Goal: Information Seeking & Learning: Learn about a topic

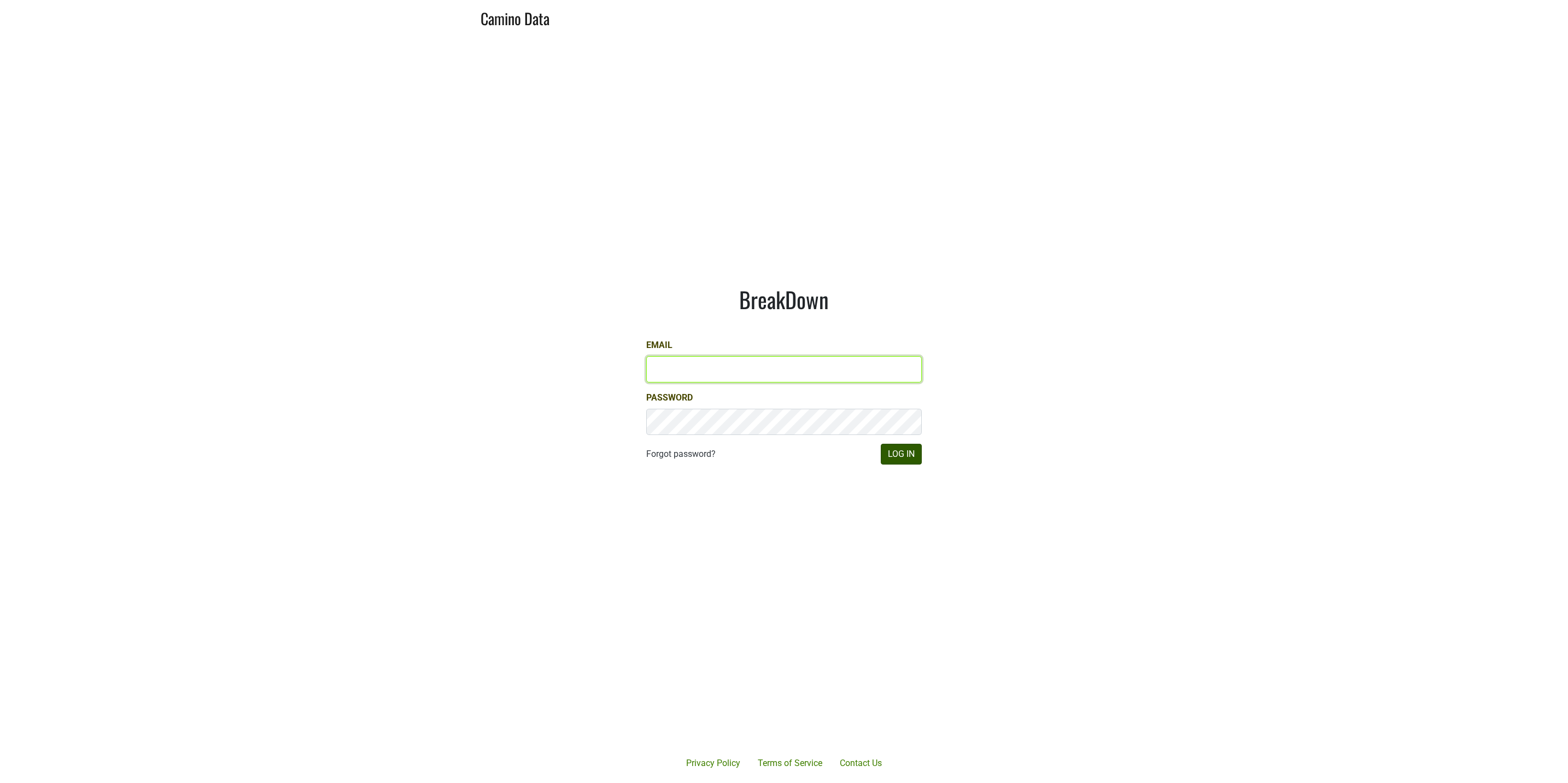
type input "JRANCE@REALMCELLARS.COM"
click at [907, 450] on button "Log In" at bounding box center [901, 453] width 41 height 21
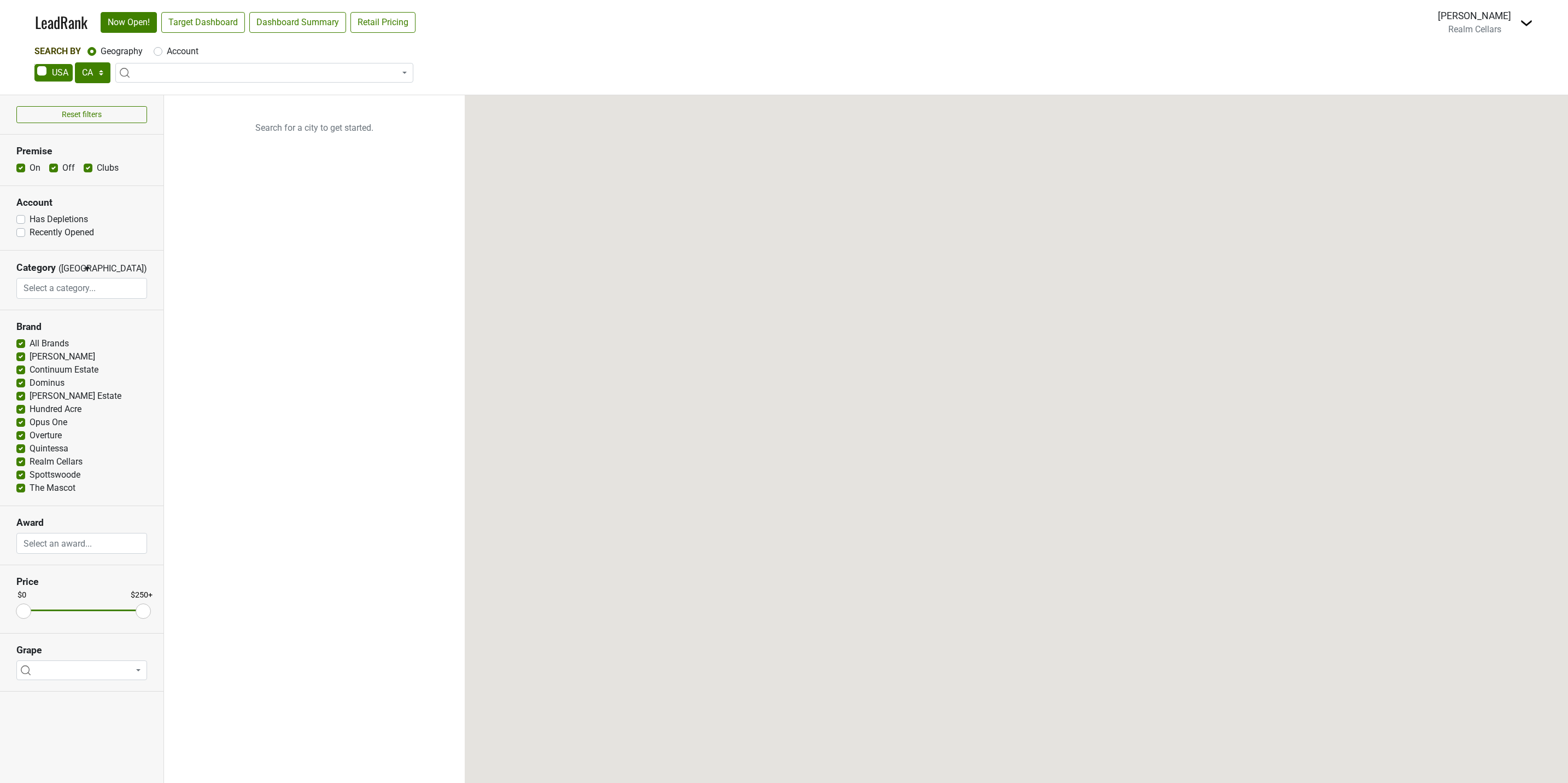
select select "CA"
select select
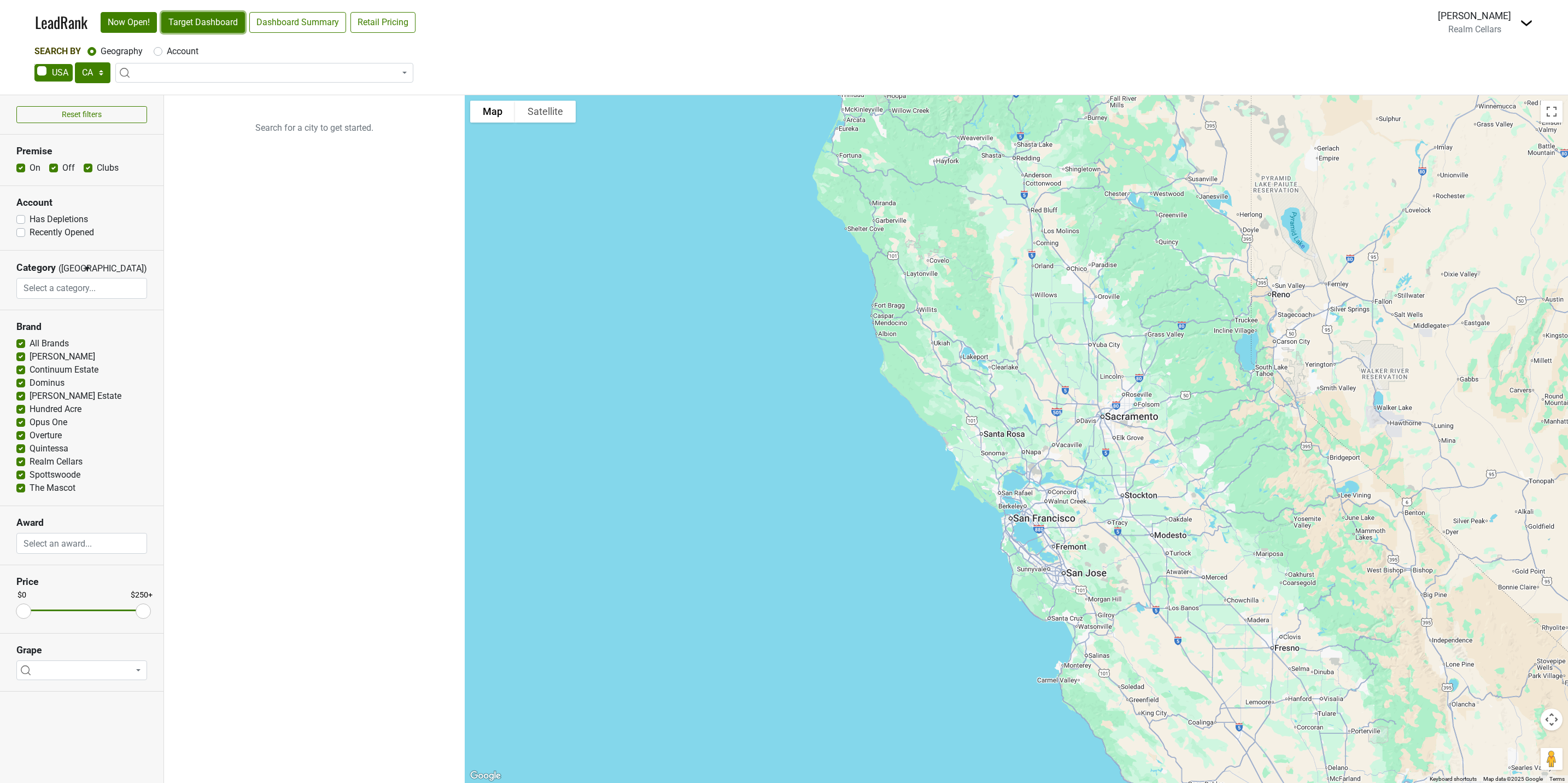
click at [232, 22] on link "Target Dashboard" at bounding box center [204, 22] width 84 height 21
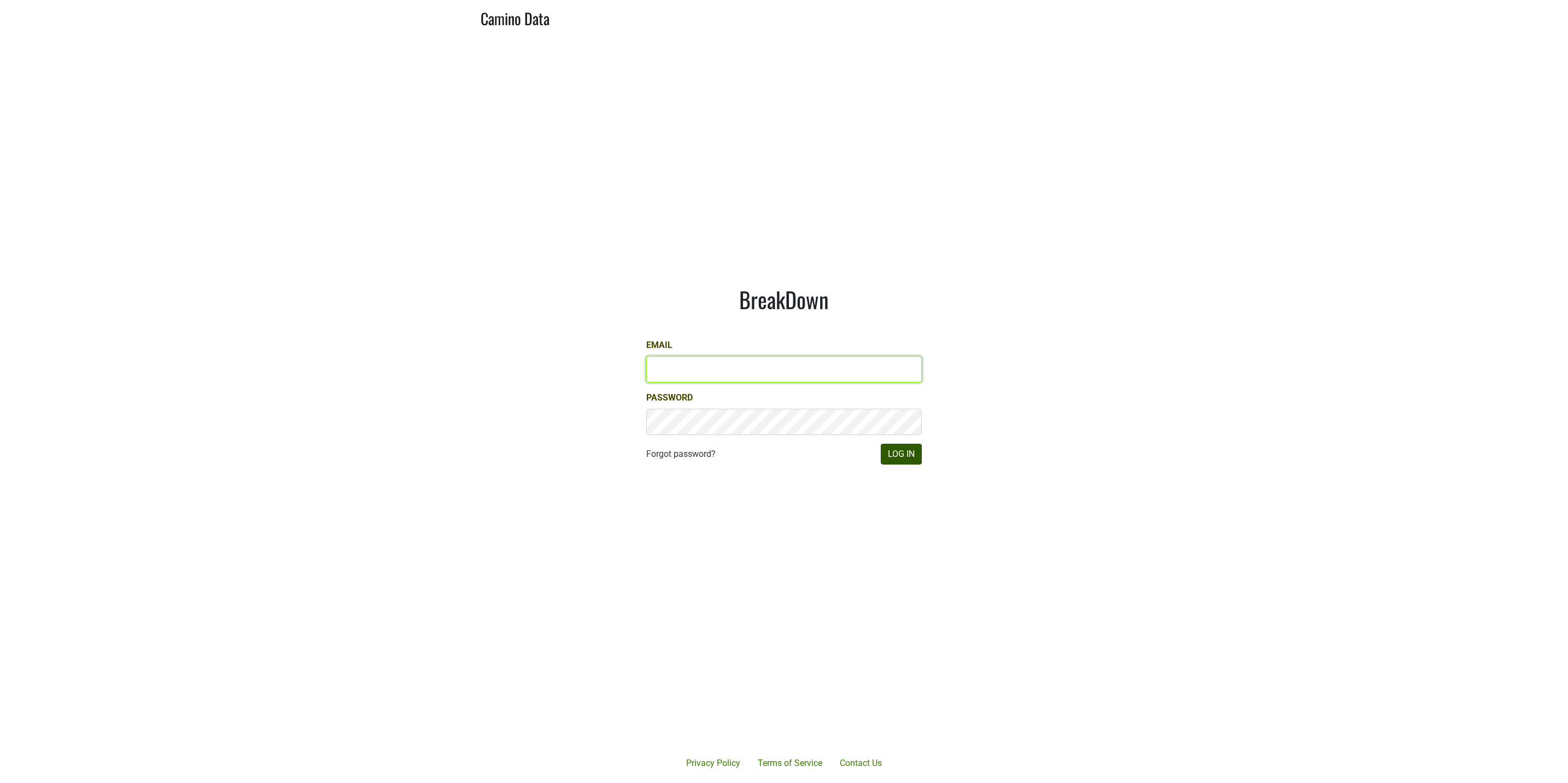
type input "JRANCE@REALMCELLARS.COM"
click at [910, 456] on button "Log In" at bounding box center [901, 453] width 41 height 21
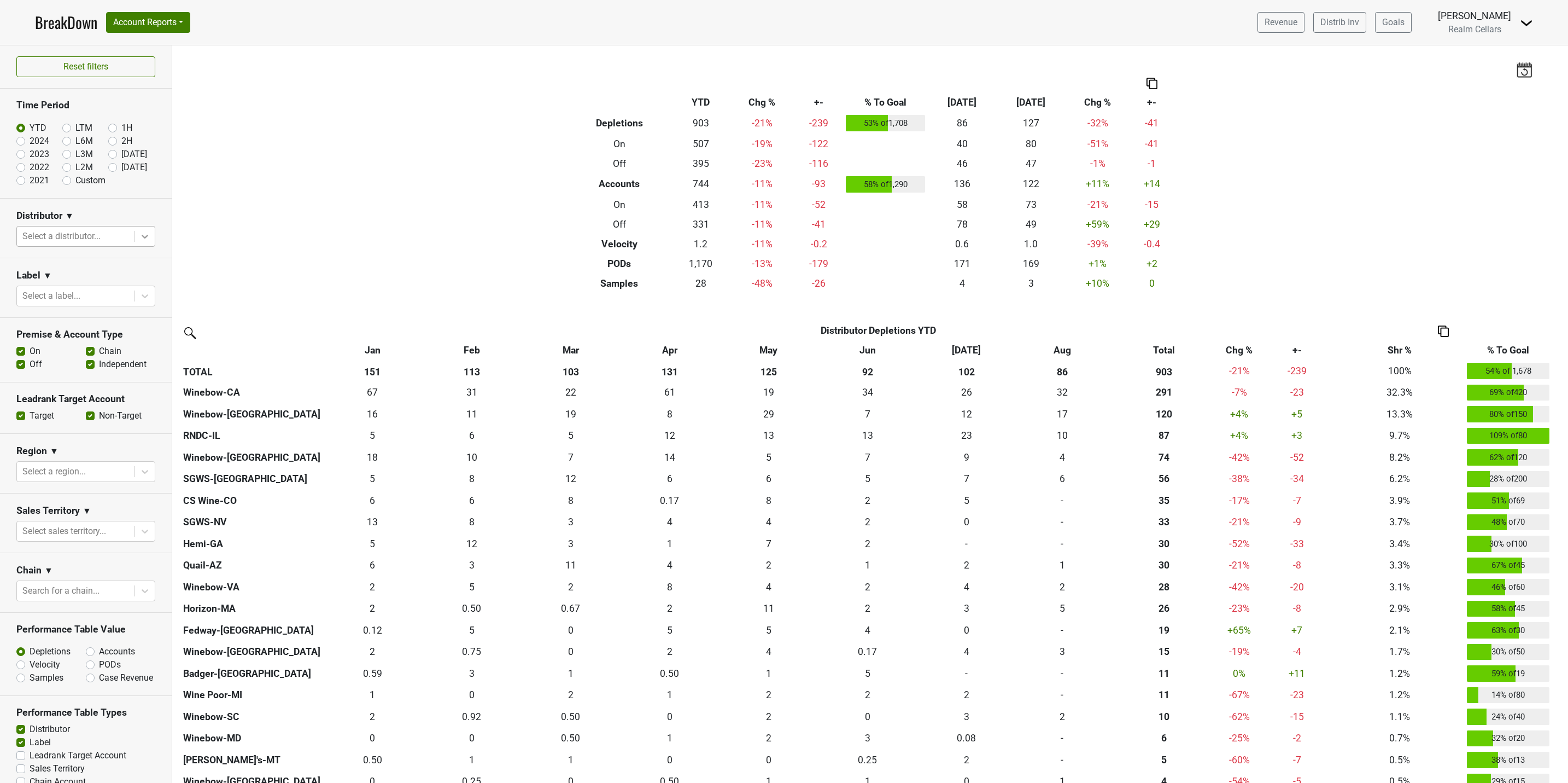
click at [142, 237] on icon at bounding box center [145, 237] width 7 height 4
click at [79, 346] on div "Winebow-CA" at bounding box center [79, 357] width 126 height 22
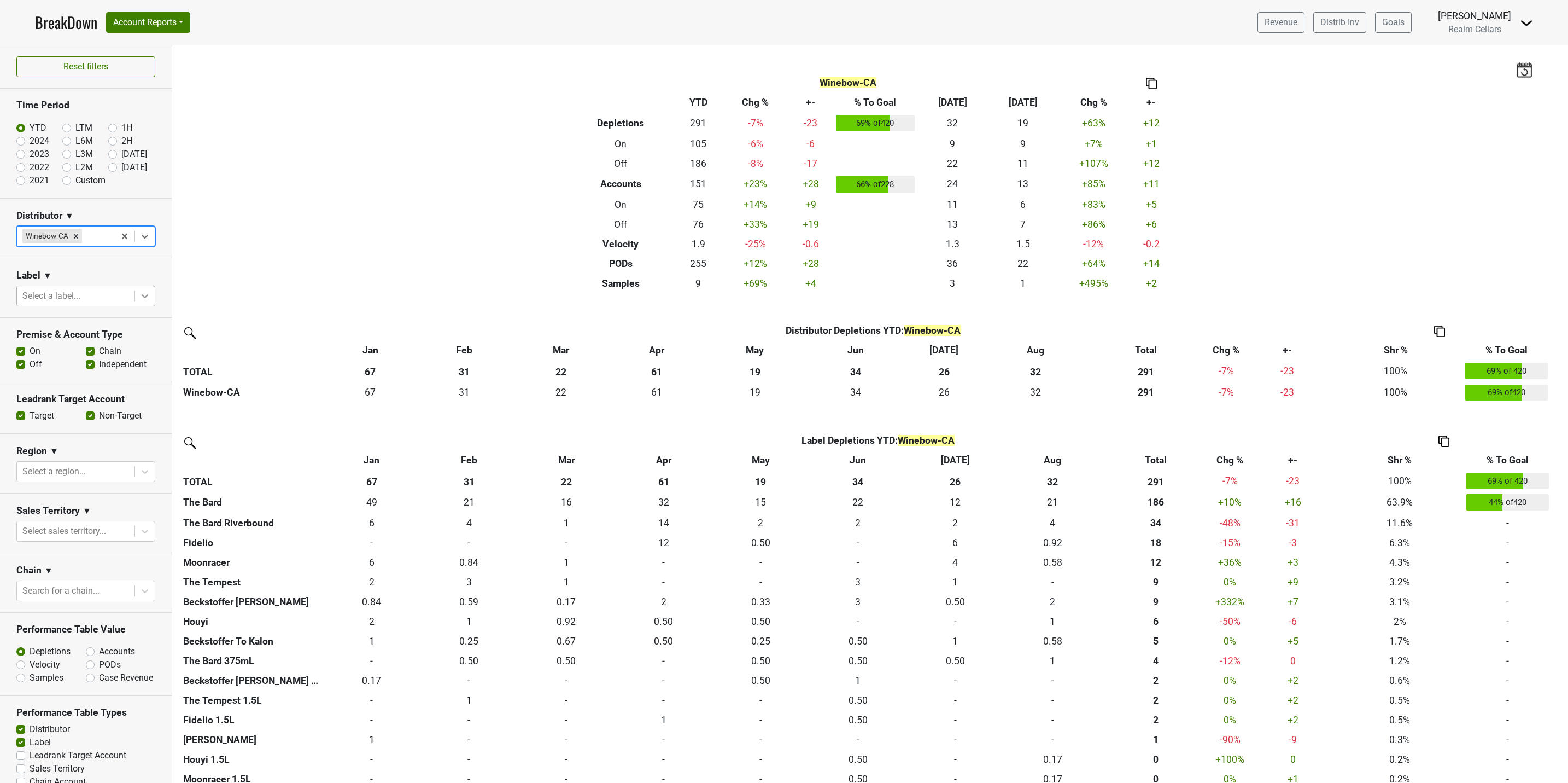
click at [139, 296] on icon at bounding box center [144, 295] width 11 height 11
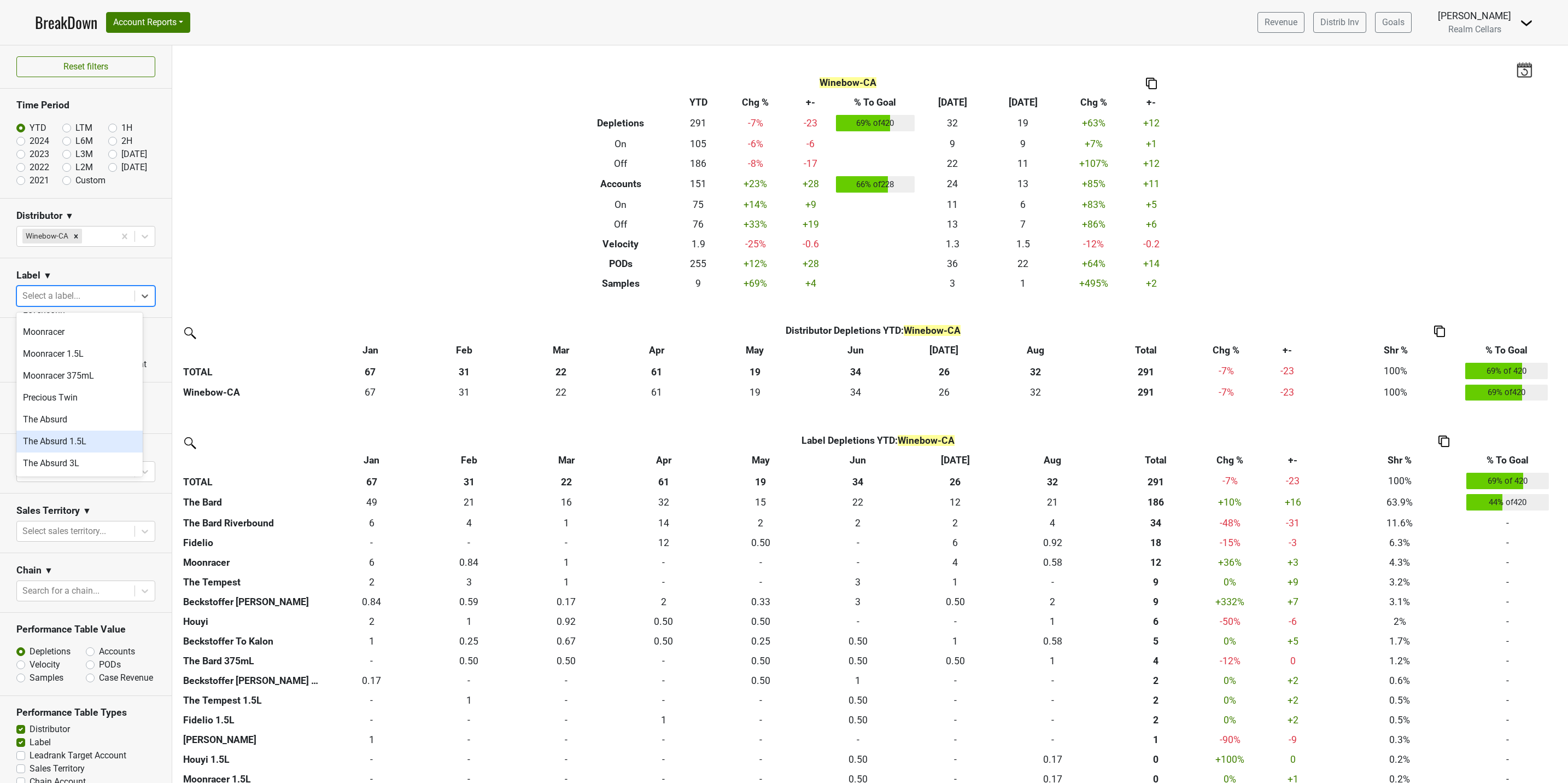
scroll to position [574, 0]
click at [89, 392] on div "The Bard" at bounding box center [79, 403] width 126 height 22
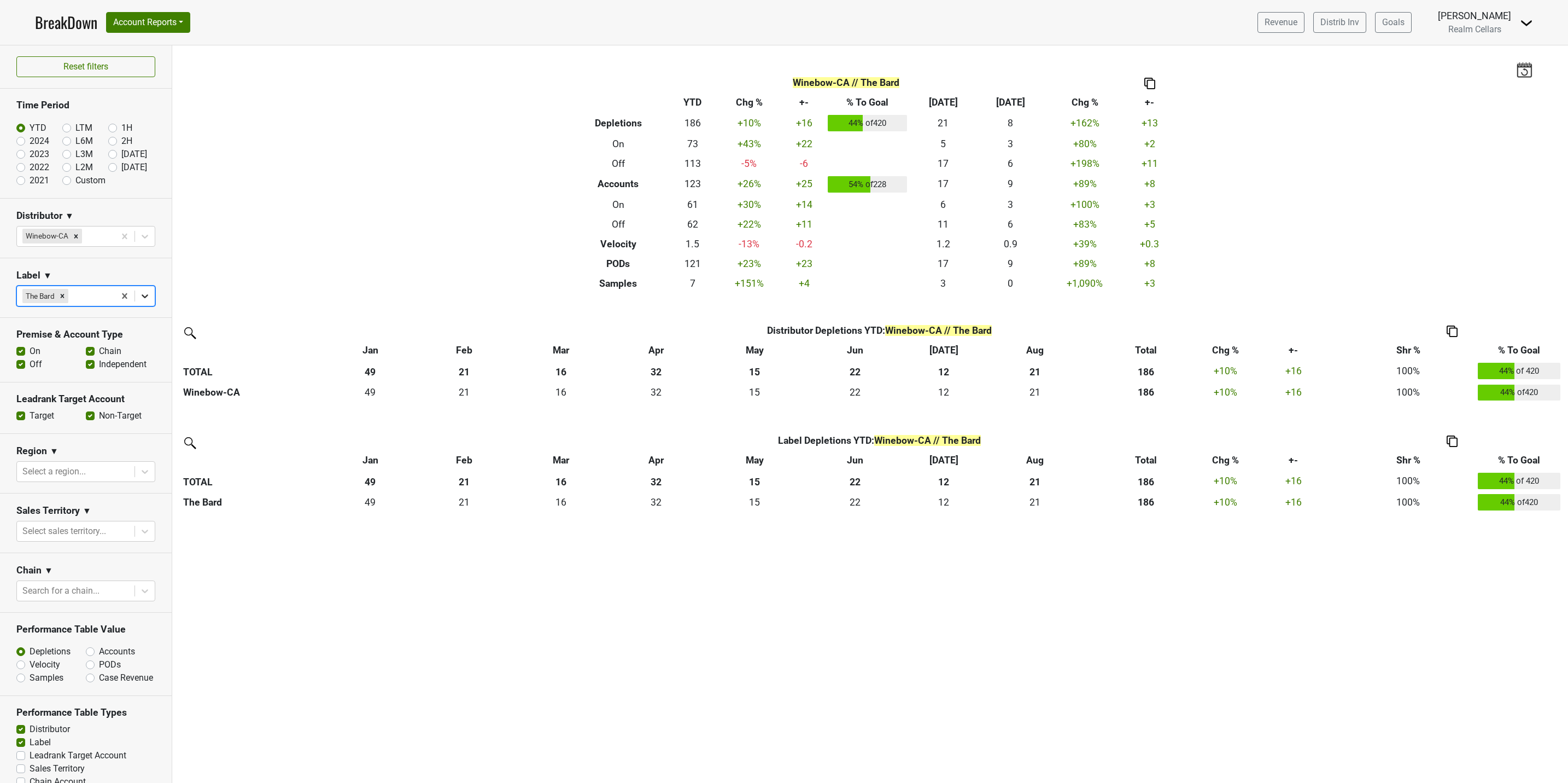
click at [139, 301] on icon at bounding box center [144, 295] width 11 height 11
click at [76, 392] on div "The Bard 1.5L" at bounding box center [79, 403] width 126 height 22
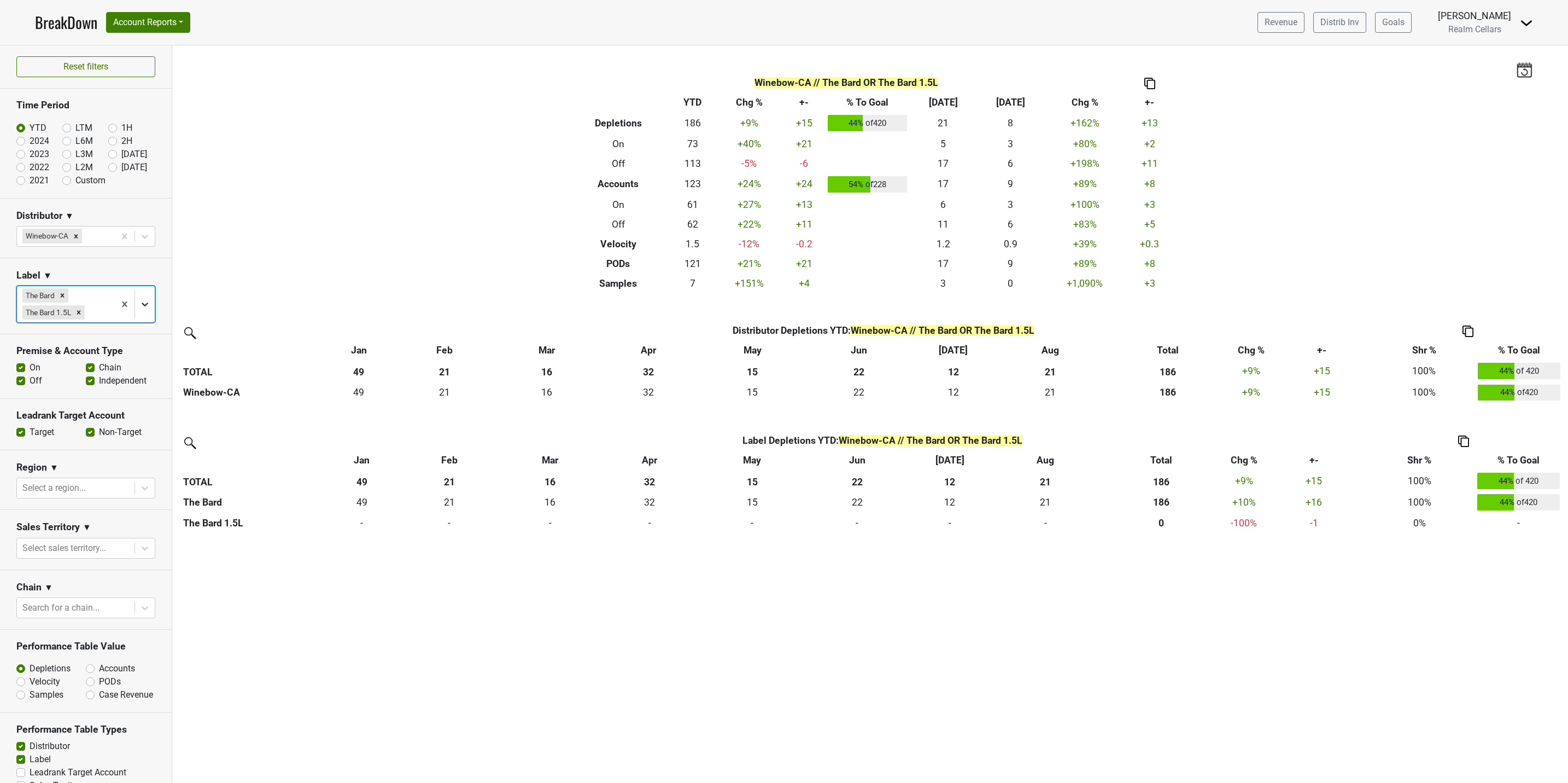
click at [139, 307] on icon at bounding box center [144, 303] width 11 height 11
click at [79, 353] on div "The Bard 375mL" at bounding box center [79, 362] width 126 height 22
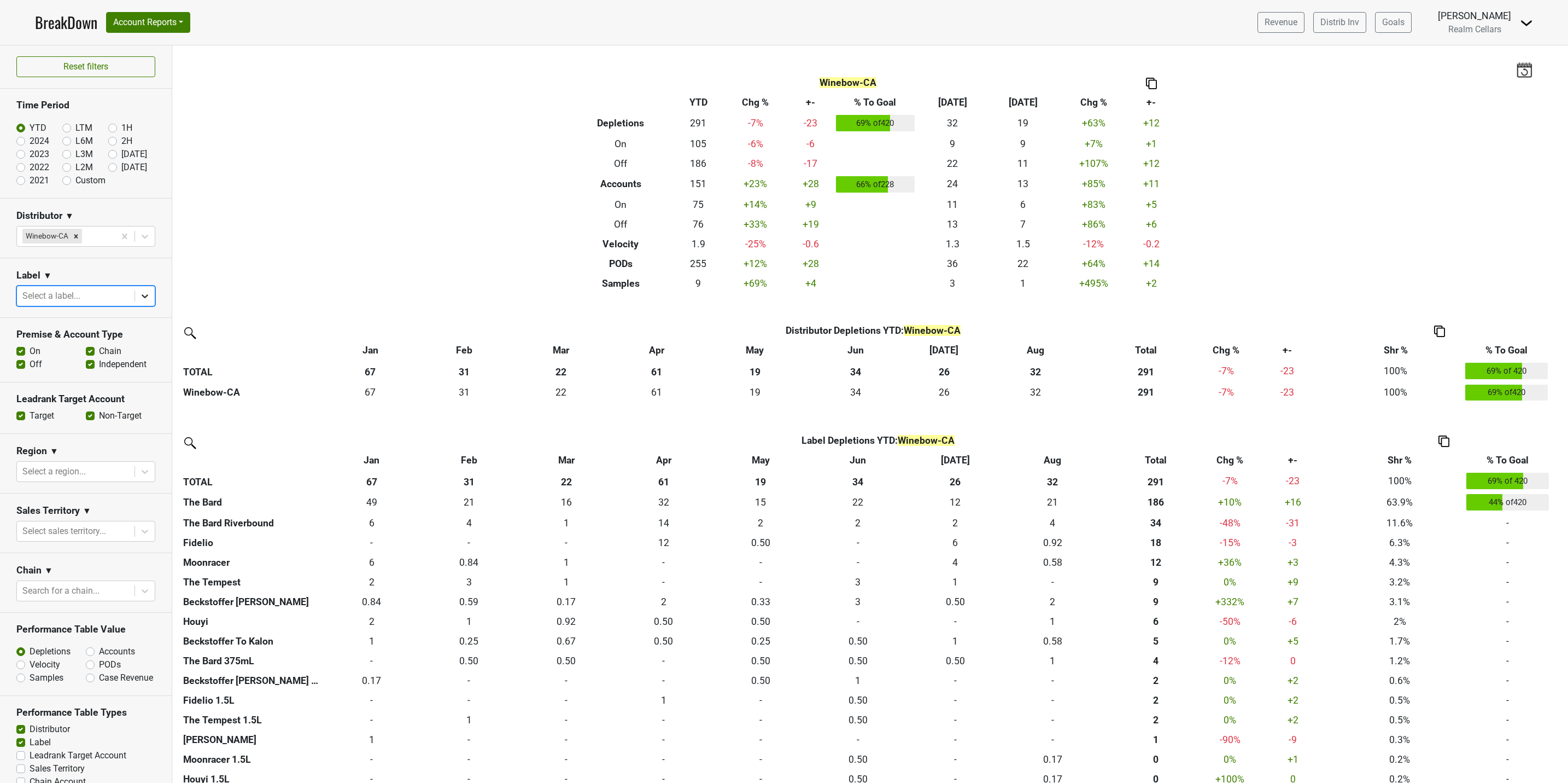
click at [142, 298] on icon at bounding box center [145, 296] width 7 height 4
click at [53, 454] on div "The Bard" at bounding box center [79, 465] width 126 height 22
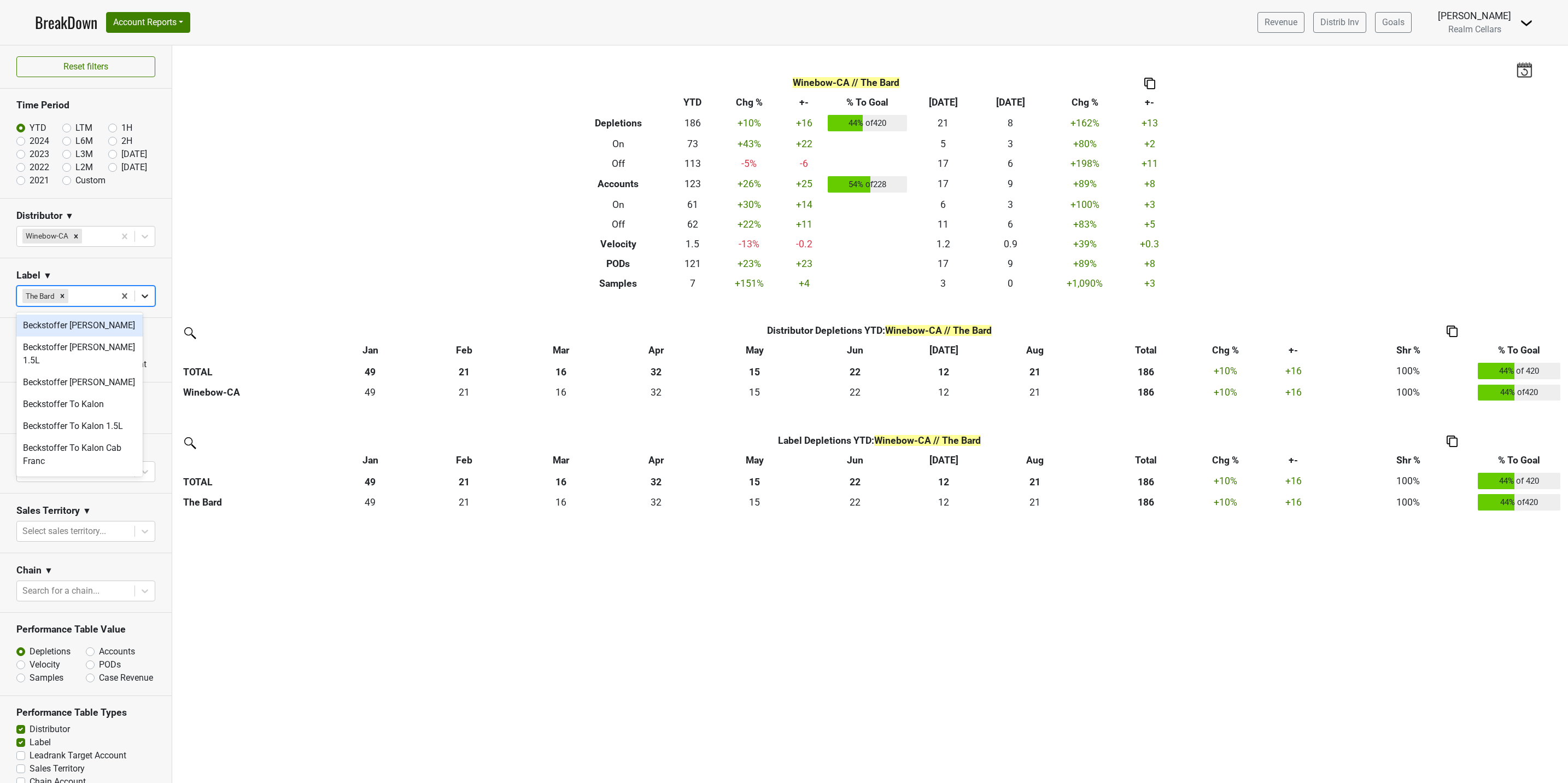
click at [139, 294] on icon at bounding box center [144, 295] width 11 height 11
click at [68, 392] on div "The Bard 1.5L" at bounding box center [79, 403] width 126 height 22
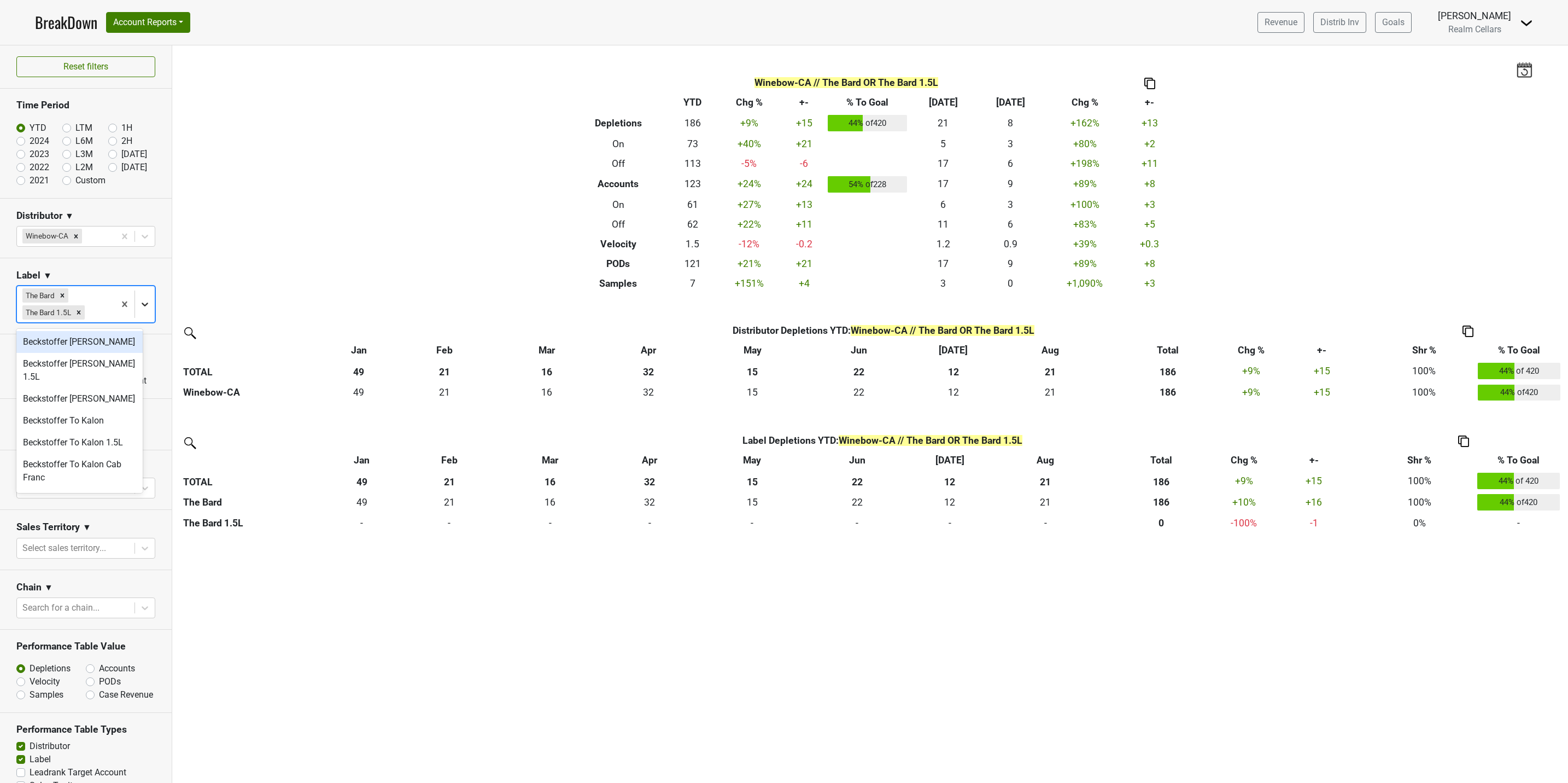
click at [139, 304] on icon at bounding box center [144, 303] width 11 height 11
click at [79, 410] on div "The Bard 375mL" at bounding box center [79, 420] width 126 height 22
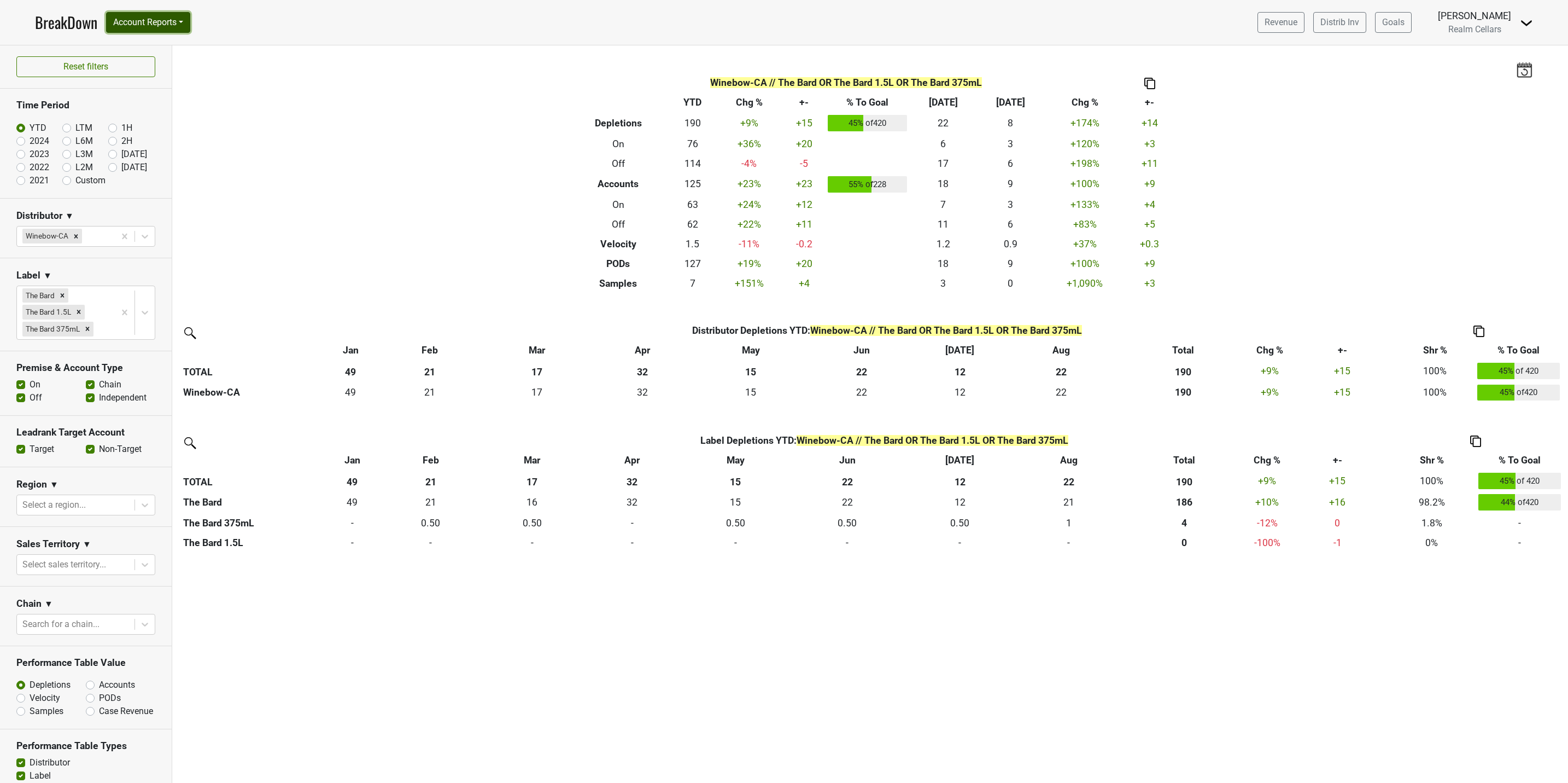
click at [138, 22] on button "Account Reports" at bounding box center [148, 22] width 84 height 21
click at [153, 48] on link "SuperRanker" at bounding box center [154, 47] width 96 height 17
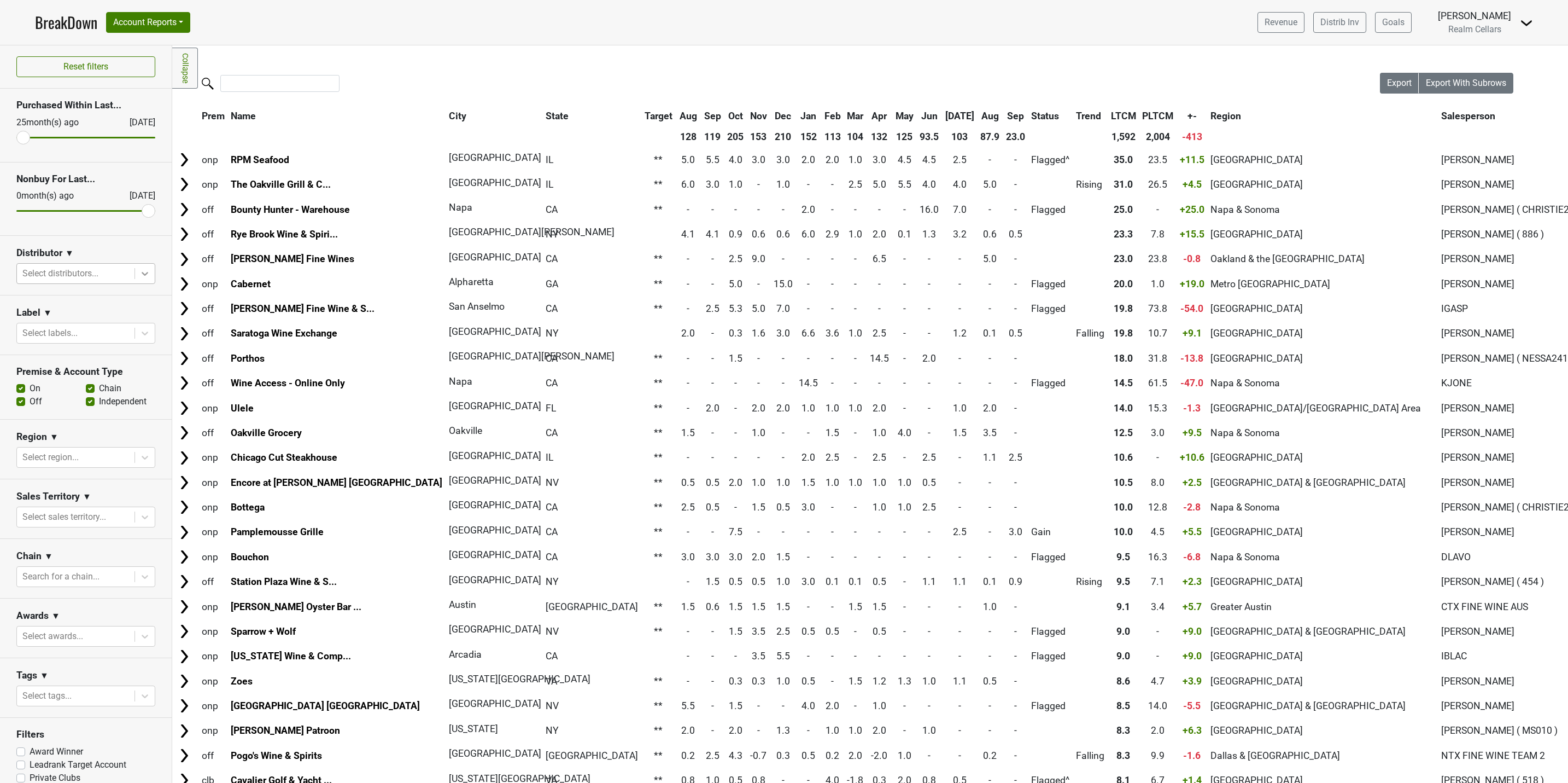
click at [139, 279] on icon at bounding box center [144, 273] width 11 height 11
click at [69, 384] on div "Winebow-CA" at bounding box center [79, 395] width 126 height 22
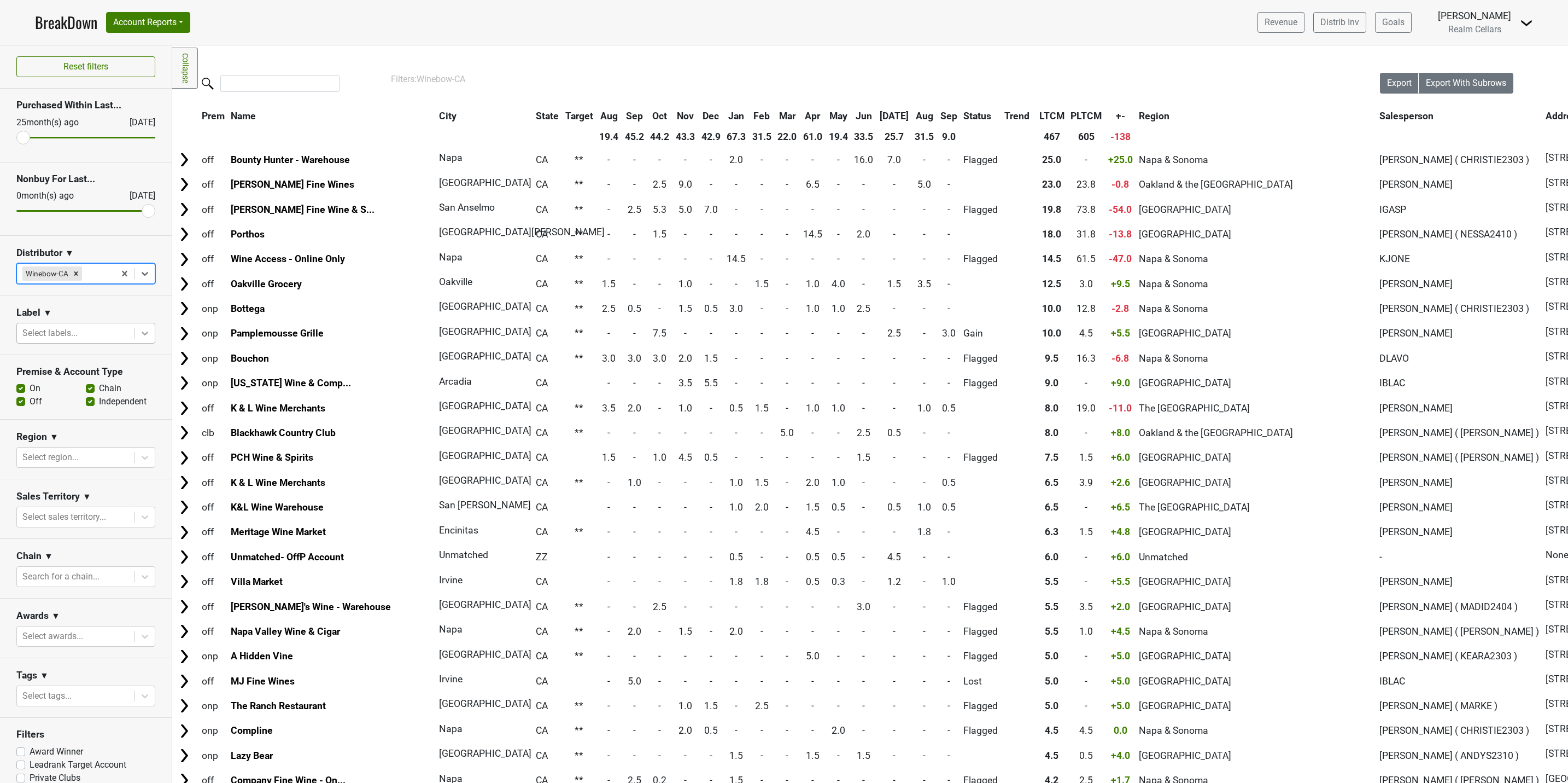
click at [139, 335] on icon at bounding box center [144, 332] width 11 height 11
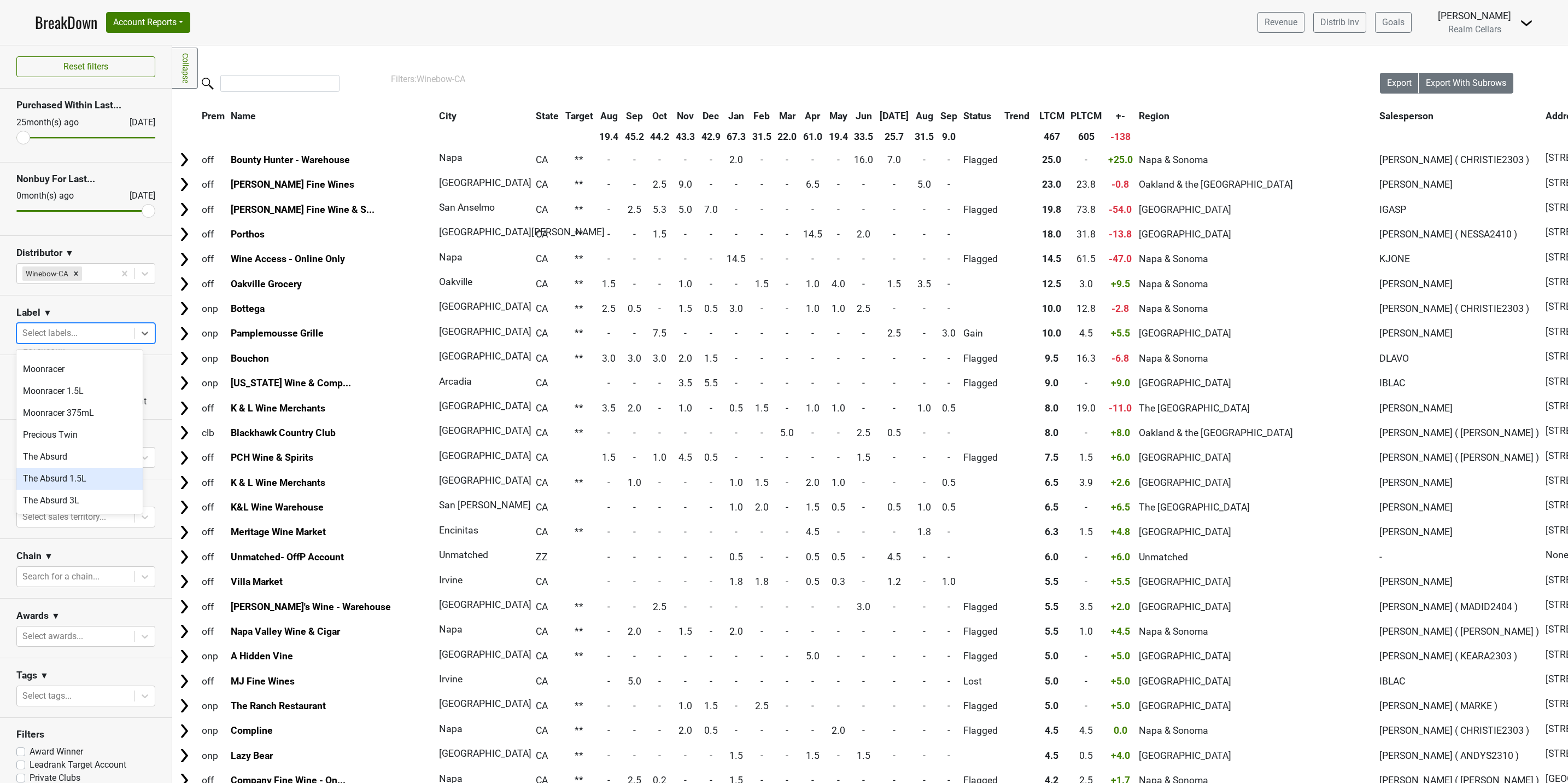
scroll to position [574, 0]
click at [76, 434] on div "The Bard" at bounding box center [79, 440] width 126 height 22
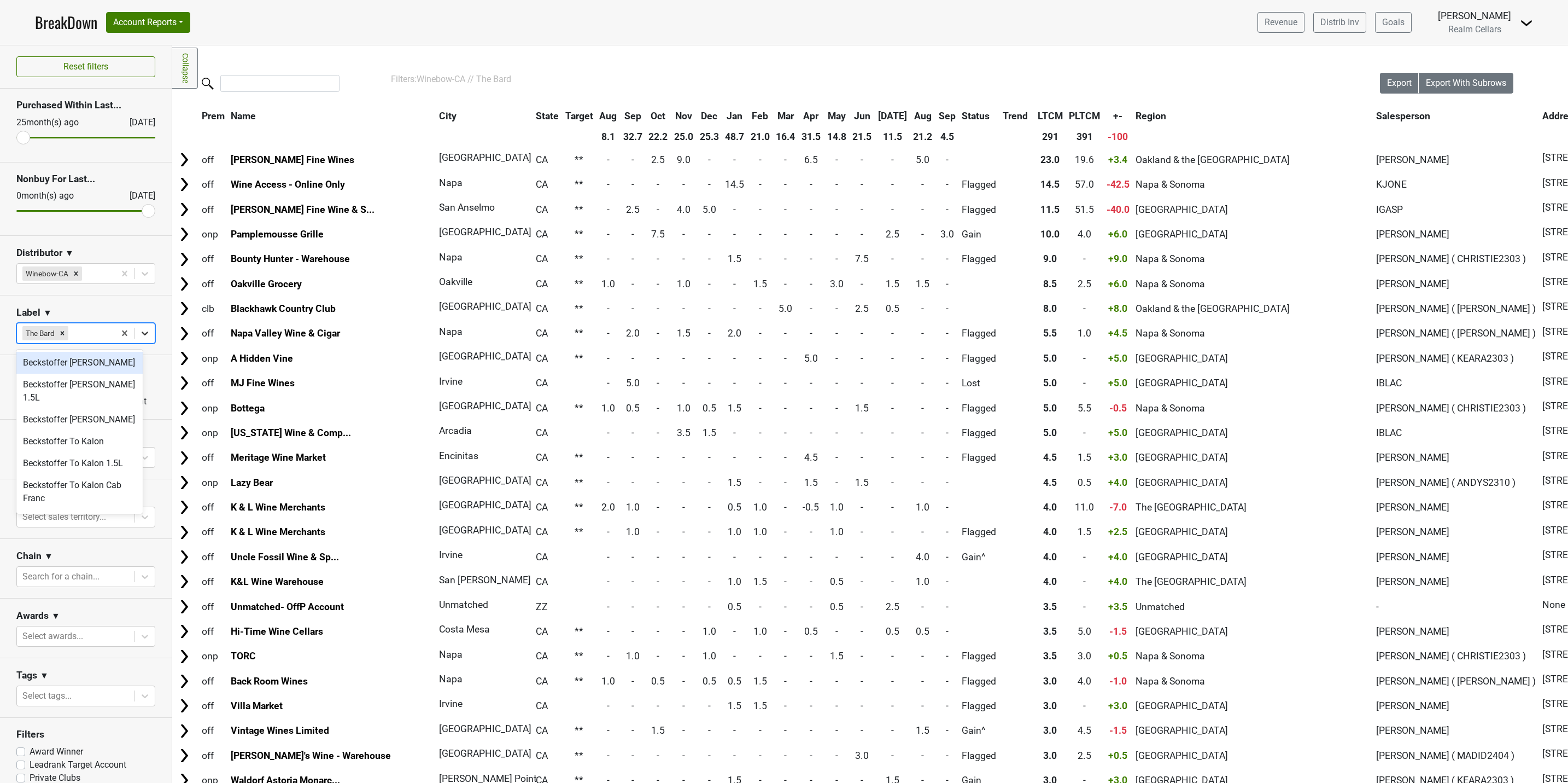
click at [139, 338] on icon at bounding box center [144, 332] width 11 height 11
click at [81, 429] on div "The Bard 1.5L" at bounding box center [79, 440] width 126 height 22
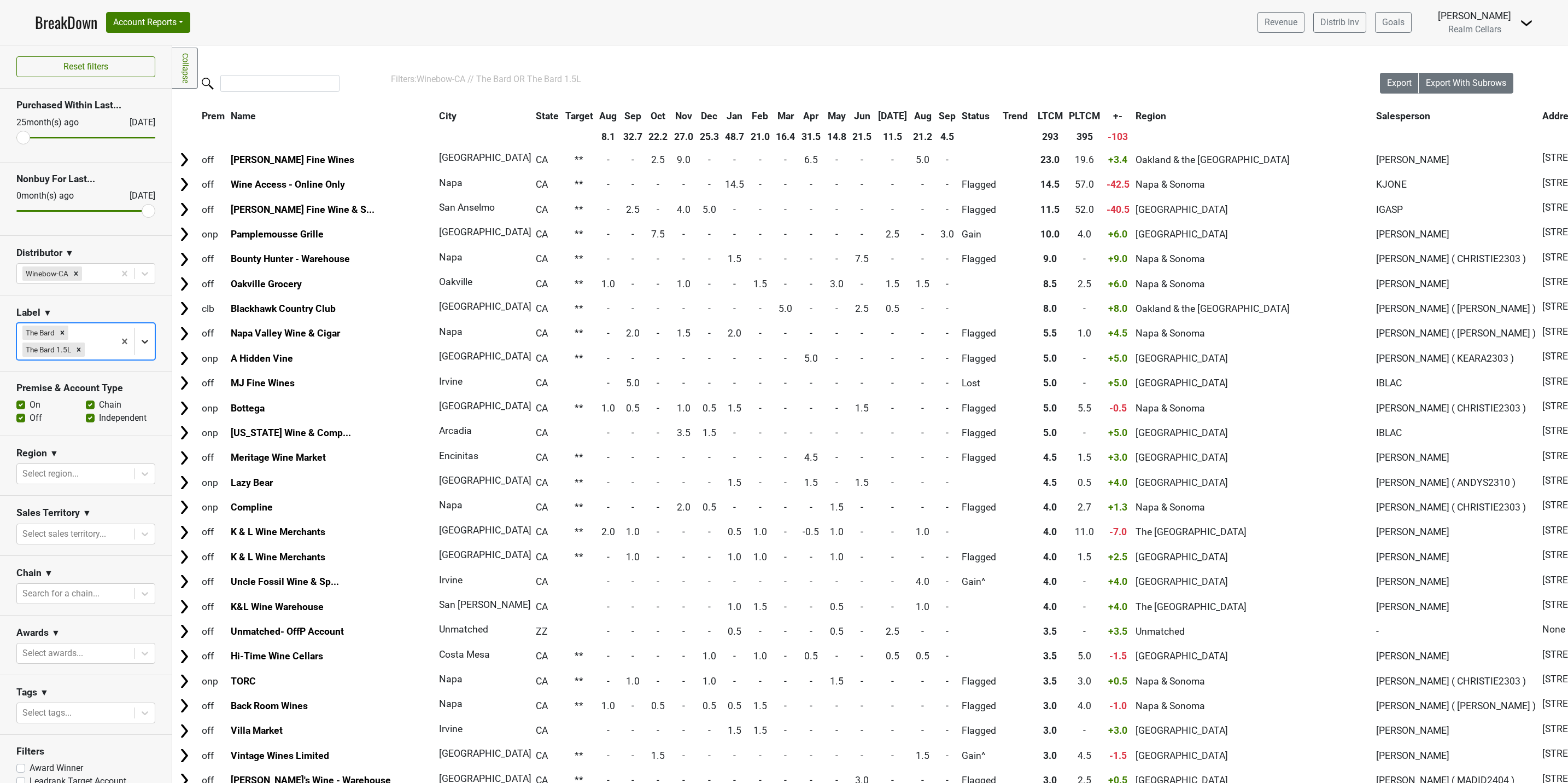
click at [139, 344] on icon at bounding box center [144, 340] width 11 height 11
click at [79, 446] on div "The Bard 375mL" at bounding box center [79, 457] width 126 height 22
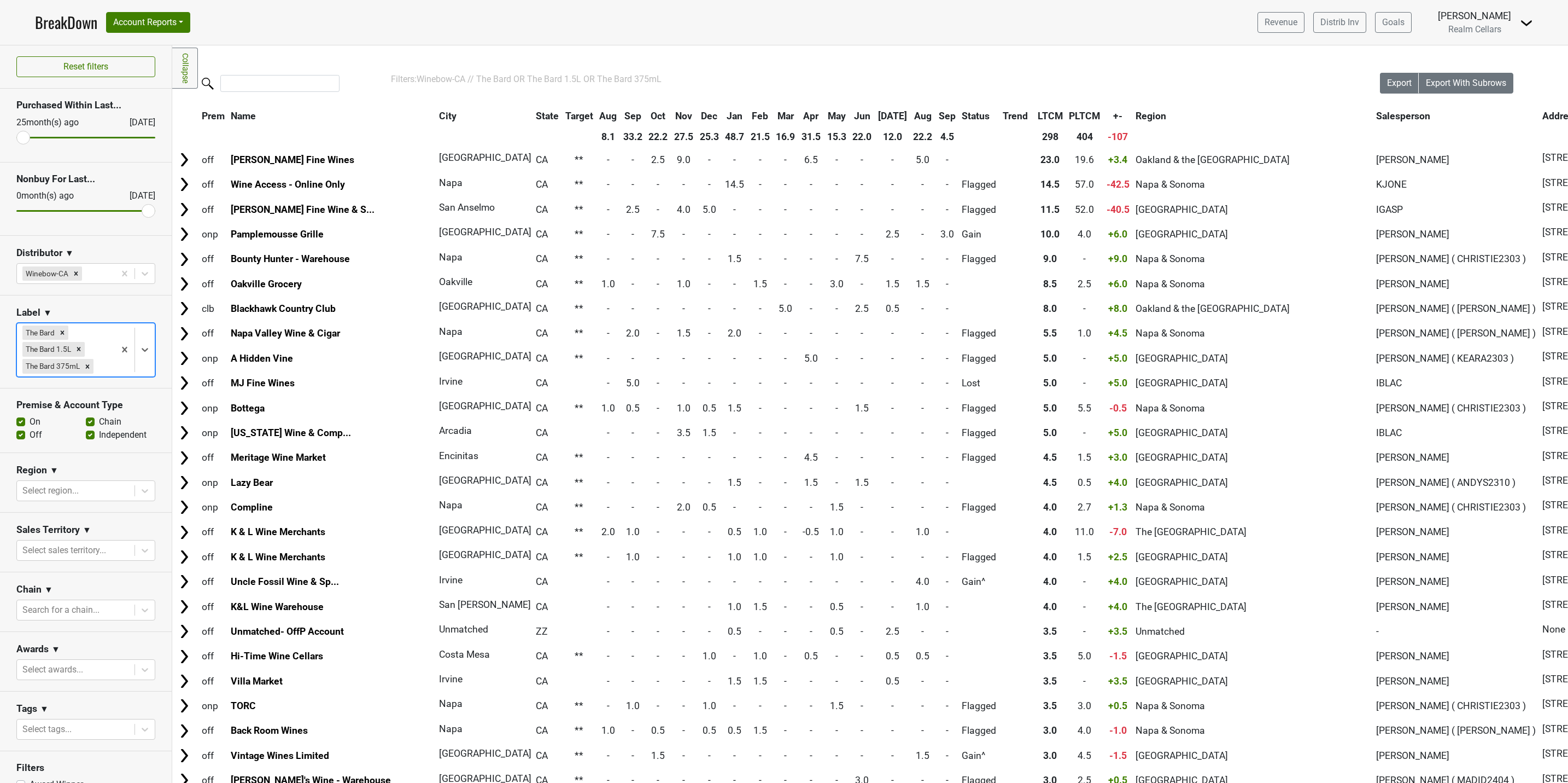
click at [911, 114] on th "Aug" at bounding box center [924, 116] width 25 height 20
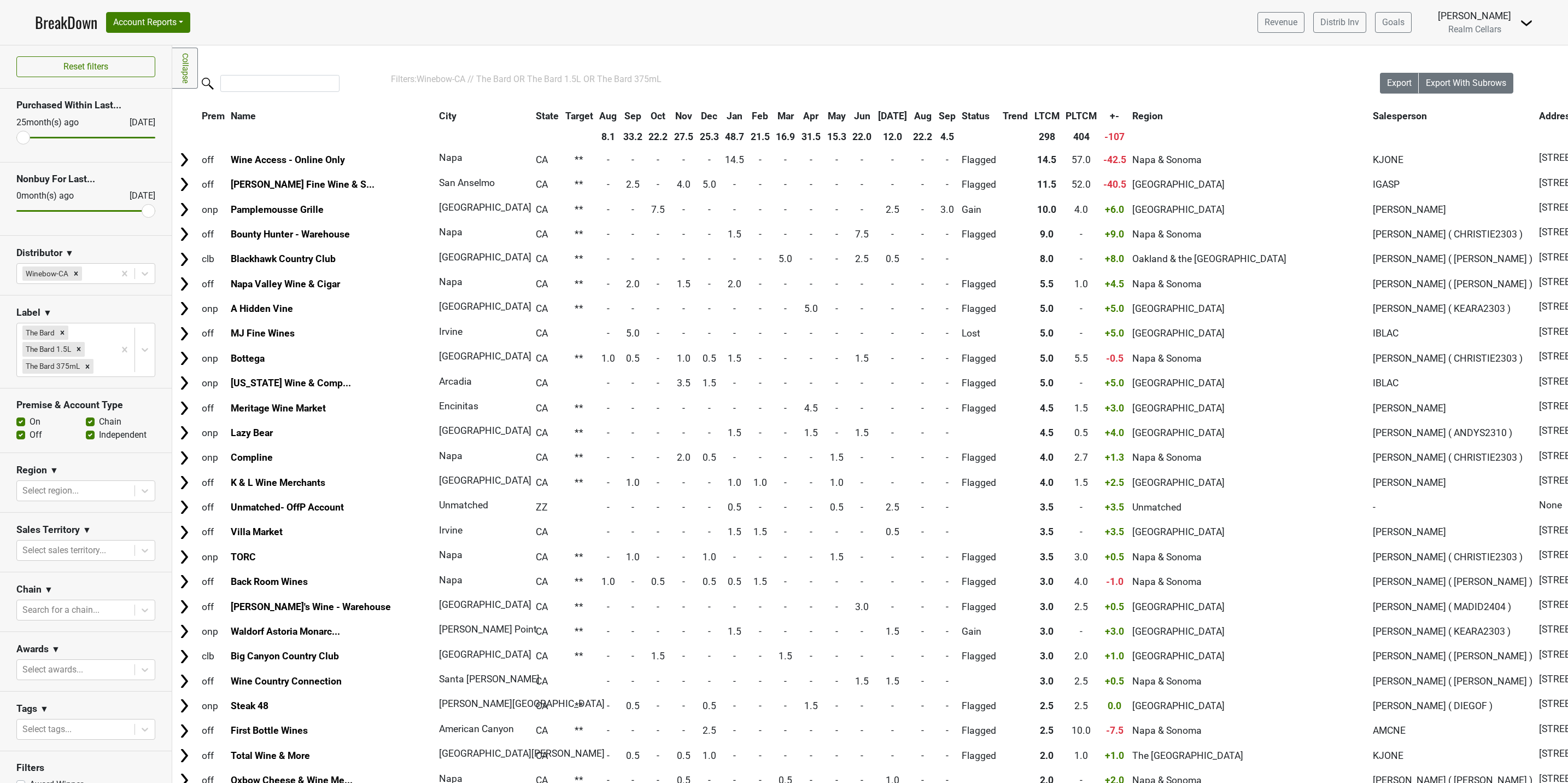
click at [911, 114] on th "Aug" at bounding box center [924, 116] width 25 height 20
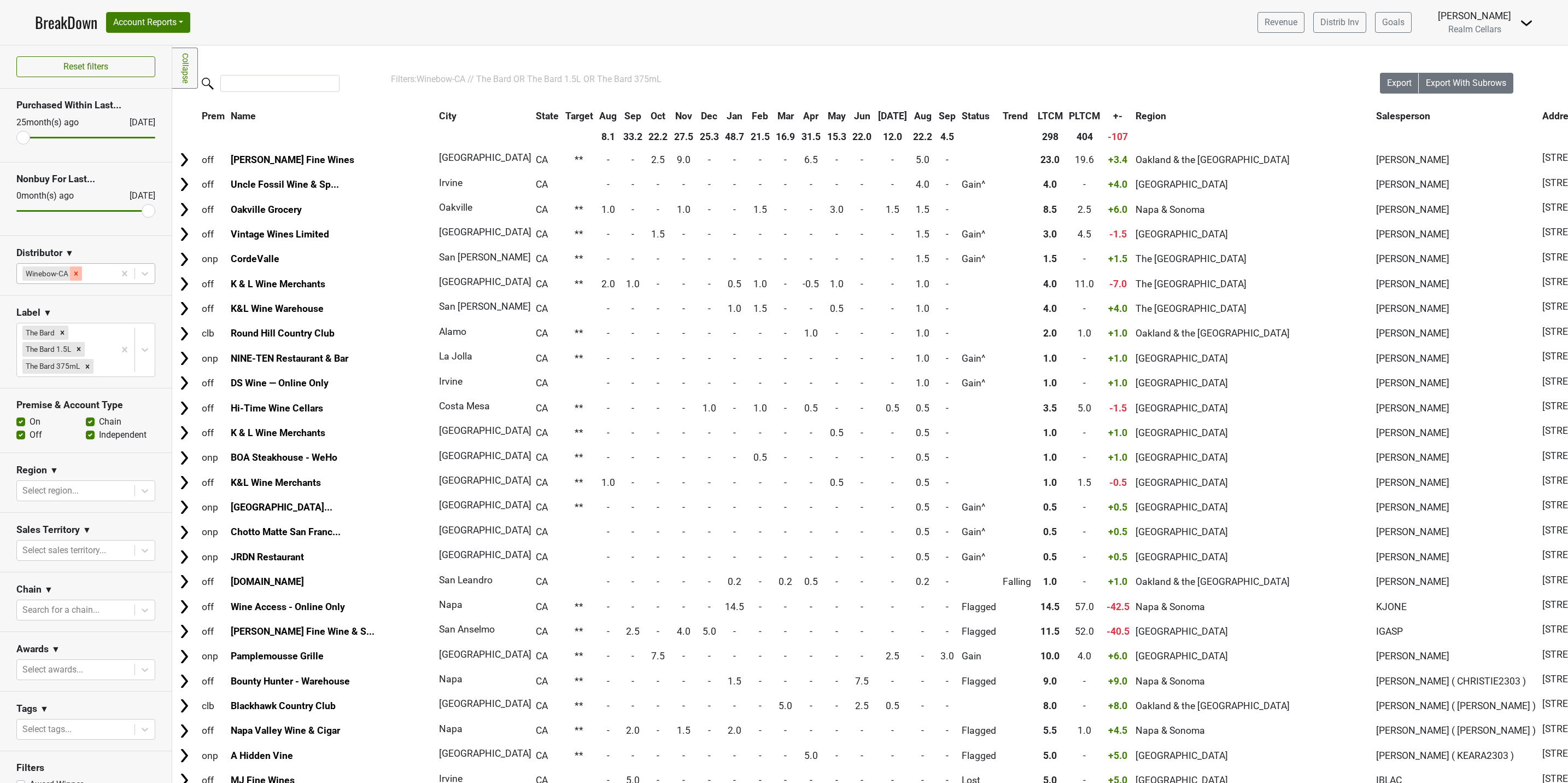
click at [79, 274] on icon "Remove Winebow-CA" at bounding box center [76, 273] width 7 height 7
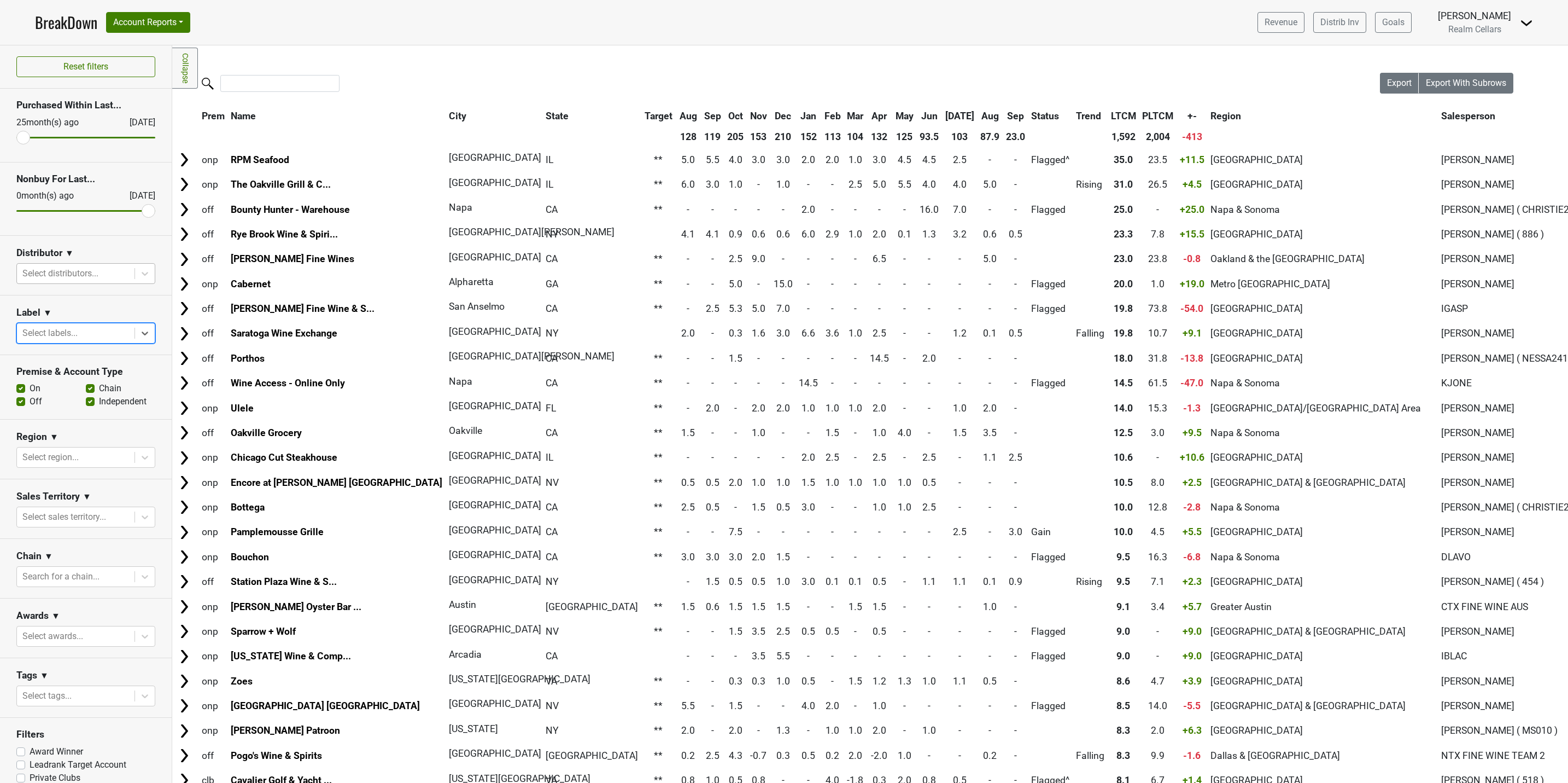
click at [68, 24] on link "BreakDown" at bounding box center [66, 22] width 63 height 23
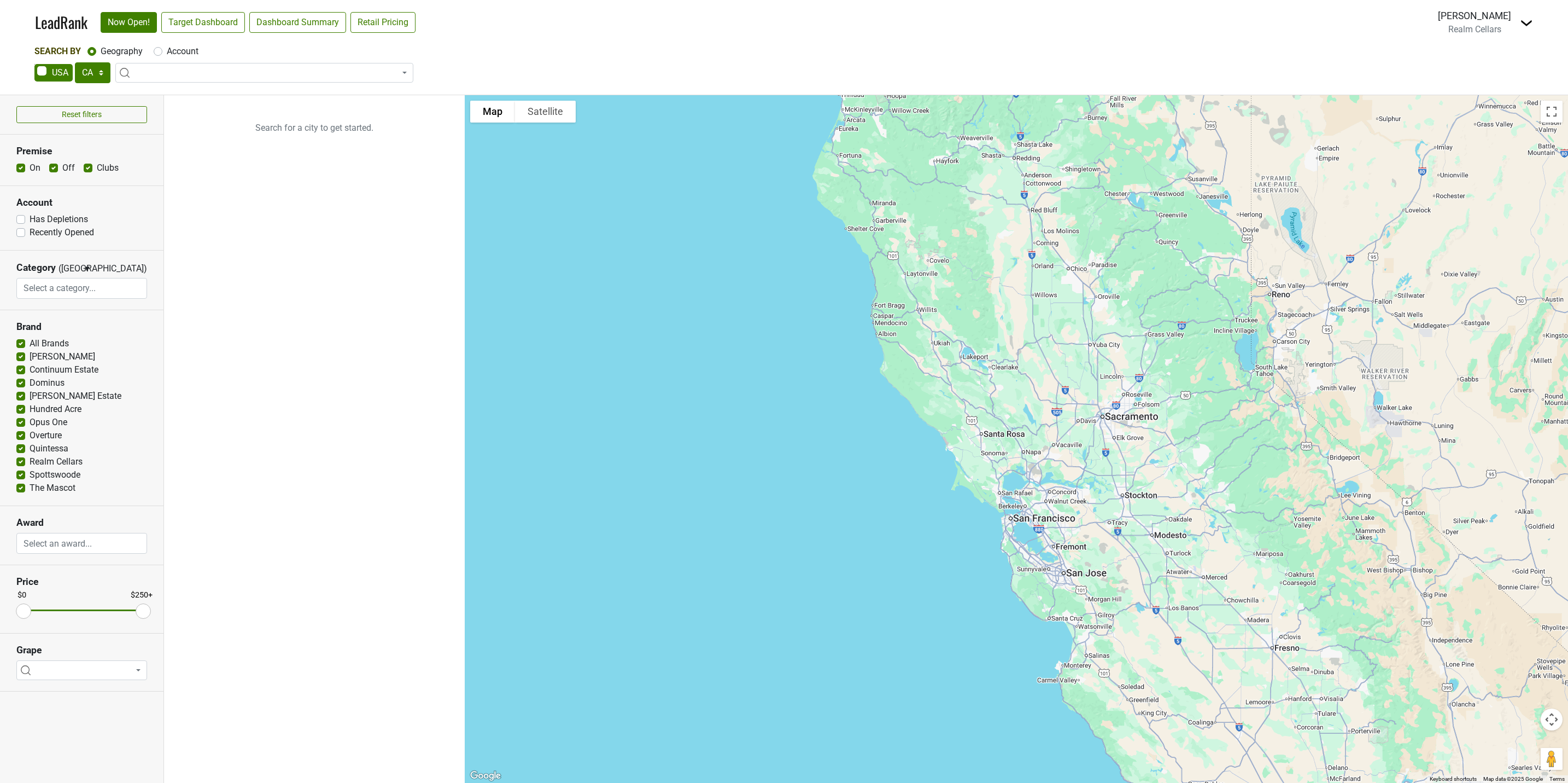
select select "CA"
select select
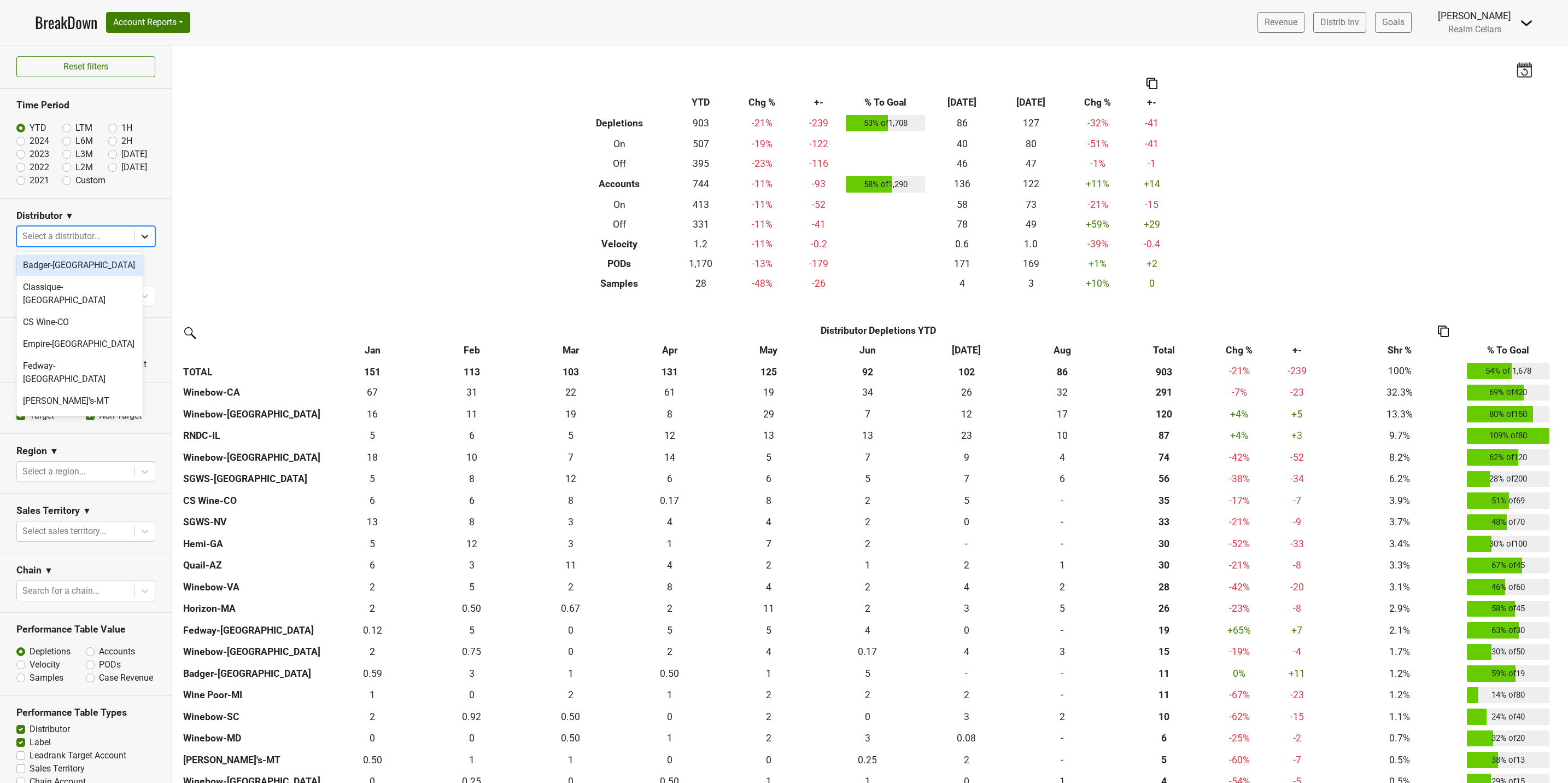
click at [139, 238] on icon at bounding box center [144, 236] width 11 height 11
click at [64, 401] on div "RNDC-IL" at bounding box center [79, 411] width 126 height 22
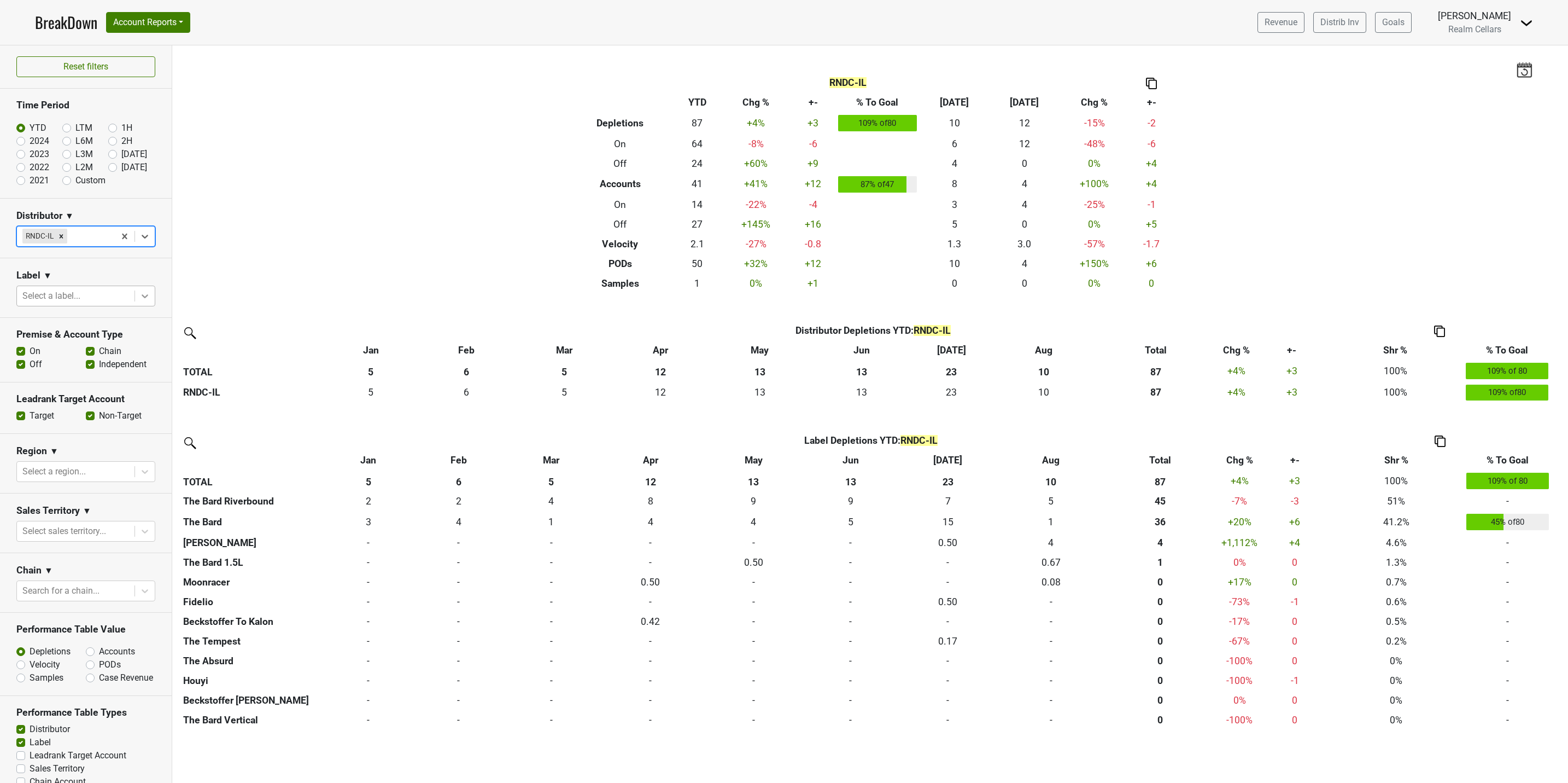
click at [142, 298] on icon at bounding box center [145, 296] width 7 height 4
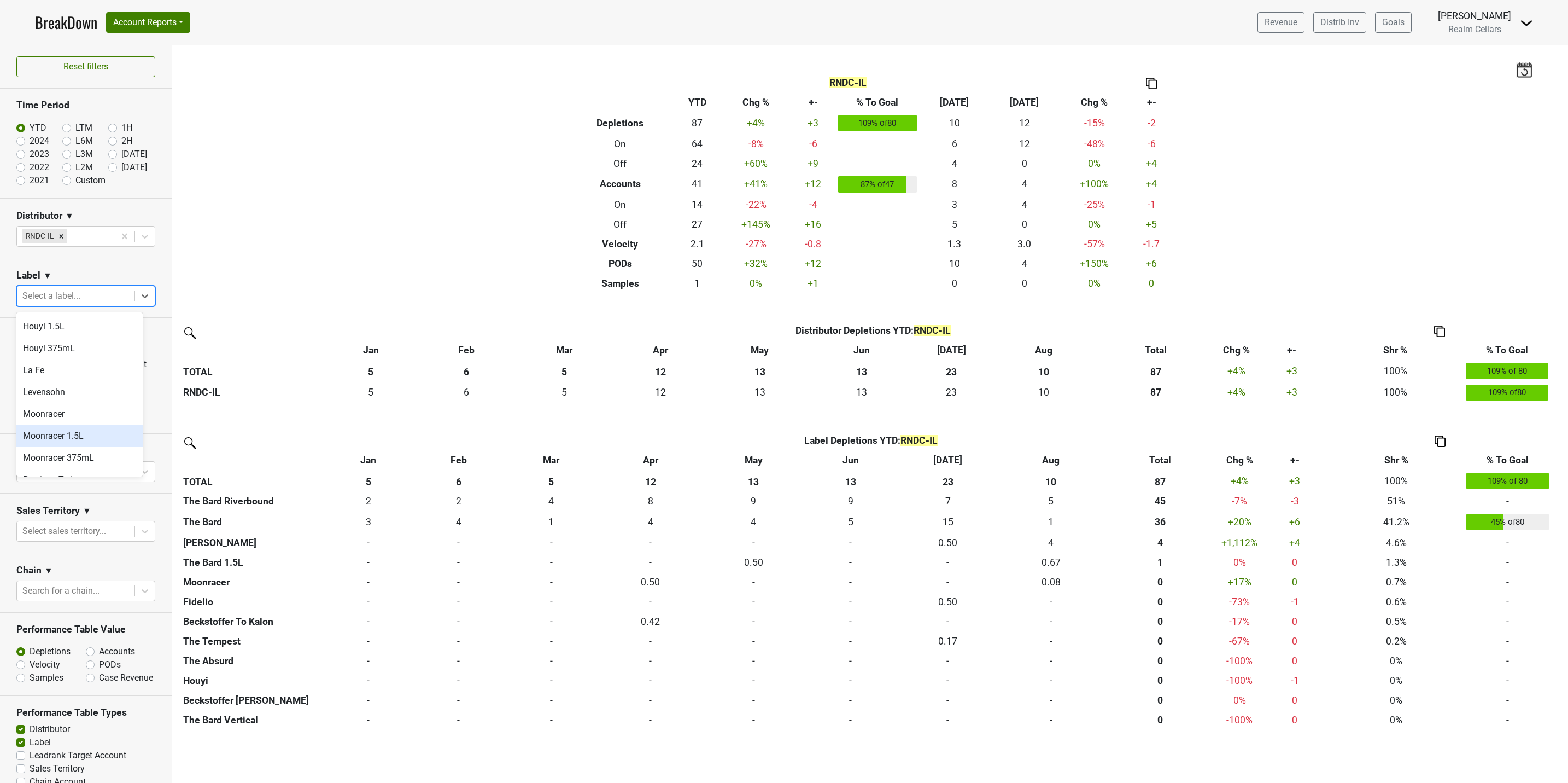
scroll to position [0, 0]
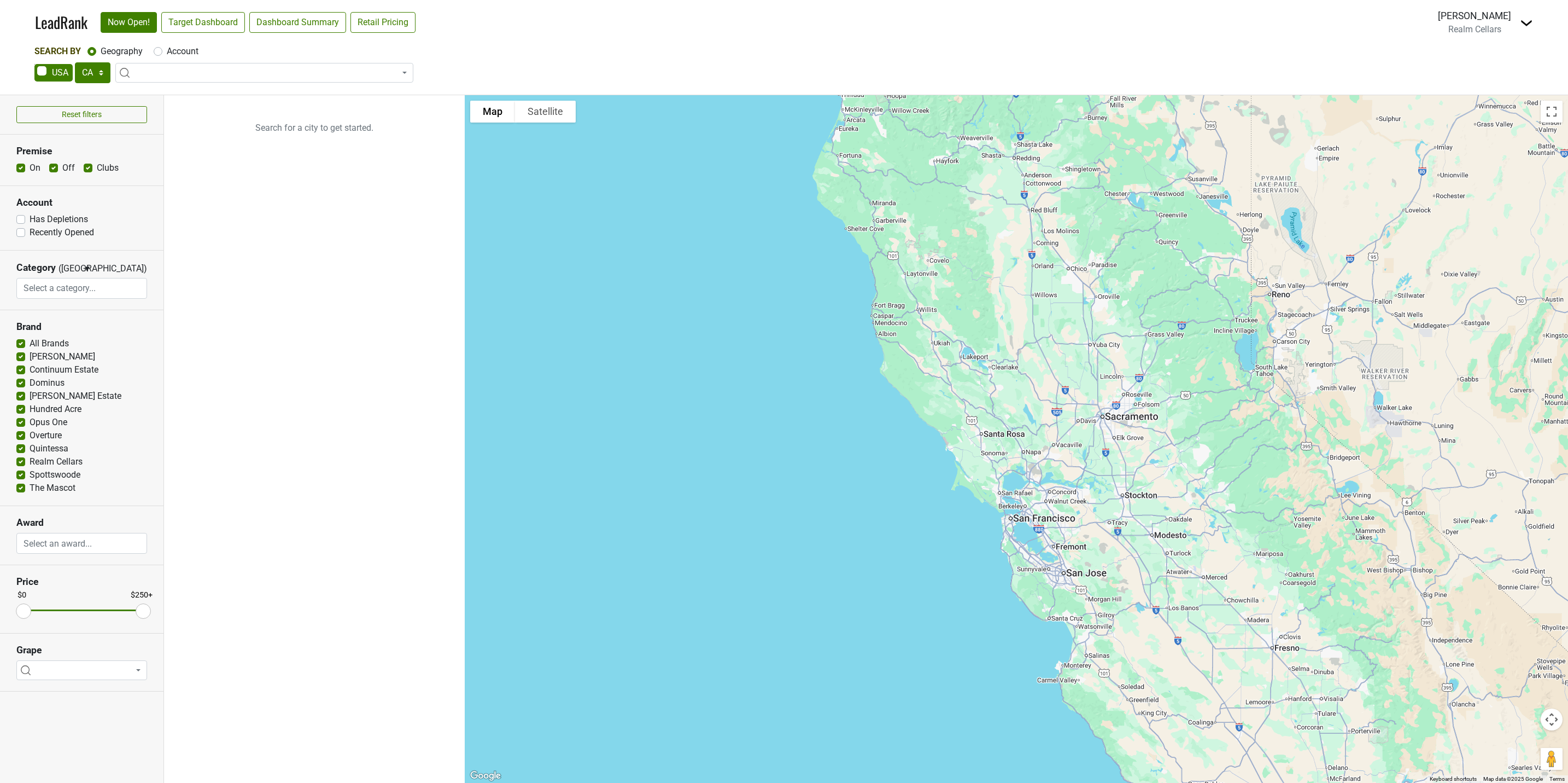
select select "CA"
select select
click at [102, 73] on select "AK AL AR AZ CA CO CT DC DE FL [GEOGRAPHIC_DATA] HI IA ID IL IN KS [GEOGRAPHIC_D…" at bounding box center [92, 73] width 35 height 21
select select "IL"
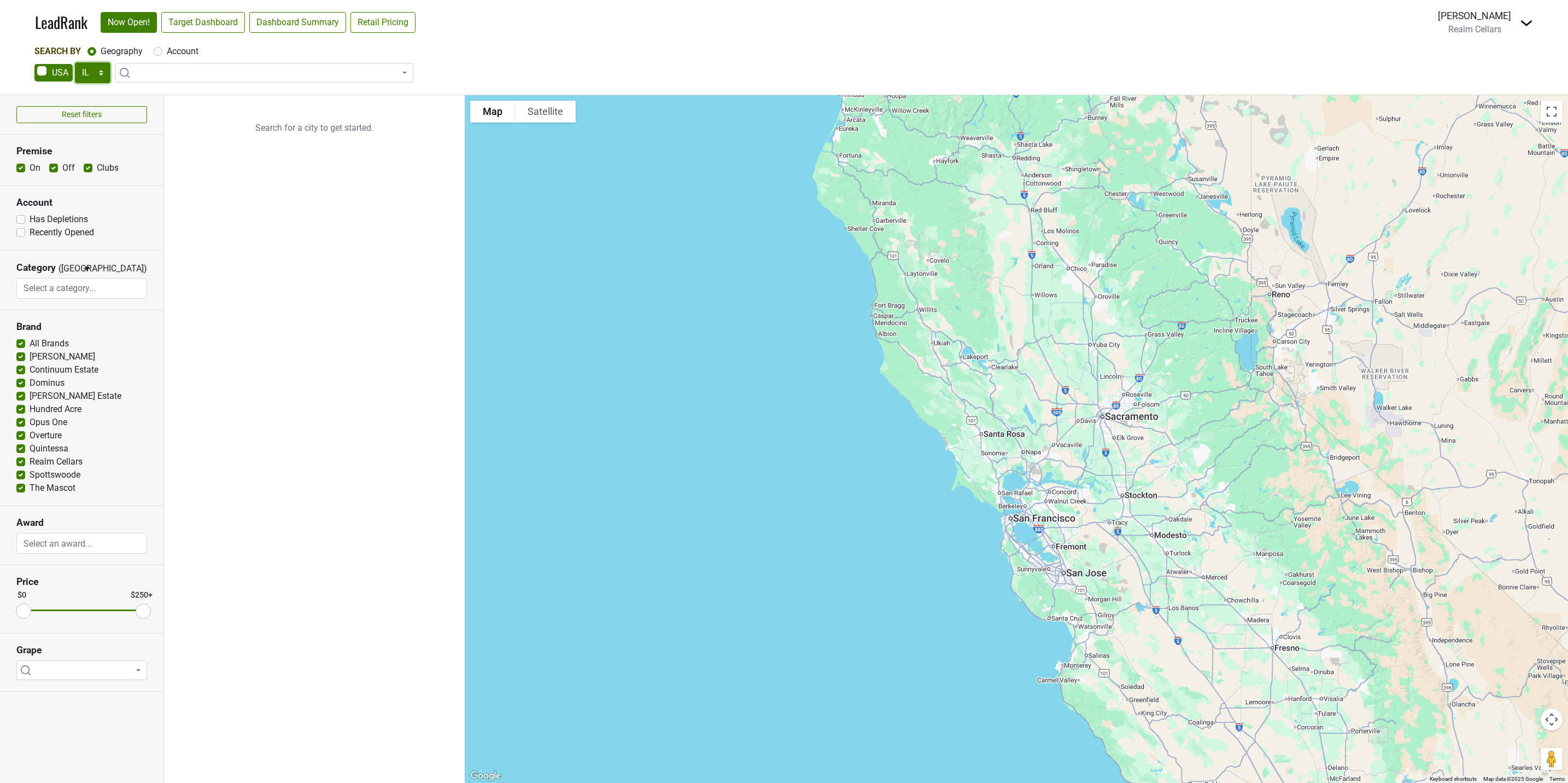
click at [75, 63] on select "AK AL AR AZ CA CO CT DC DE FL GA HI IA ID IL IN KS KY LA MA MD ME MI MN MO MS M…" at bounding box center [92, 73] width 35 height 21
click at [201, 25] on link "Target Dashboard" at bounding box center [204, 22] width 84 height 21
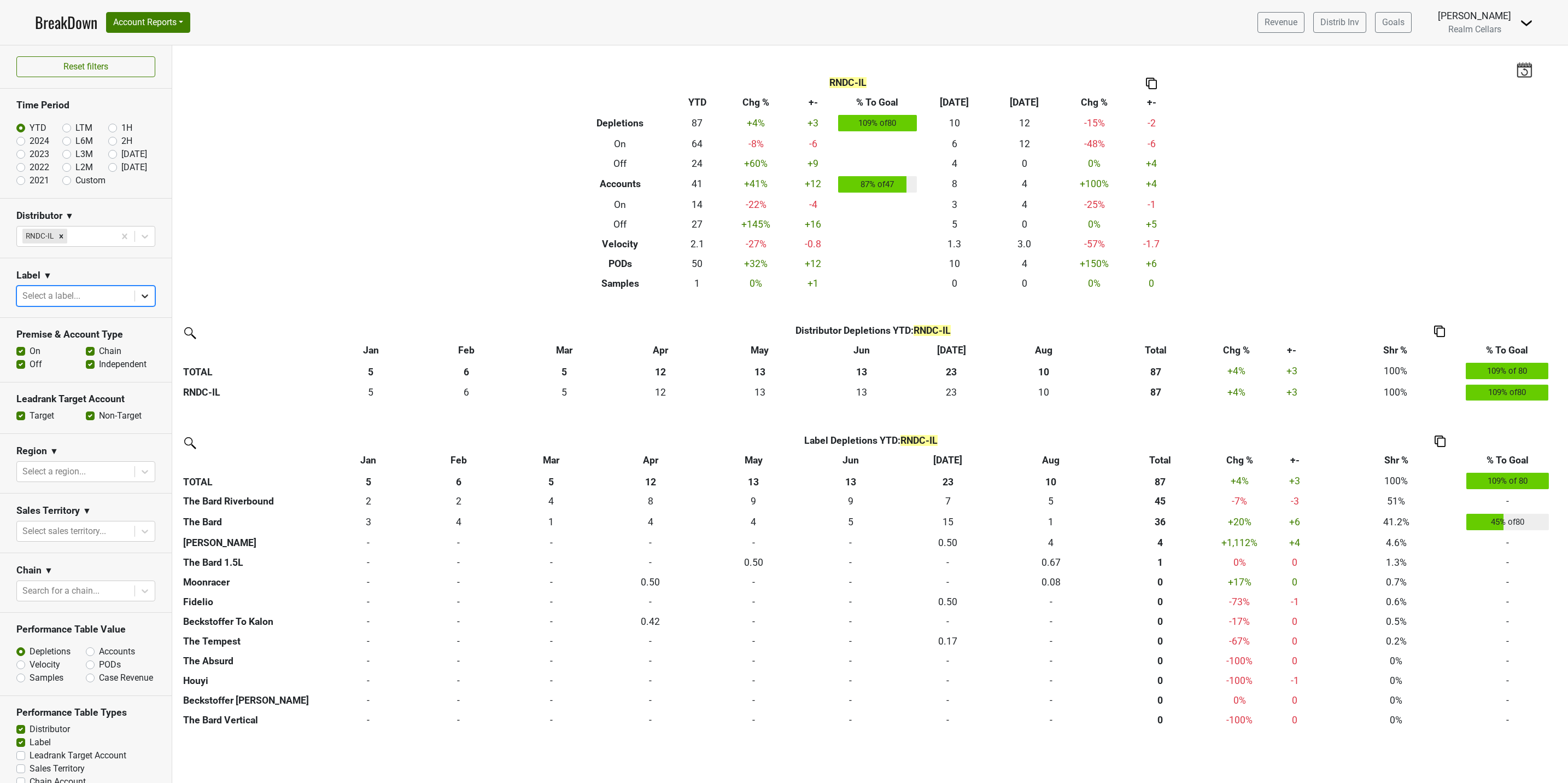
click at [142, 296] on icon at bounding box center [145, 296] width 7 height 4
click at [64, 392] on div "The Bard" at bounding box center [79, 403] width 126 height 22
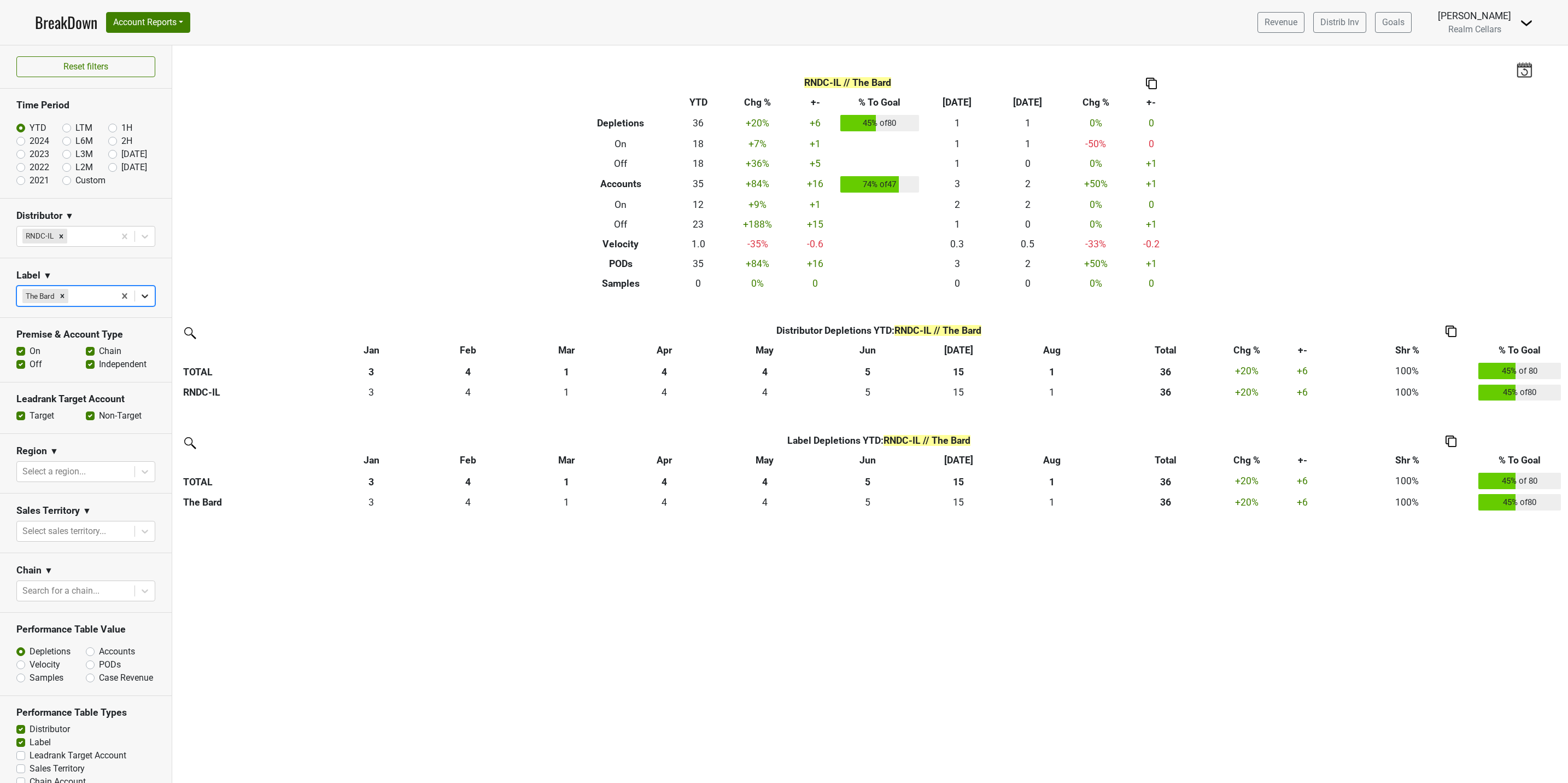
click at [139, 295] on icon at bounding box center [144, 295] width 11 height 11
click at [76, 392] on div "The Bard 1.5L" at bounding box center [79, 403] width 126 height 22
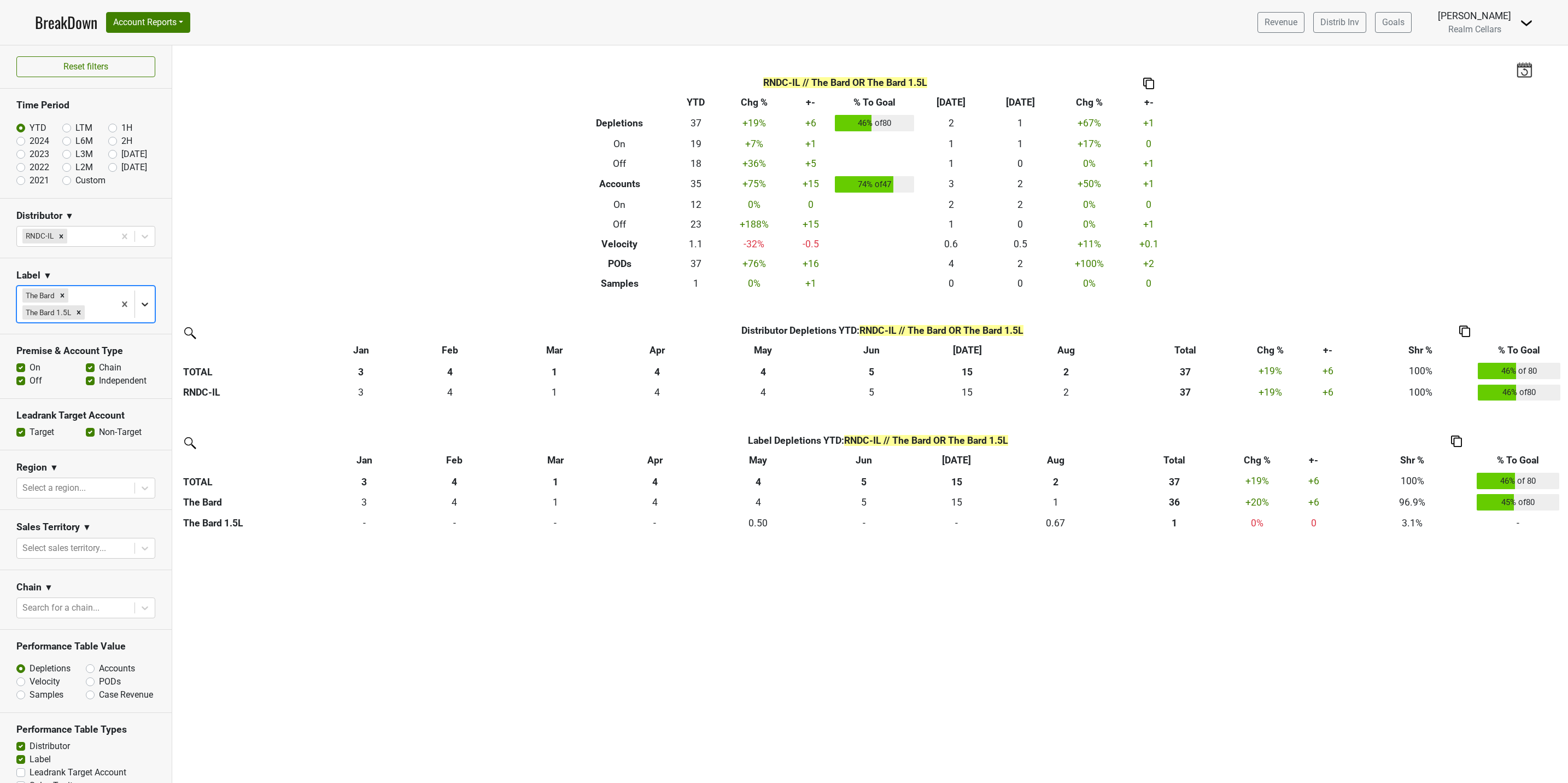
click at [139, 302] on icon at bounding box center [144, 303] width 11 height 11
click at [82, 409] on div "The Bard 375mL" at bounding box center [79, 420] width 126 height 22
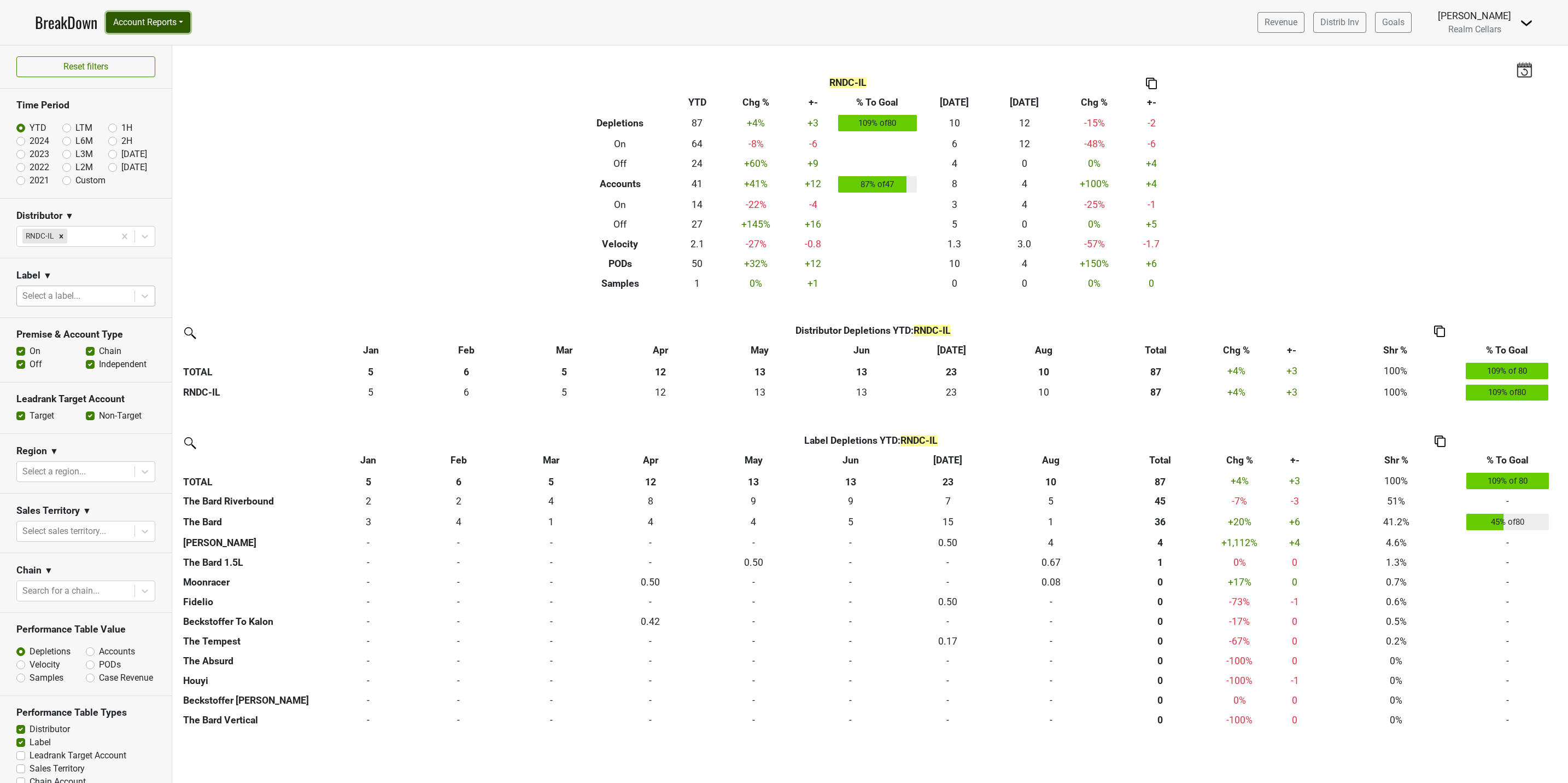
click at [148, 23] on button "Account Reports" at bounding box center [148, 22] width 84 height 21
click at [142, 593] on icon at bounding box center [145, 591] width 7 height 4
click at [90, 628] on div "Type at least 3 characters" at bounding box center [79, 621] width 126 height 22
click at [61, 617] on div "Type at least 3 characters" at bounding box center [79, 621] width 126 height 22
click at [61, 589] on div at bounding box center [75, 590] width 106 height 16
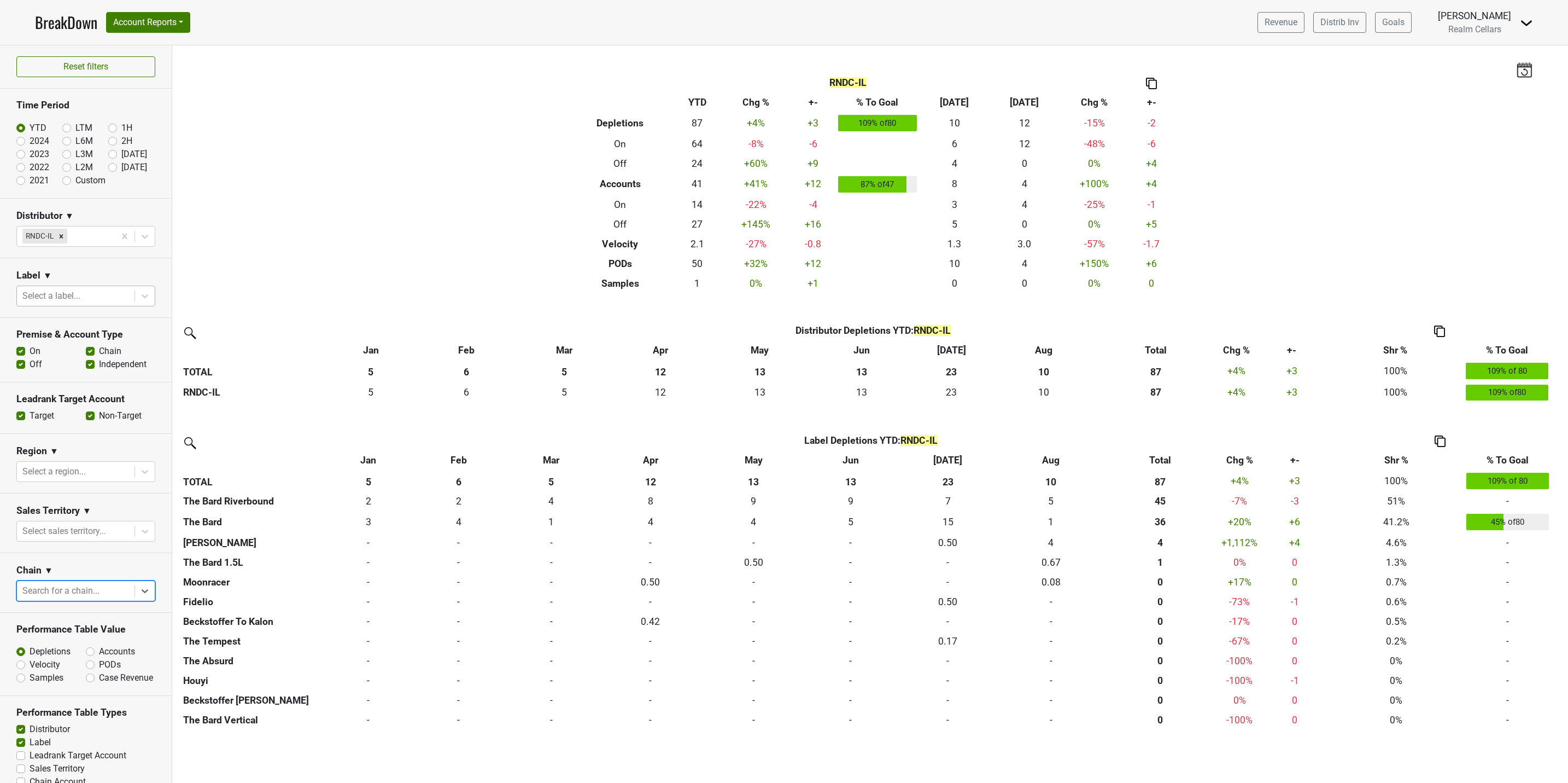
drag, startPoint x: 61, startPoint y: 589, endPoint x: 66, endPoint y: 591, distance: 5.4
click at [64, 591] on div at bounding box center [75, 590] width 106 height 16
type input "binny's"
click at [56, 237] on div "Remove RNDC-IL" at bounding box center [61, 235] width 12 height 14
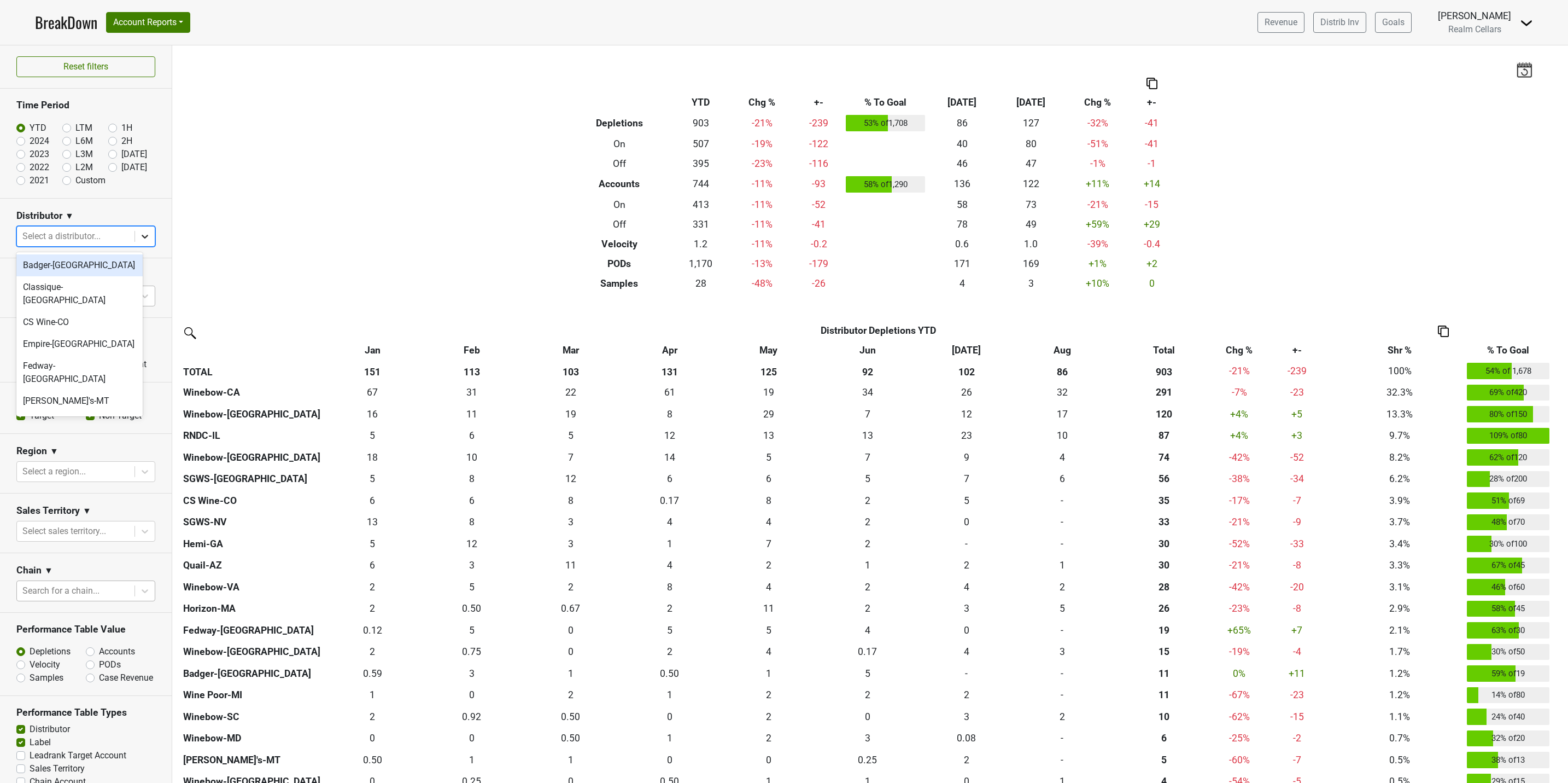
click at [139, 240] on icon at bounding box center [144, 236] width 11 height 11
click at [53, 401] on div "RNDC-IL" at bounding box center [79, 411] width 126 height 22
click at [139, 240] on icon at bounding box center [144, 236] width 11 height 11
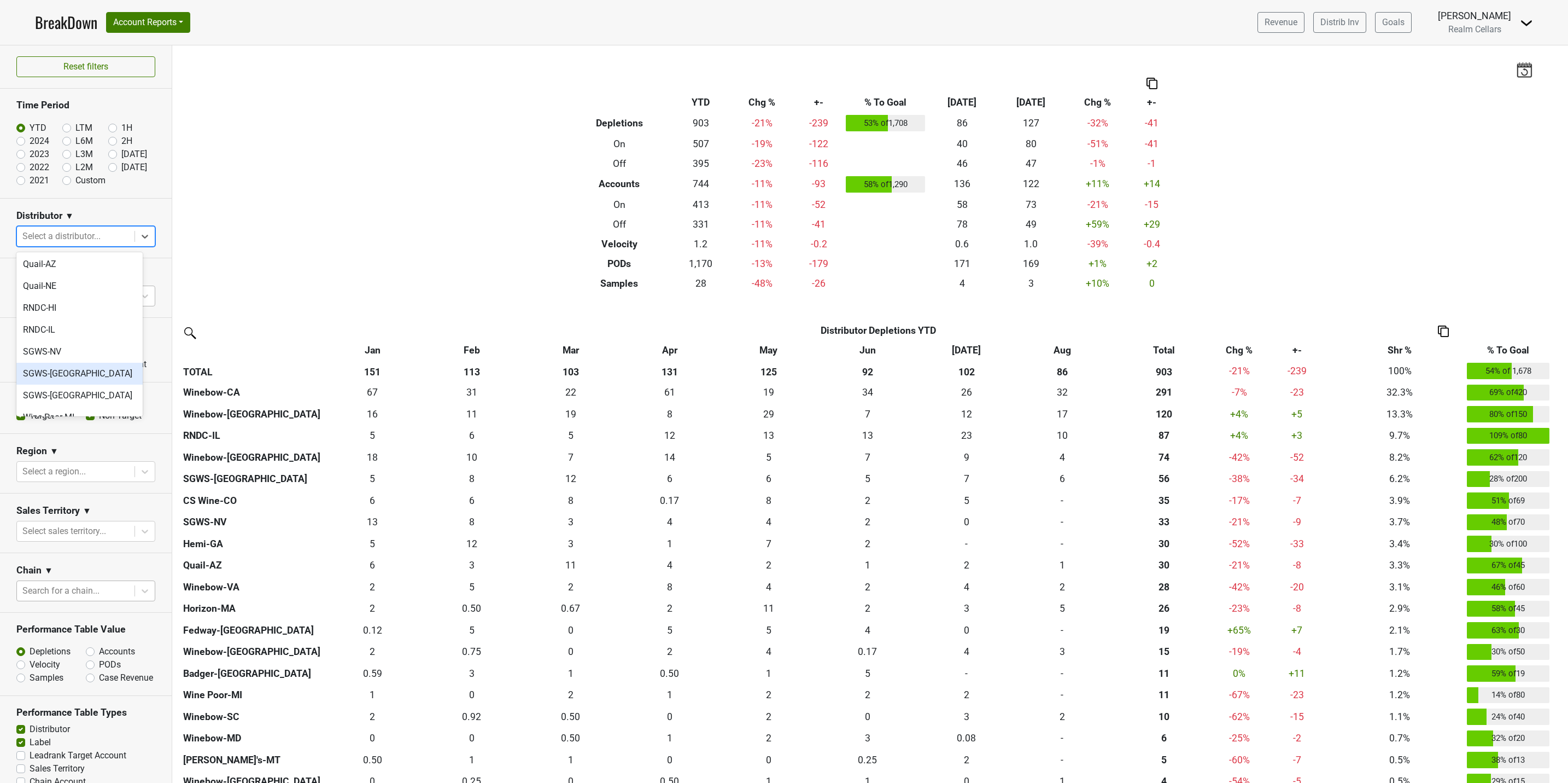
click at [84, 363] on div "SGWS-[GEOGRAPHIC_DATA]" at bounding box center [79, 373] width 126 height 22
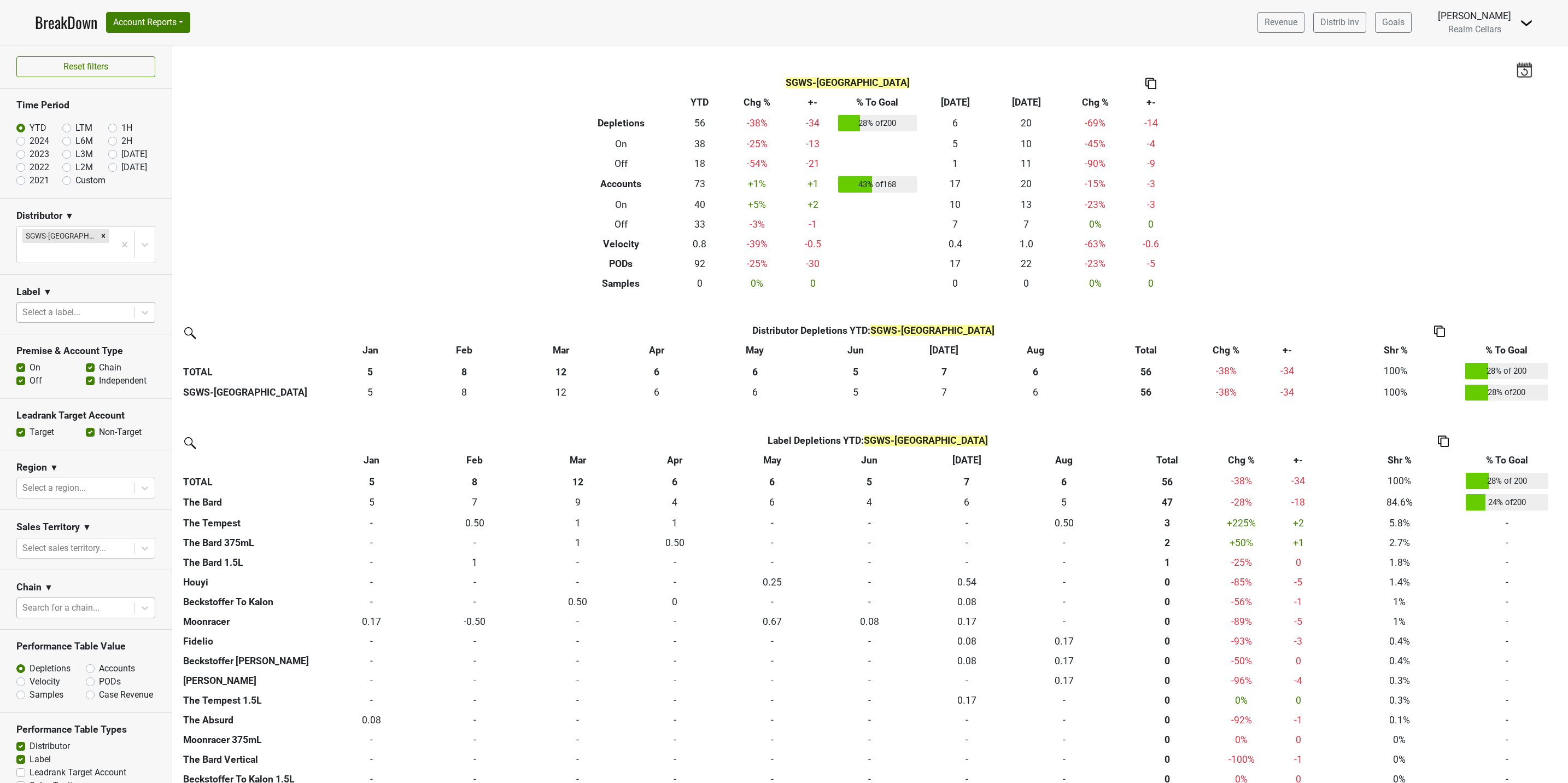
click at [147, 35] on nav "BreakDown Account Reports SuperRanker Map Award Progress Chain Compliance CRM N…" at bounding box center [784, 22] width 1515 height 45
click at [147, 30] on button "Account Reports" at bounding box center [148, 22] width 84 height 21
click at [147, 49] on link "SuperRanker" at bounding box center [154, 47] width 96 height 17
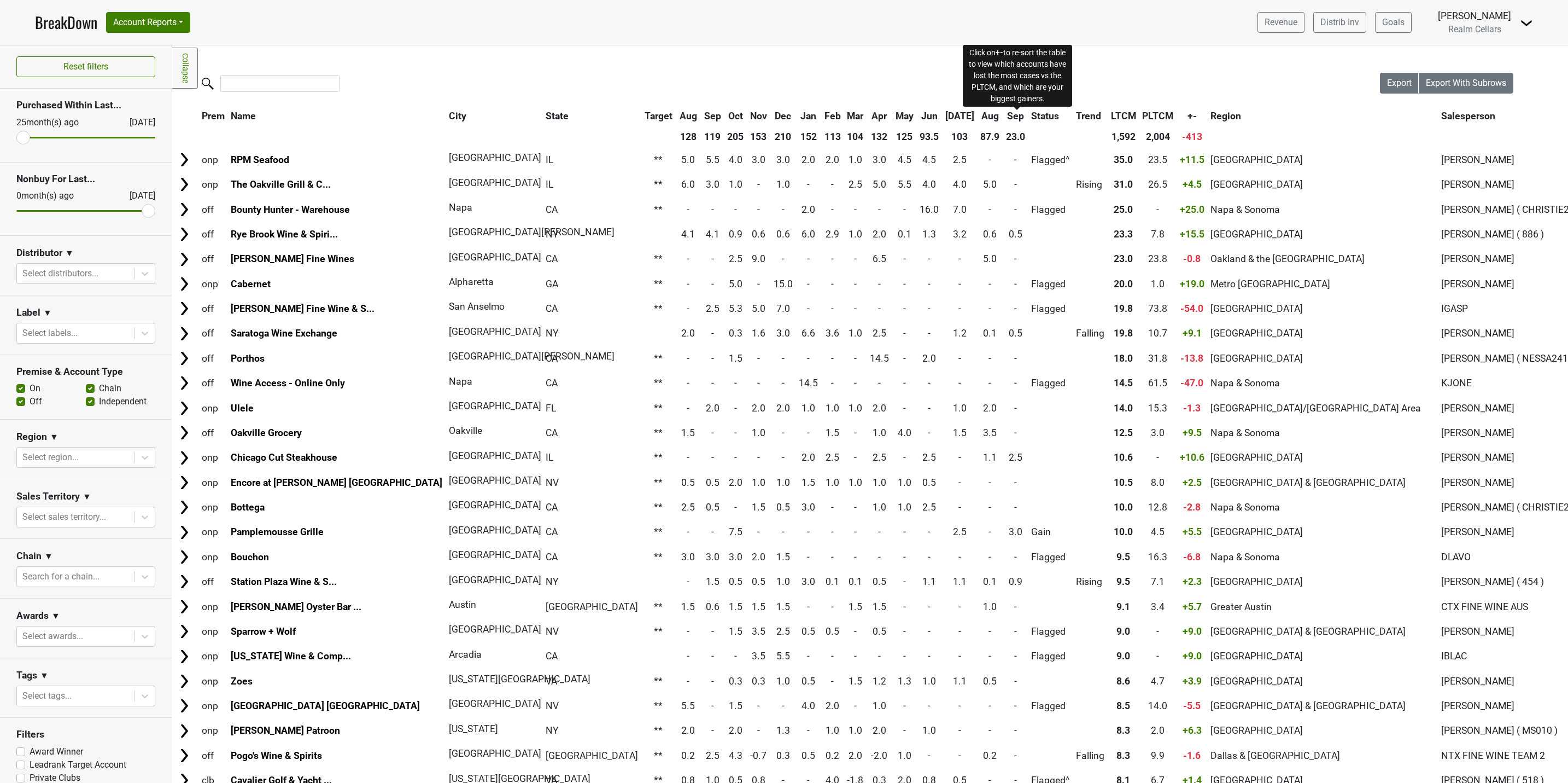
click at [1187, 114] on span "+-" at bounding box center [1191, 115] width 9 height 11
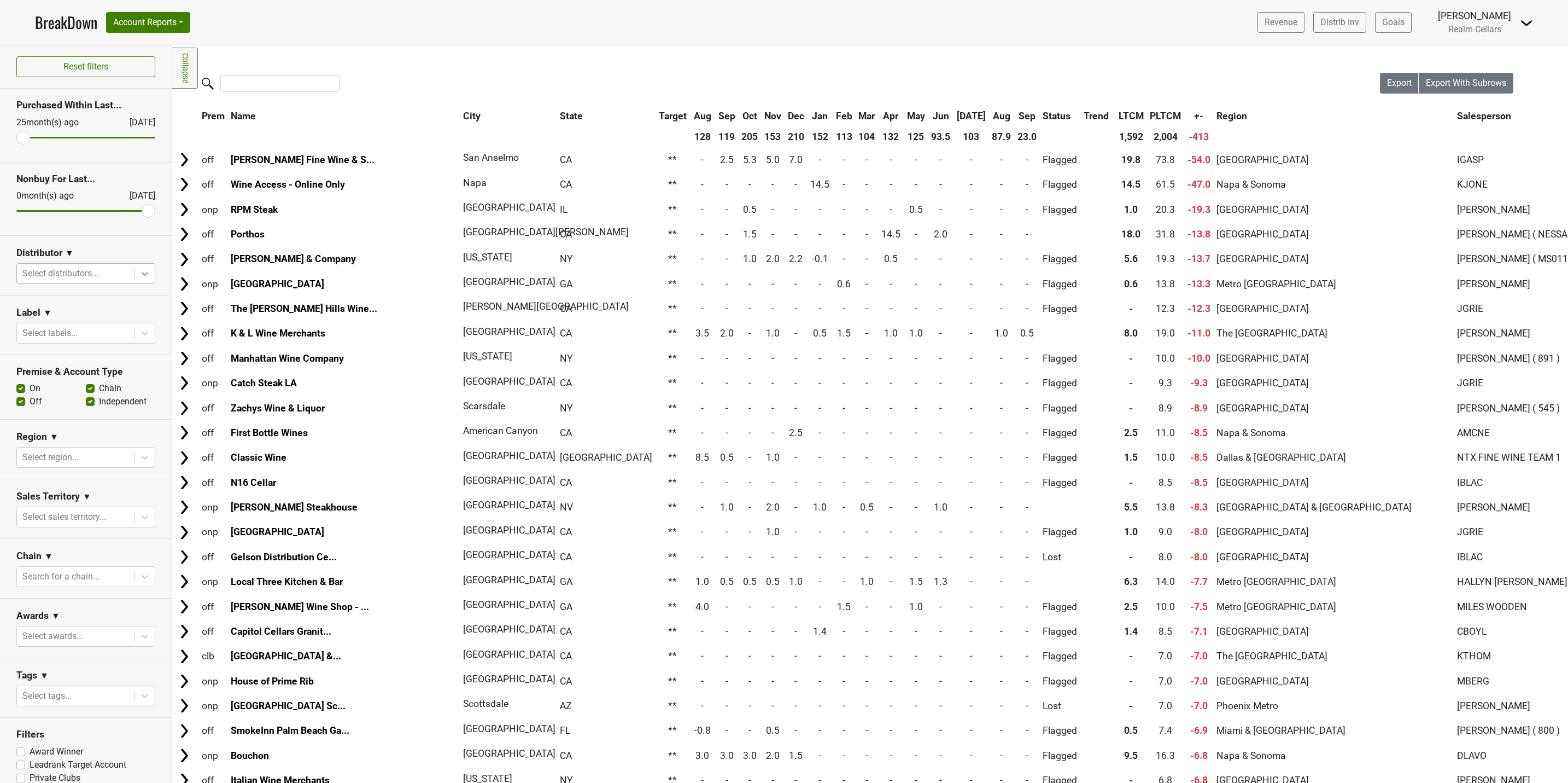
click at [139, 276] on icon at bounding box center [144, 273] width 11 height 11
click at [76, 401] on div "SGWS-TX" at bounding box center [79, 411] width 126 height 22
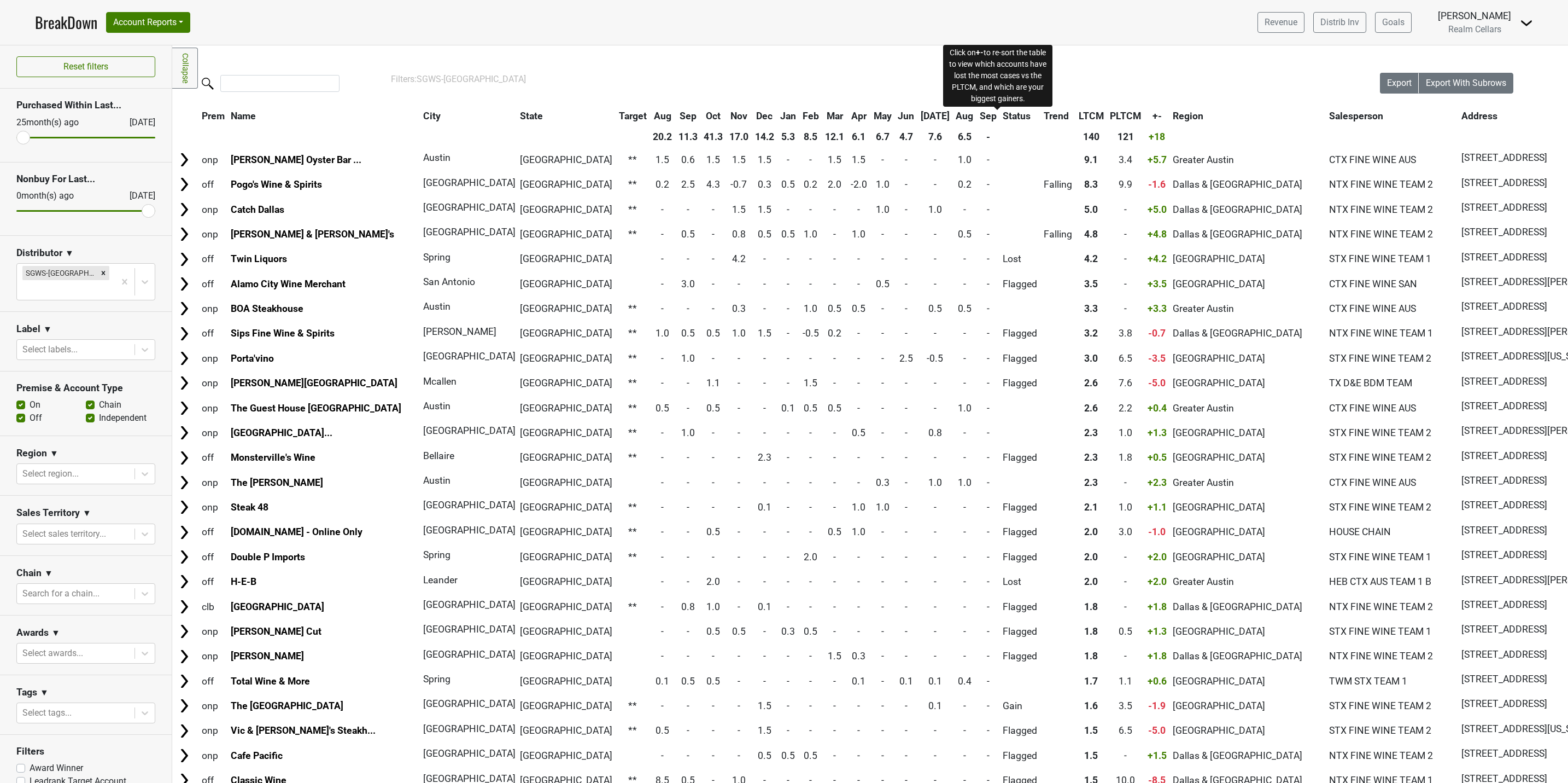
click at [1153, 117] on span "+-" at bounding box center [1157, 115] width 9 height 11
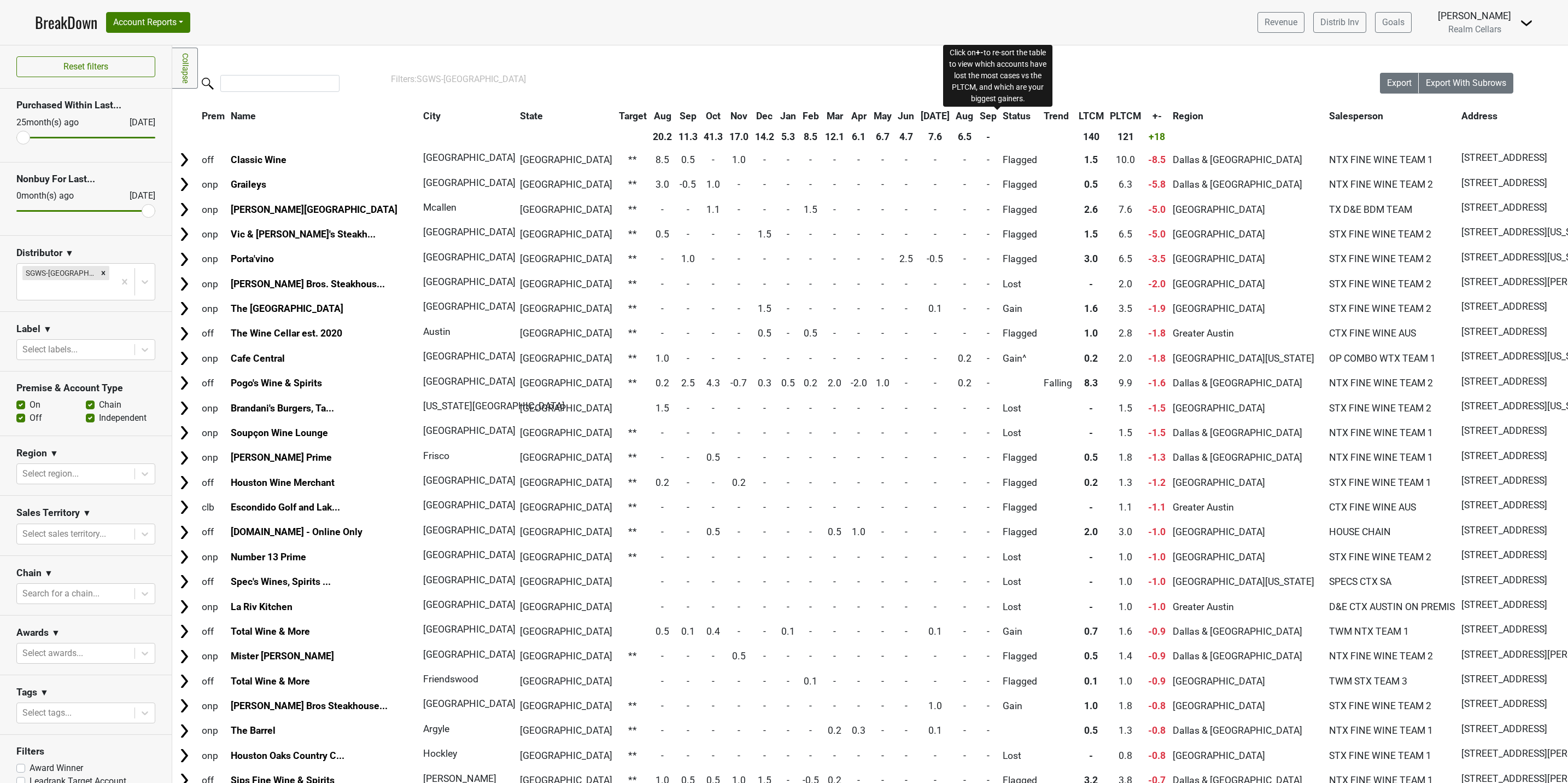
click at [1153, 119] on span "+-" at bounding box center [1157, 115] width 9 height 11
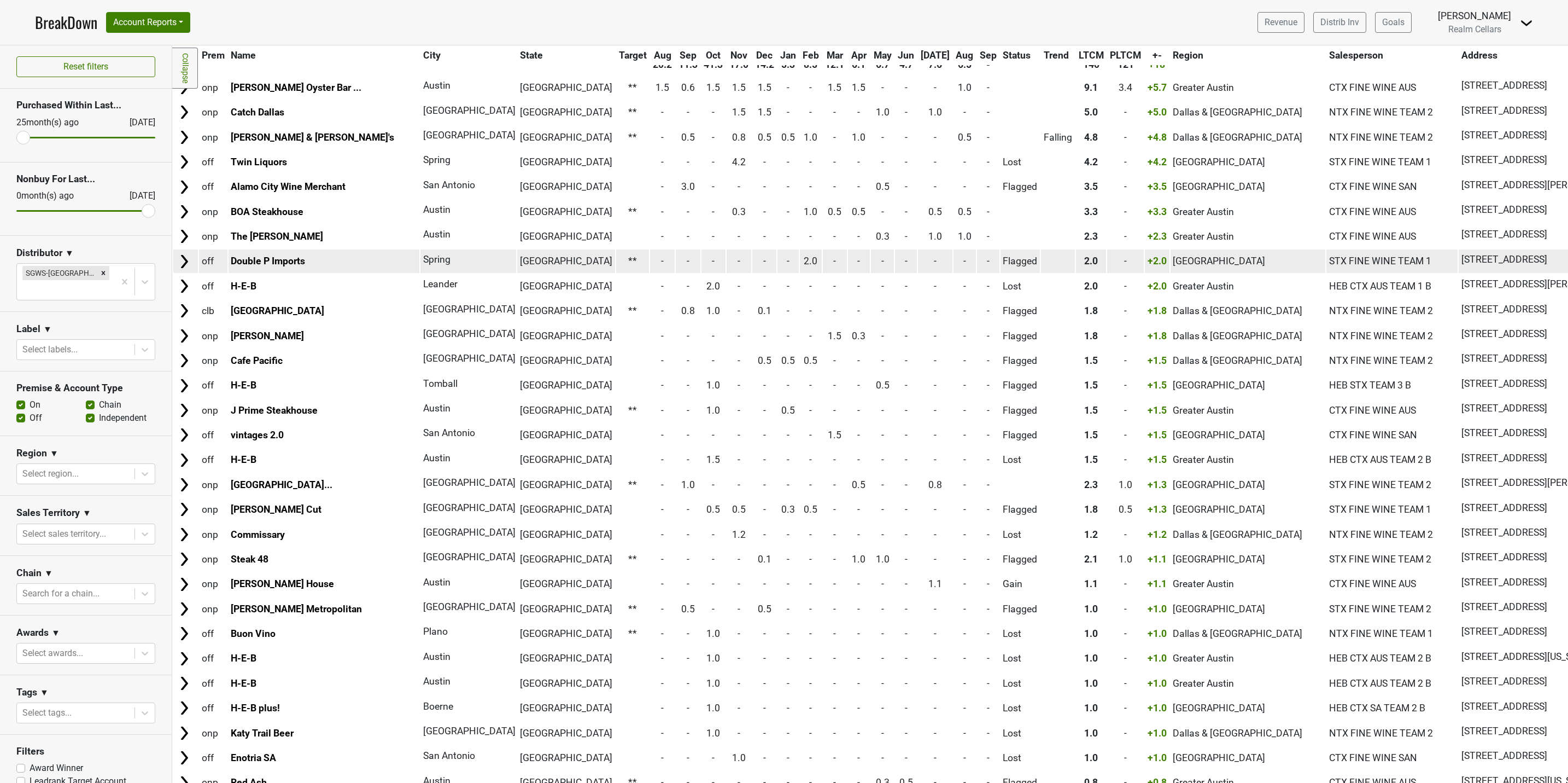
scroll to position [0, 0]
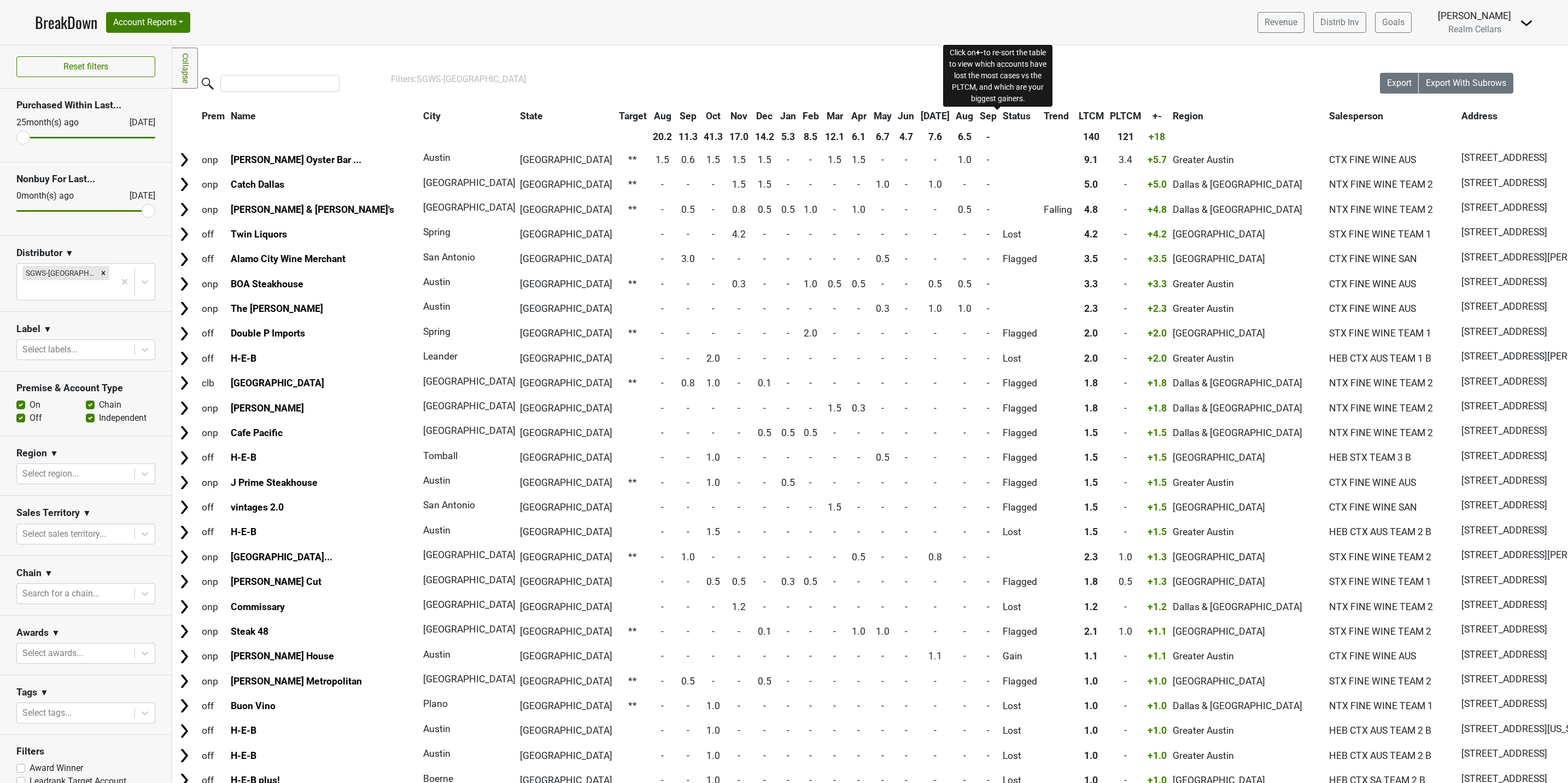
click at [1153, 115] on span "+-" at bounding box center [1157, 115] width 9 height 11
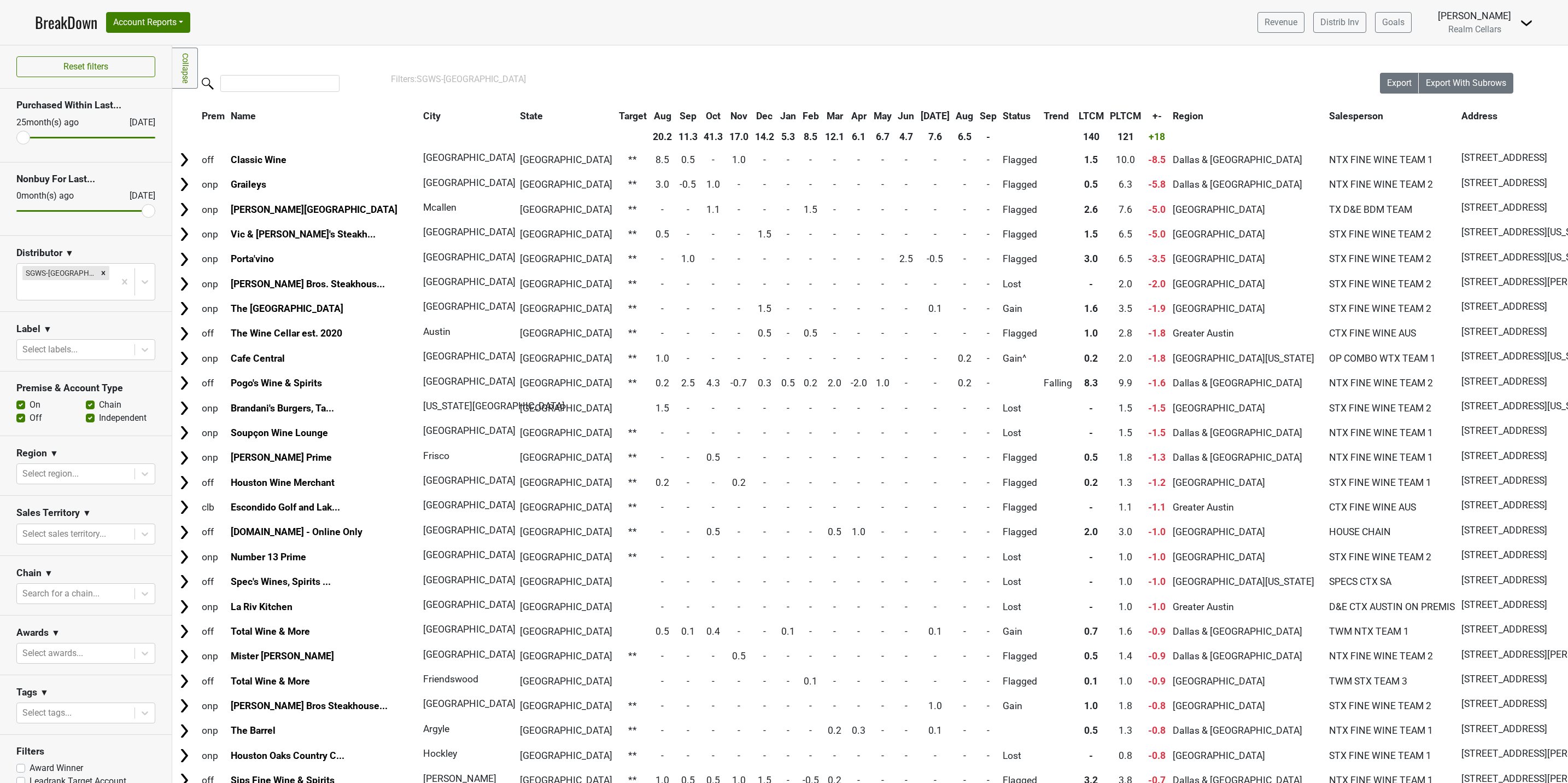
click at [69, 22] on link "BreakDown" at bounding box center [66, 22] width 63 height 23
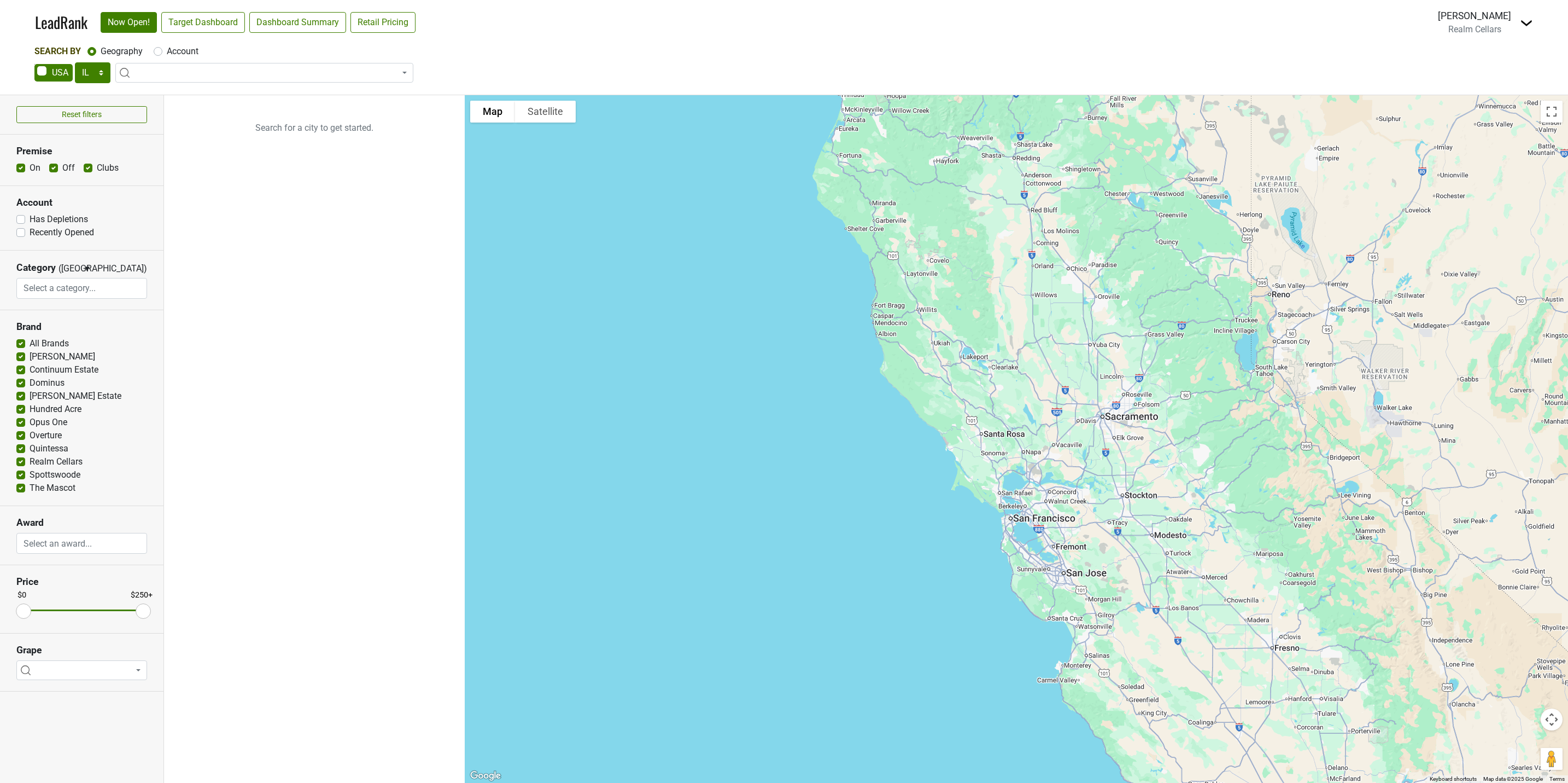
select select "IL"
select select
click at [100, 76] on select "AK AL AR AZ CA CO CT DC DE FL GA HI IA ID IL IN KS KY LA MA MD ME MI MN MO MS M…" at bounding box center [92, 73] width 35 height 21
select select "TX"
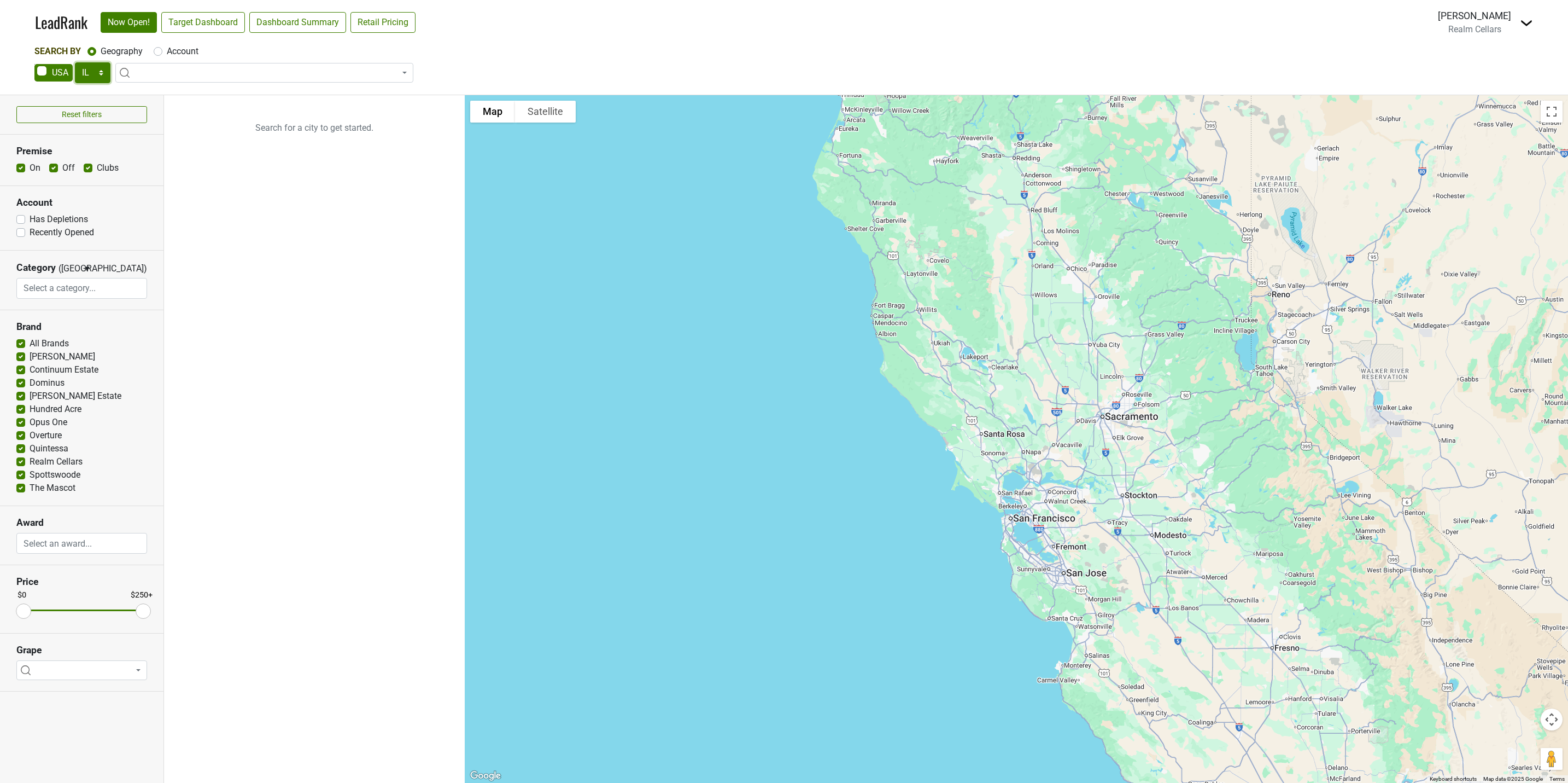
click at [75, 63] on select "AK AL AR AZ CA CO CT DC DE FL GA HI IA ID IL IN KS KY LA MA MD ME MI MN MO MS M…" at bounding box center [92, 73] width 35 height 21
click at [210, 22] on link "Target Dashboard" at bounding box center [204, 22] width 84 height 21
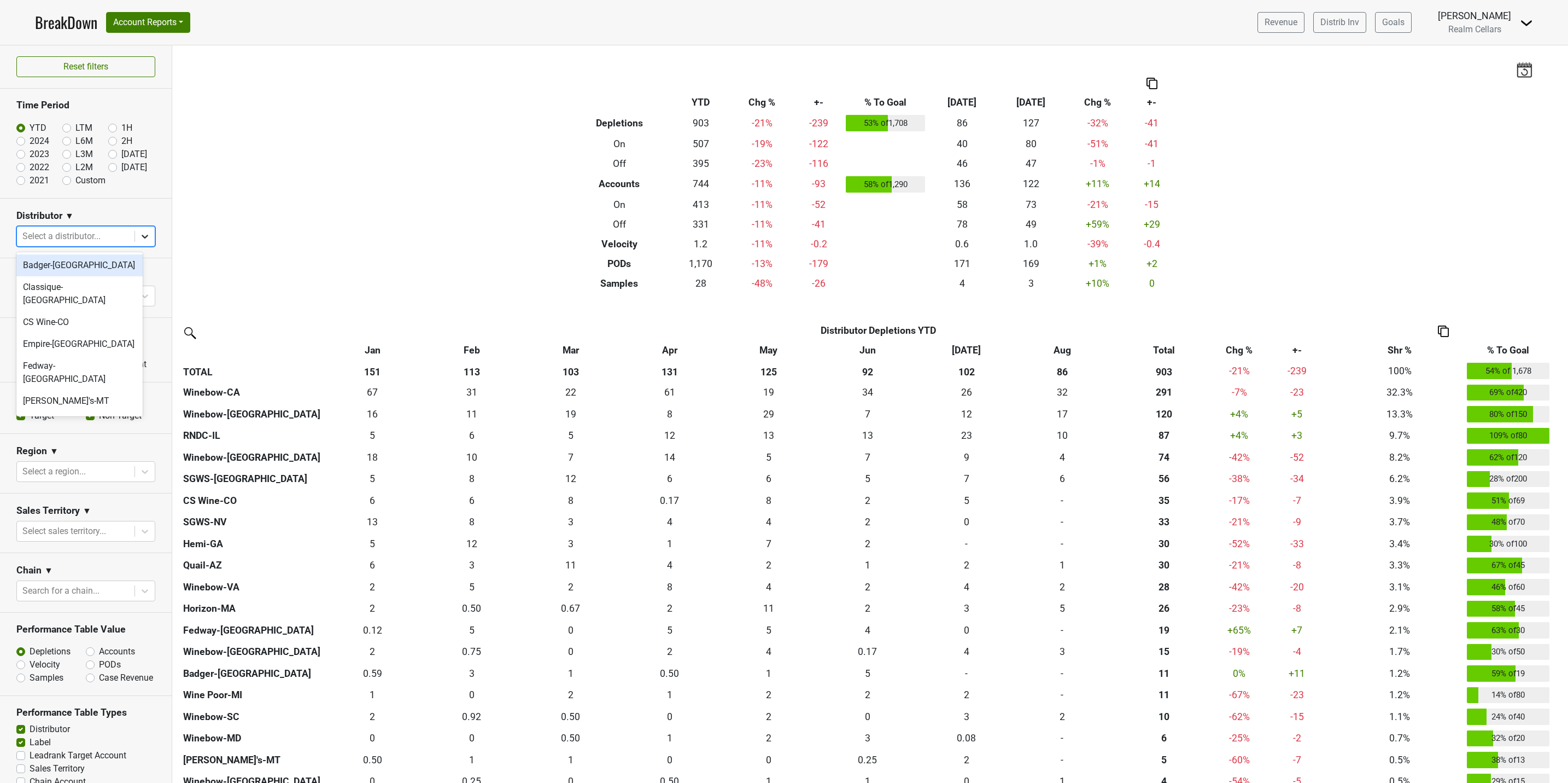
click at [142, 237] on icon at bounding box center [145, 237] width 7 height 4
click at [81, 363] on div "SGWS-TX" at bounding box center [79, 373] width 126 height 22
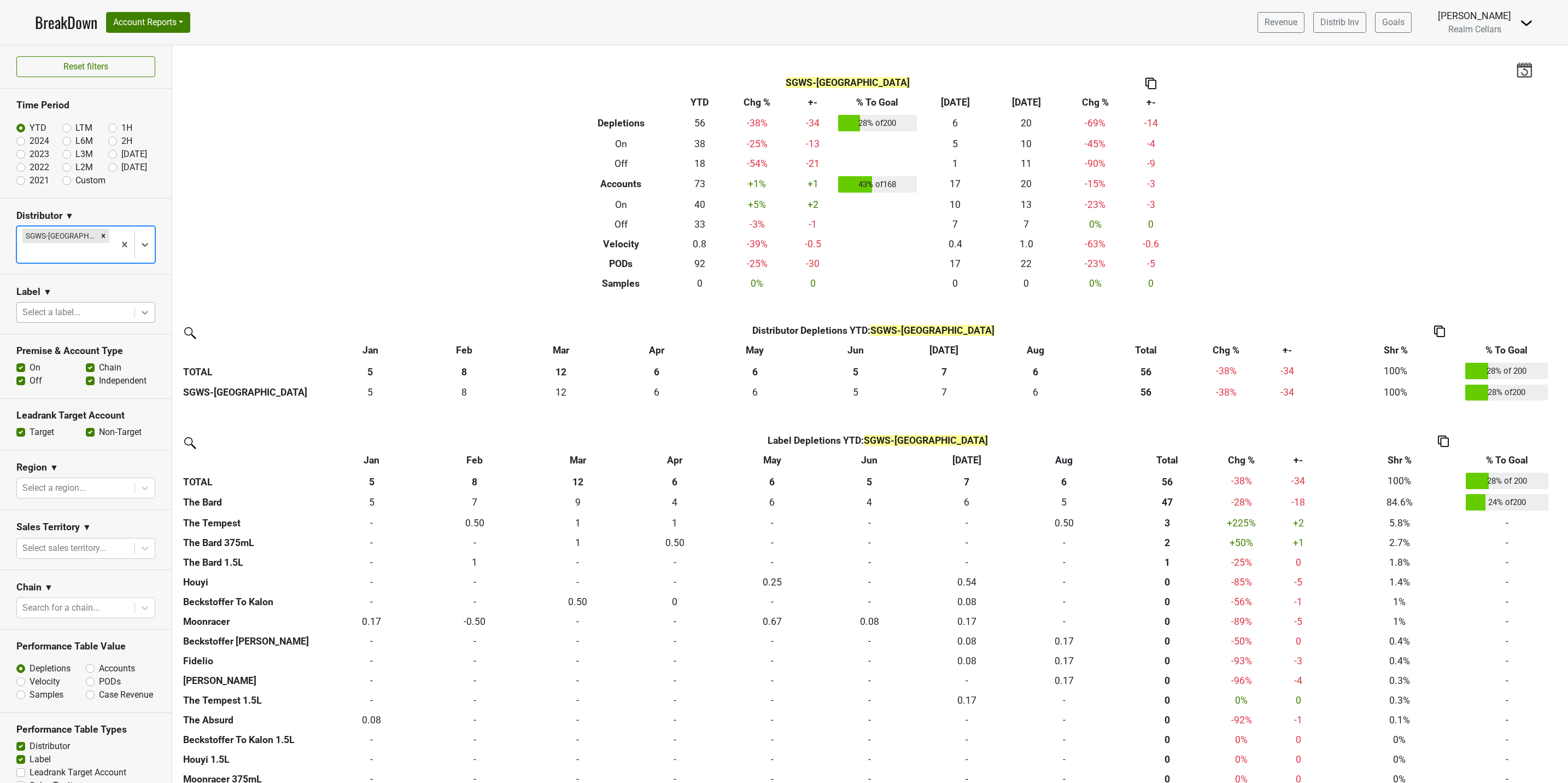
click at [142, 311] on icon at bounding box center [145, 312] width 7 height 4
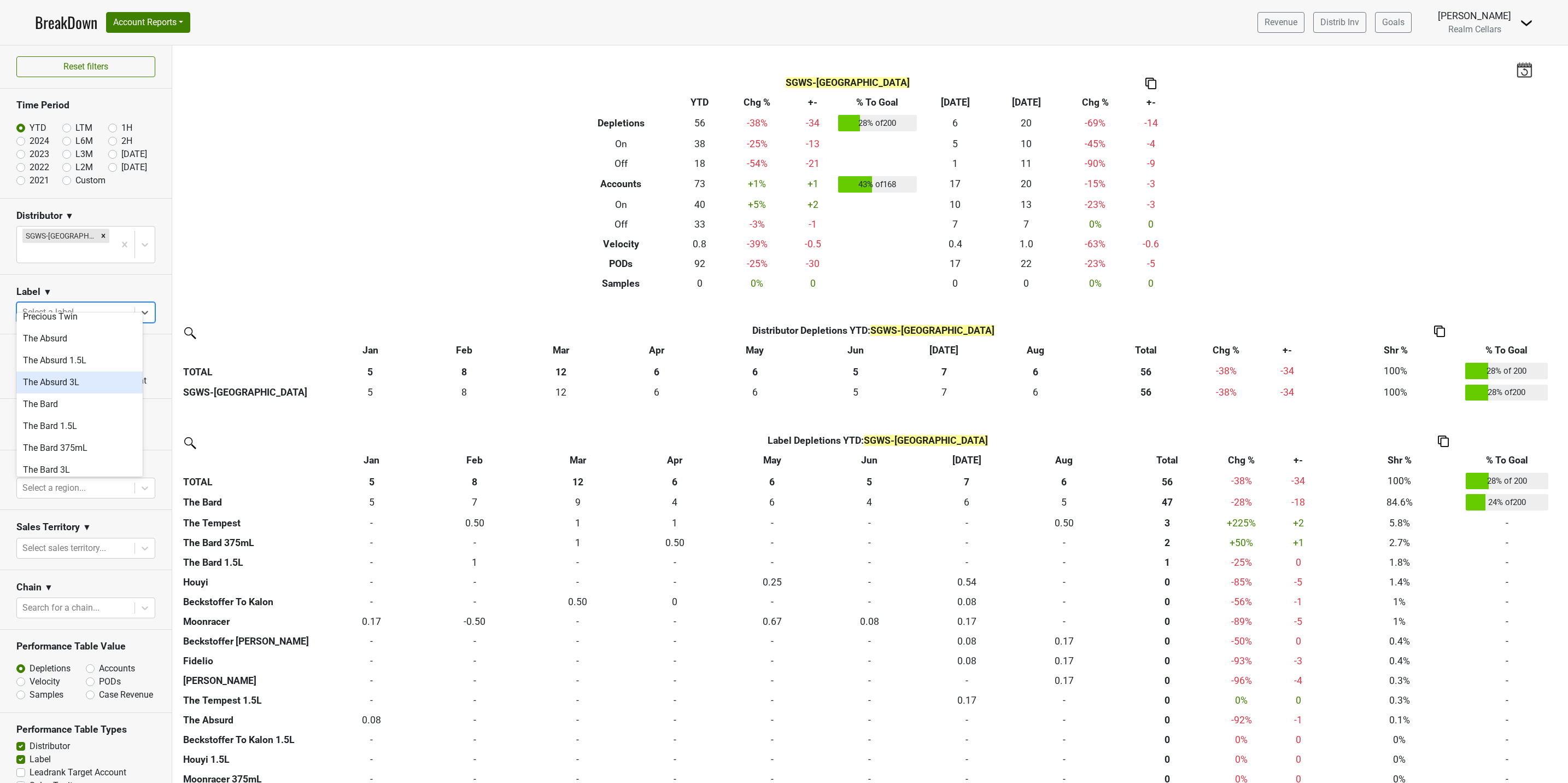
scroll to position [574, 0]
click at [51, 397] on div "The Bard" at bounding box center [79, 403] width 126 height 22
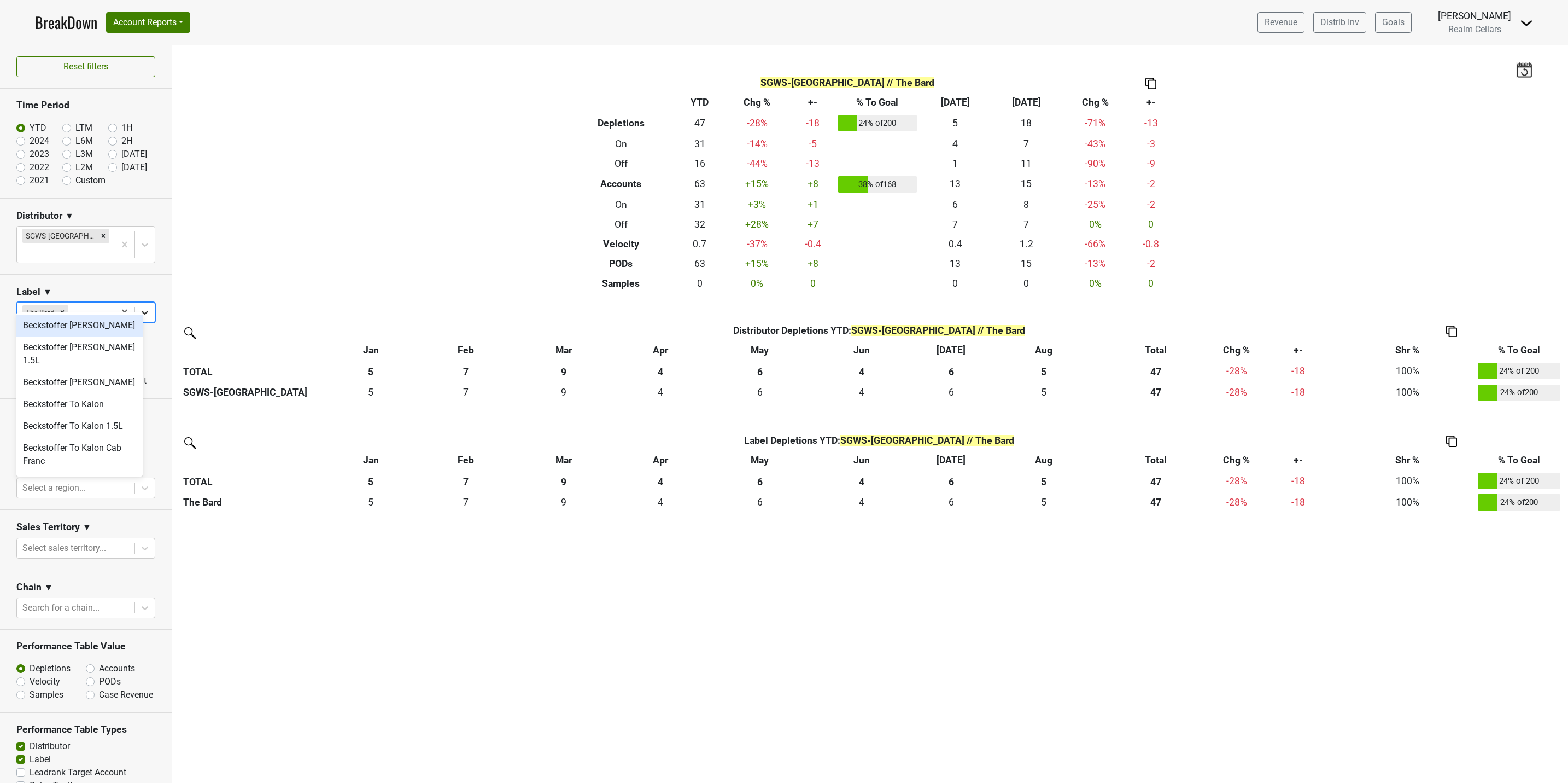
click at [142, 311] on icon at bounding box center [145, 312] width 7 height 4
click at [71, 392] on div "The Bard 1.5L" at bounding box center [79, 403] width 126 height 22
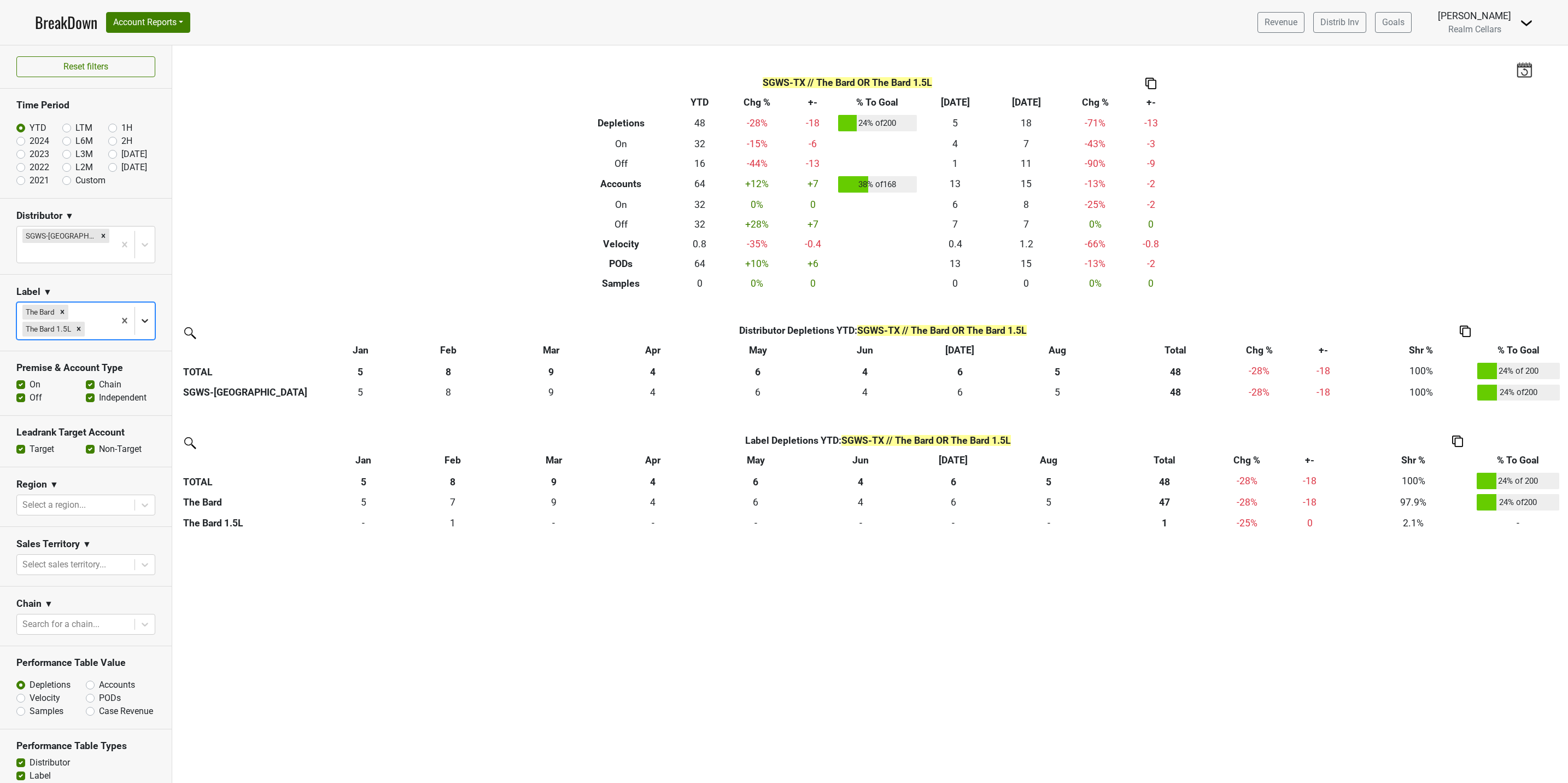
click at [139, 315] on icon at bounding box center [144, 320] width 11 height 11
click at [76, 412] on div "The Bard 375mL" at bounding box center [79, 420] width 126 height 22
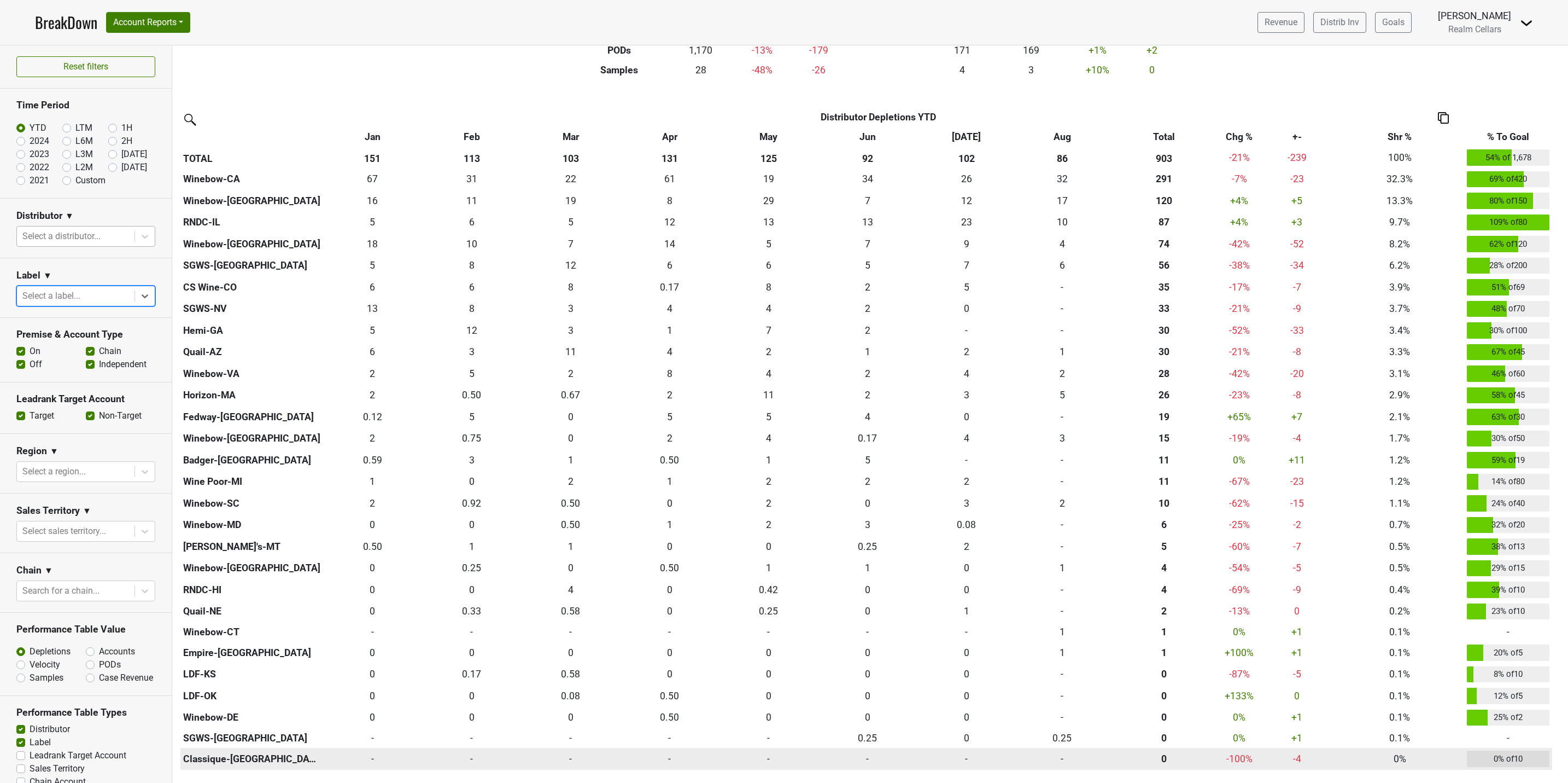
scroll to position [164, 0]
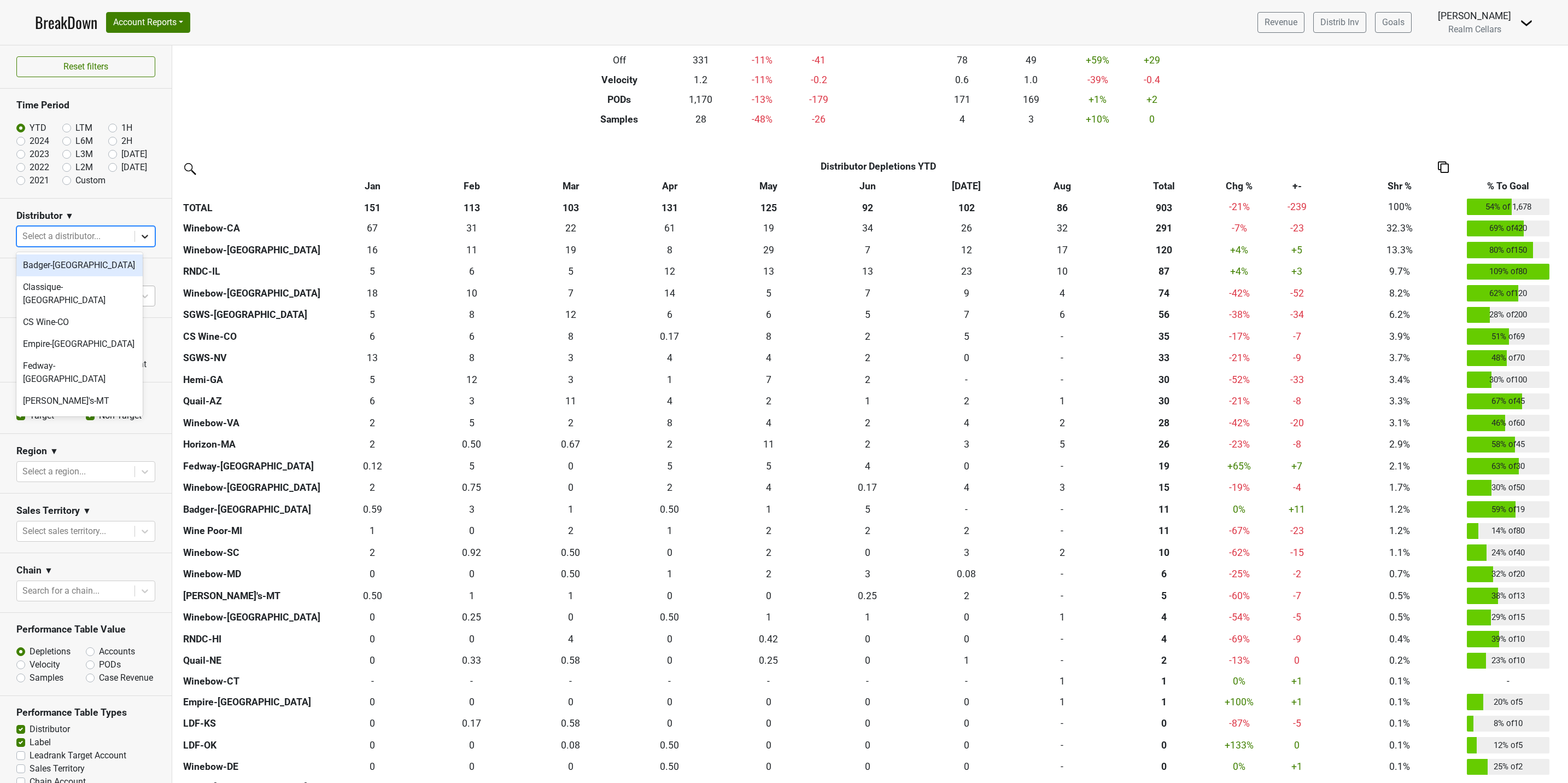
click at [139, 233] on icon at bounding box center [144, 236] width 11 height 11
click at [84, 358] on div "Winebow-[GEOGRAPHIC_DATA]" at bounding box center [79, 375] width 126 height 35
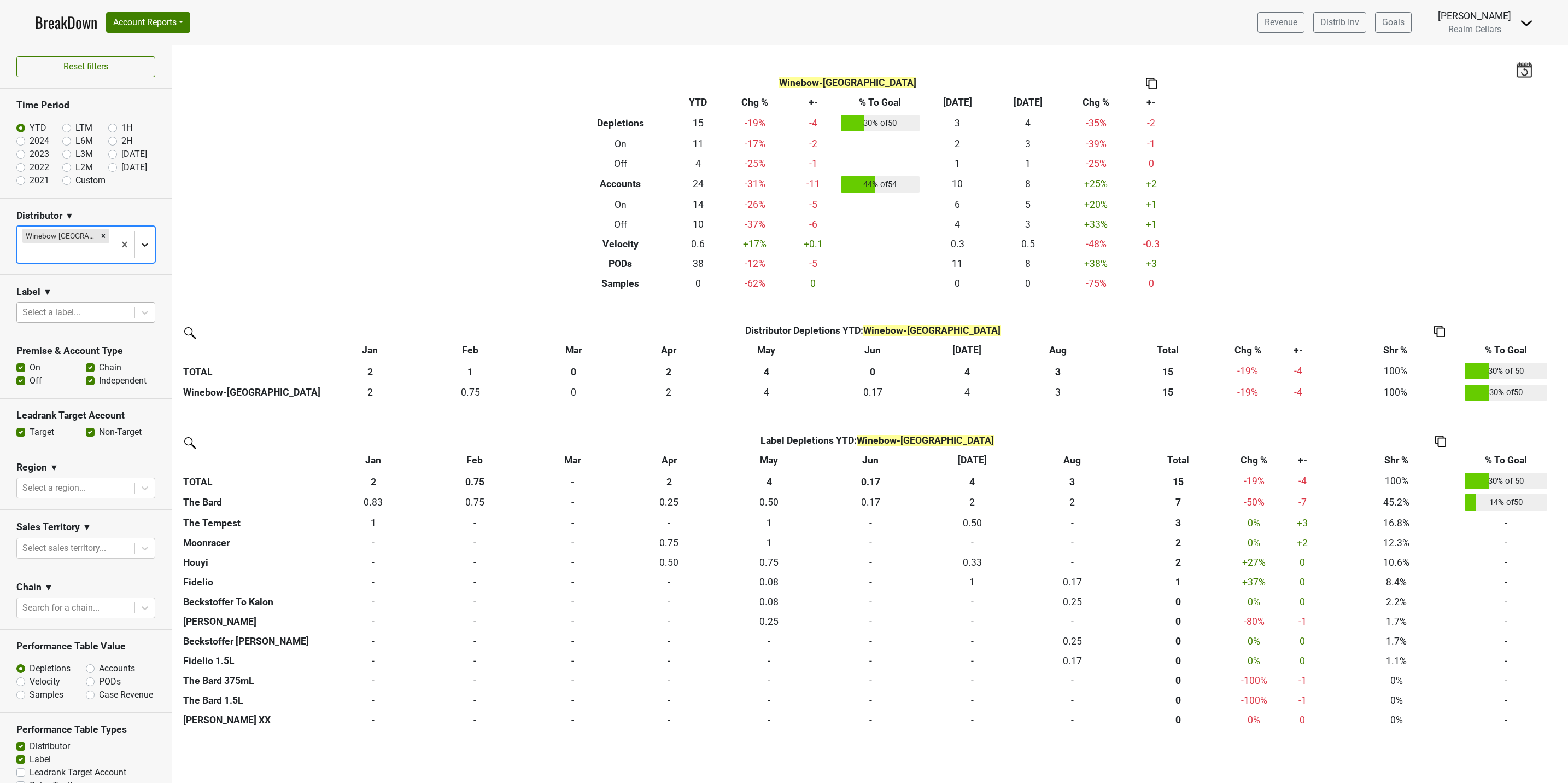
click at [139, 239] on icon at bounding box center [144, 244] width 11 height 11
click at [100, 235] on icon "Remove Winebow-NC" at bounding box center [103, 235] width 7 height 7
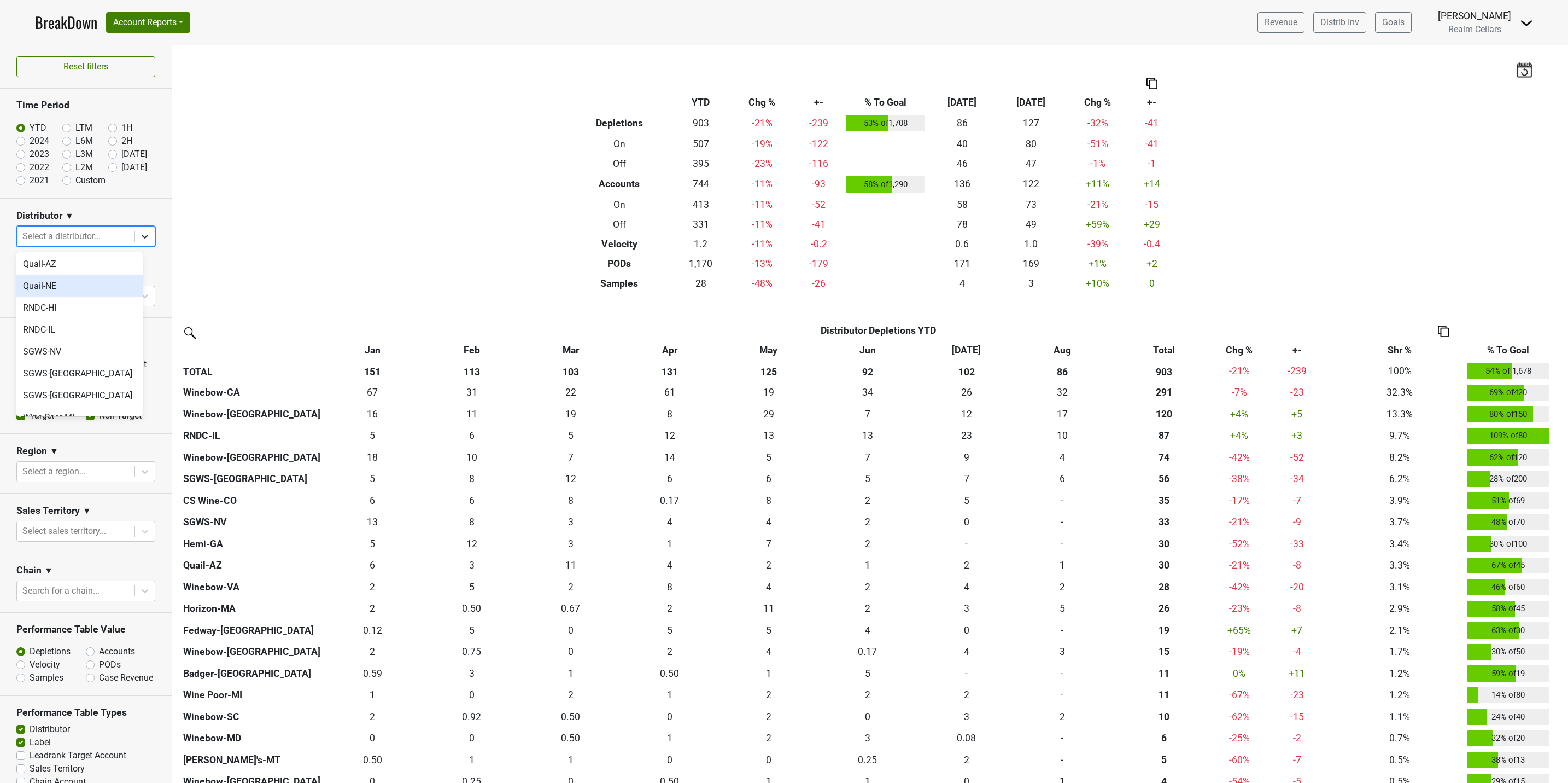
click at [139, 237] on icon at bounding box center [144, 236] width 11 height 11
click at [139, 232] on icon at bounding box center [144, 236] width 11 height 11
click at [76, 485] on div "Winebow-VA" at bounding box center [79, 495] width 126 height 22
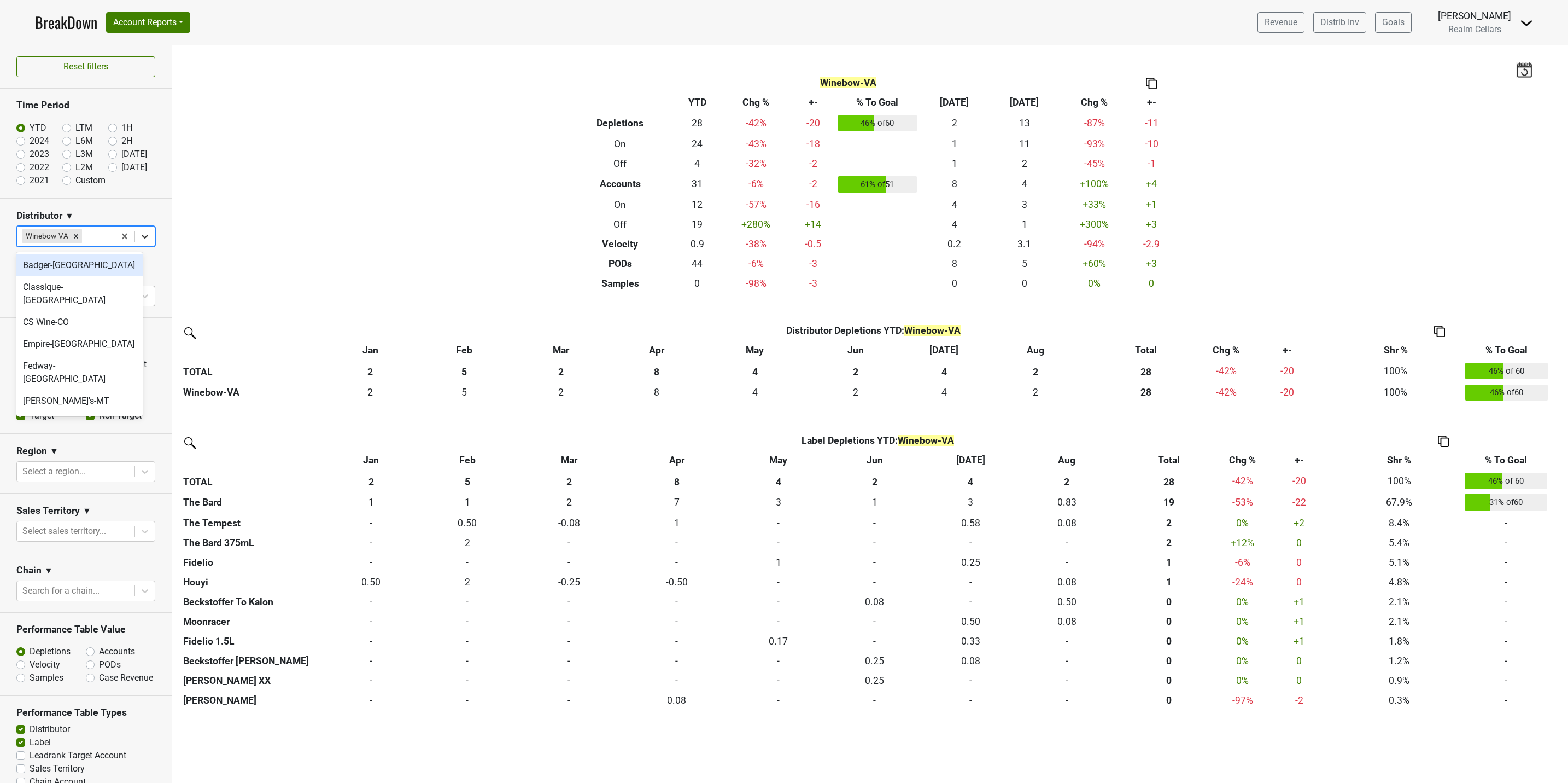
click at [139, 238] on icon at bounding box center [144, 236] width 11 height 11
click at [81, 357] on div "Winebow-MD" at bounding box center [79, 368] width 126 height 22
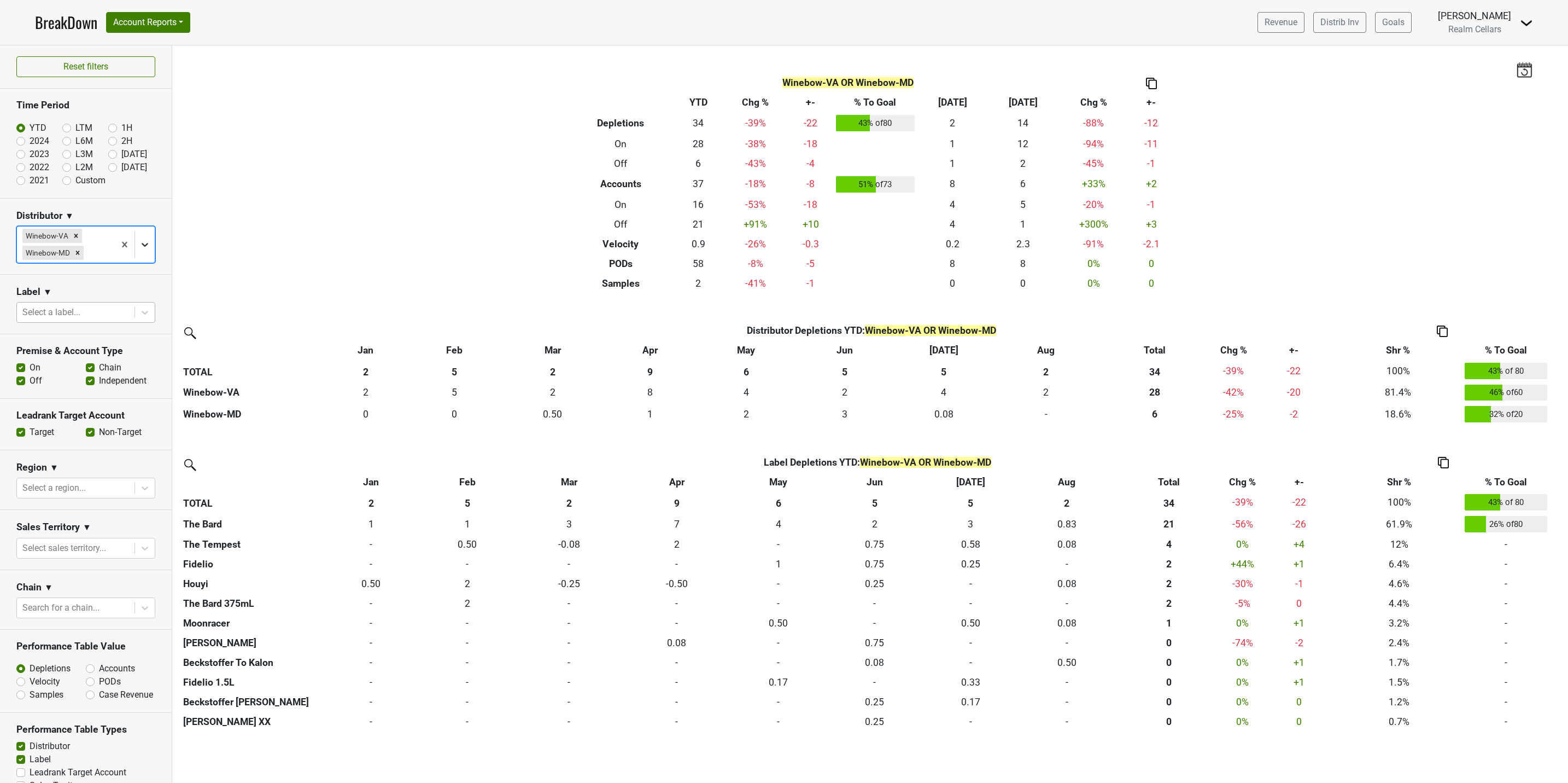
click at [139, 245] on icon at bounding box center [144, 244] width 11 height 11
click at [87, 339] on div "Winebow-DE" at bounding box center [79, 349] width 126 height 22
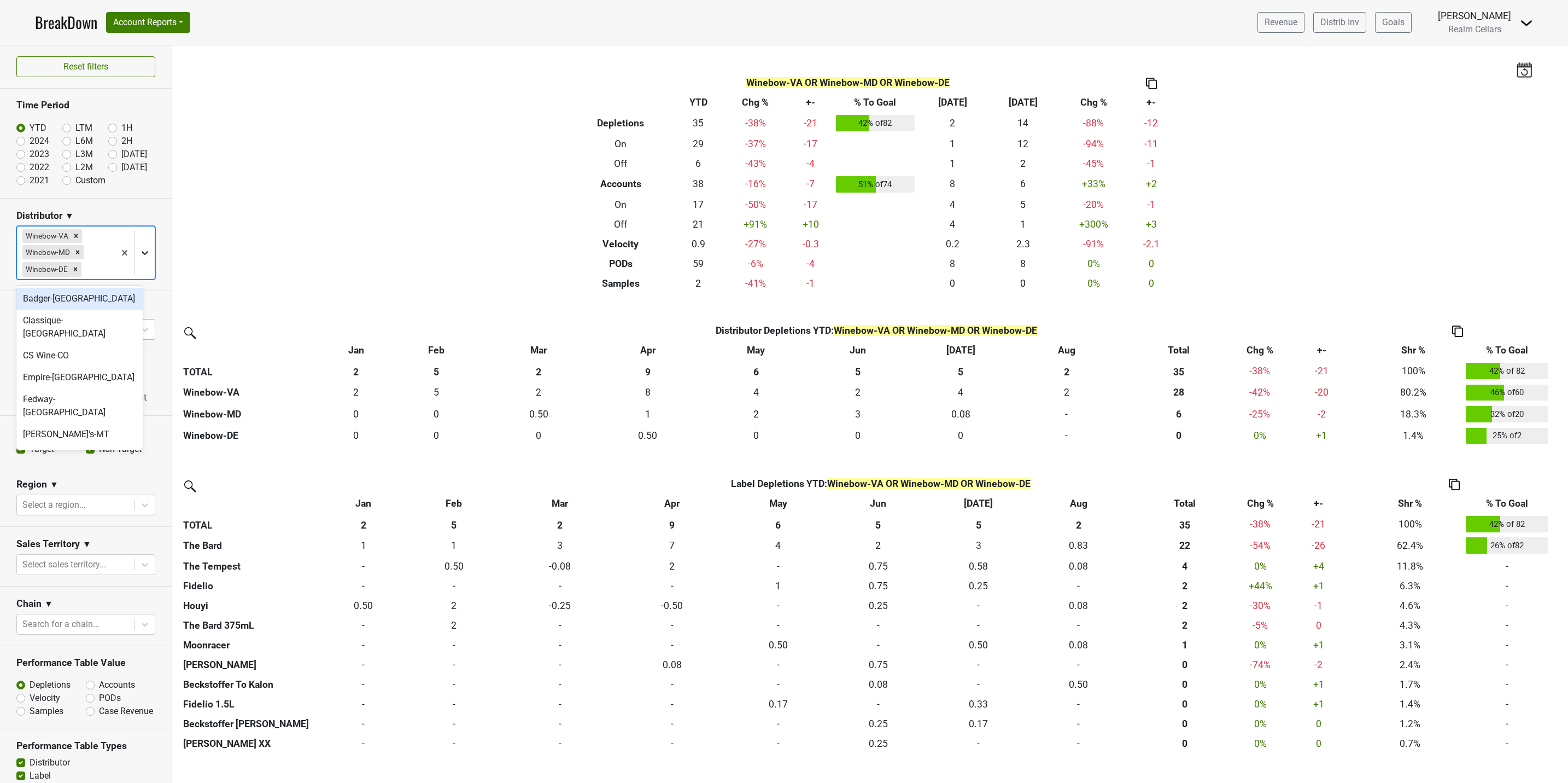
click at [139, 256] on icon at bounding box center [144, 252] width 11 height 11
click at [82, 343] on div "Winebow-[GEOGRAPHIC_DATA]" at bounding box center [79, 360] width 126 height 35
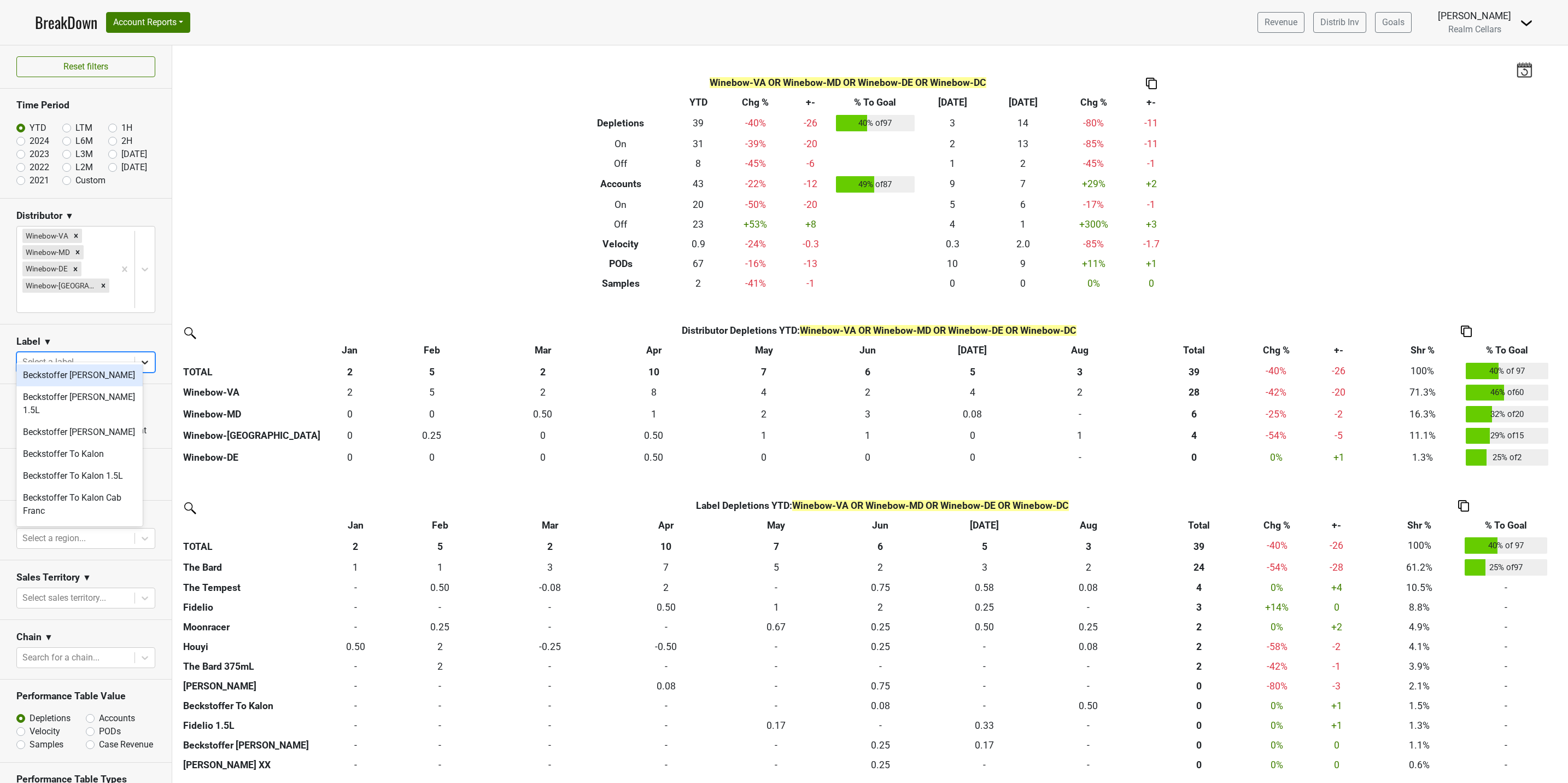
click at [139, 357] on icon at bounding box center [144, 362] width 11 height 11
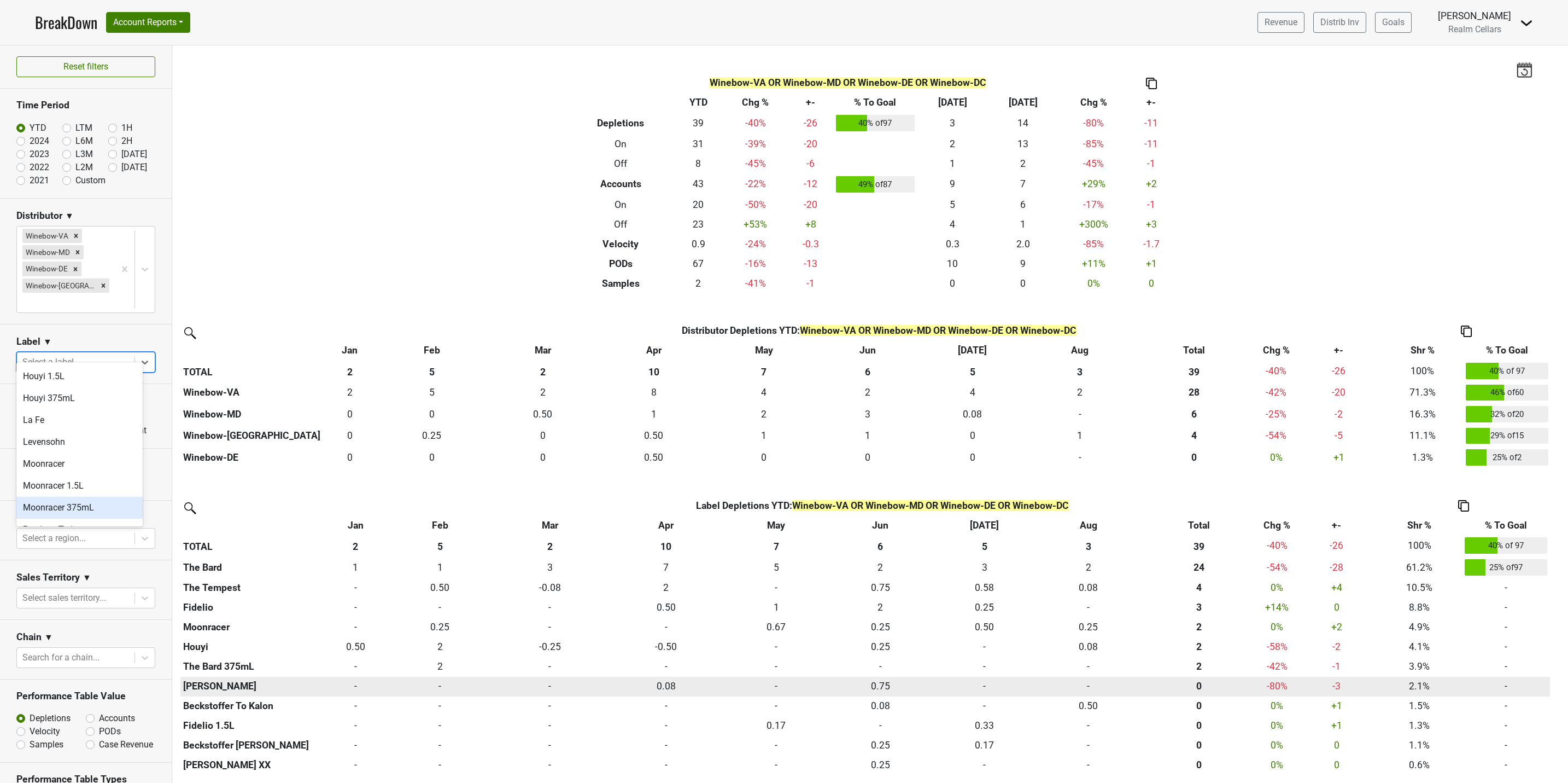
scroll to position [1, 0]
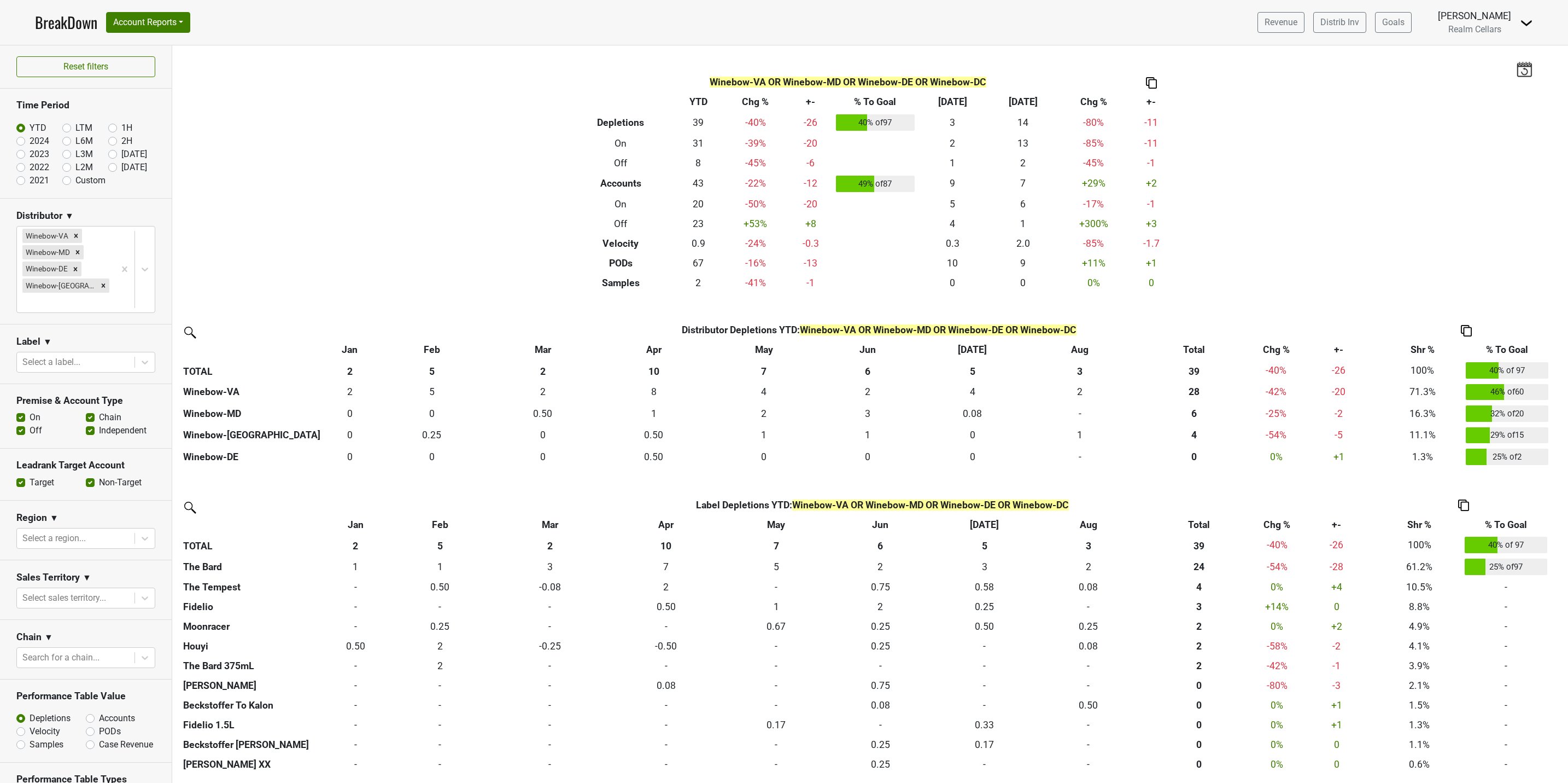
click at [1465, 329] on img at bounding box center [1466, 331] width 11 height 12
click at [1460, 303] on div "Export to Excel" at bounding box center [1467, 309] width 56 height 16
click at [139, 357] on icon at bounding box center [144, 362] width 11 height 11
click at [69, 442] on div "The Bard" at bounding box center [79, 452] width 126 height 22
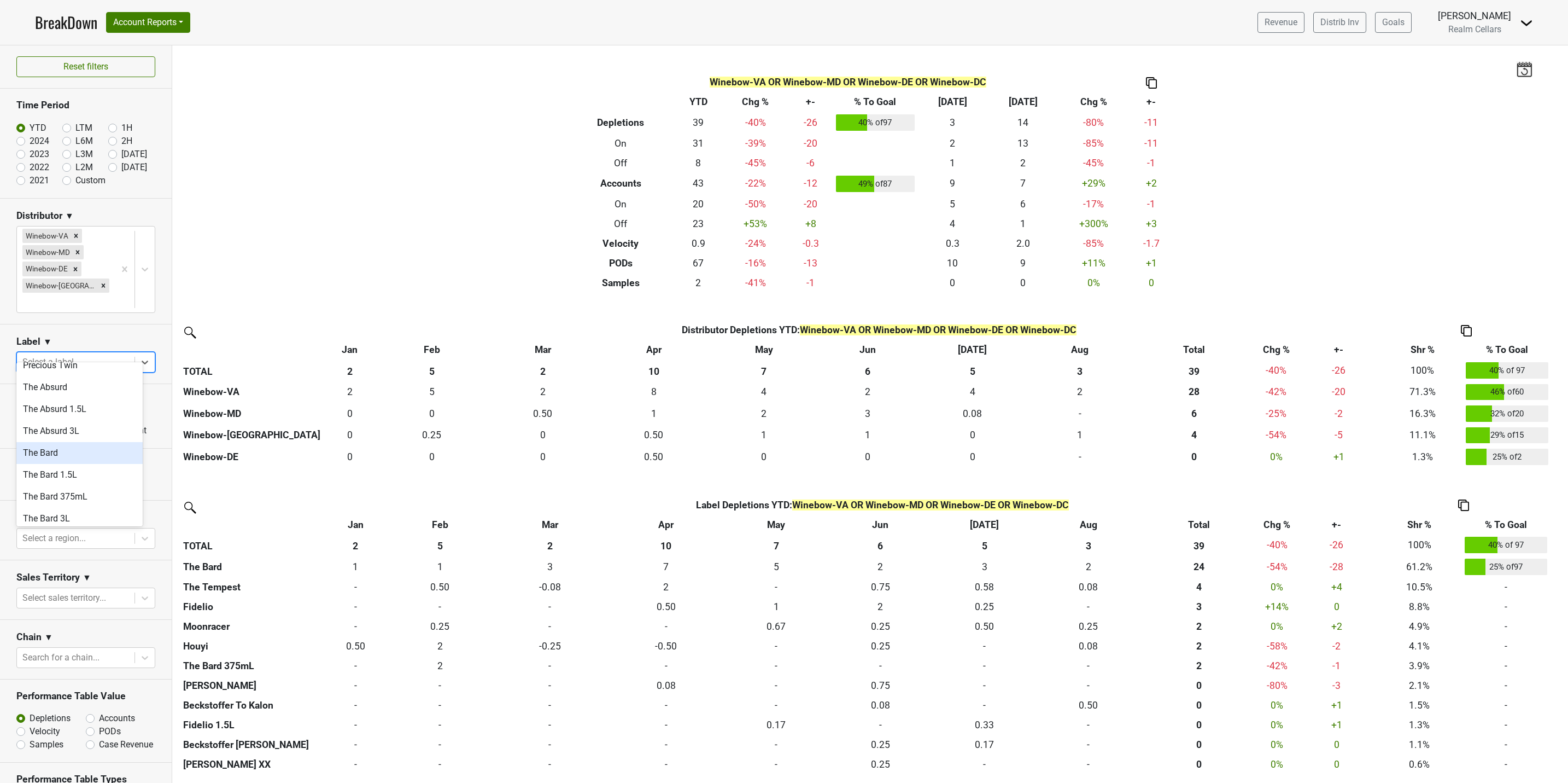
scroll to position [0, 0]
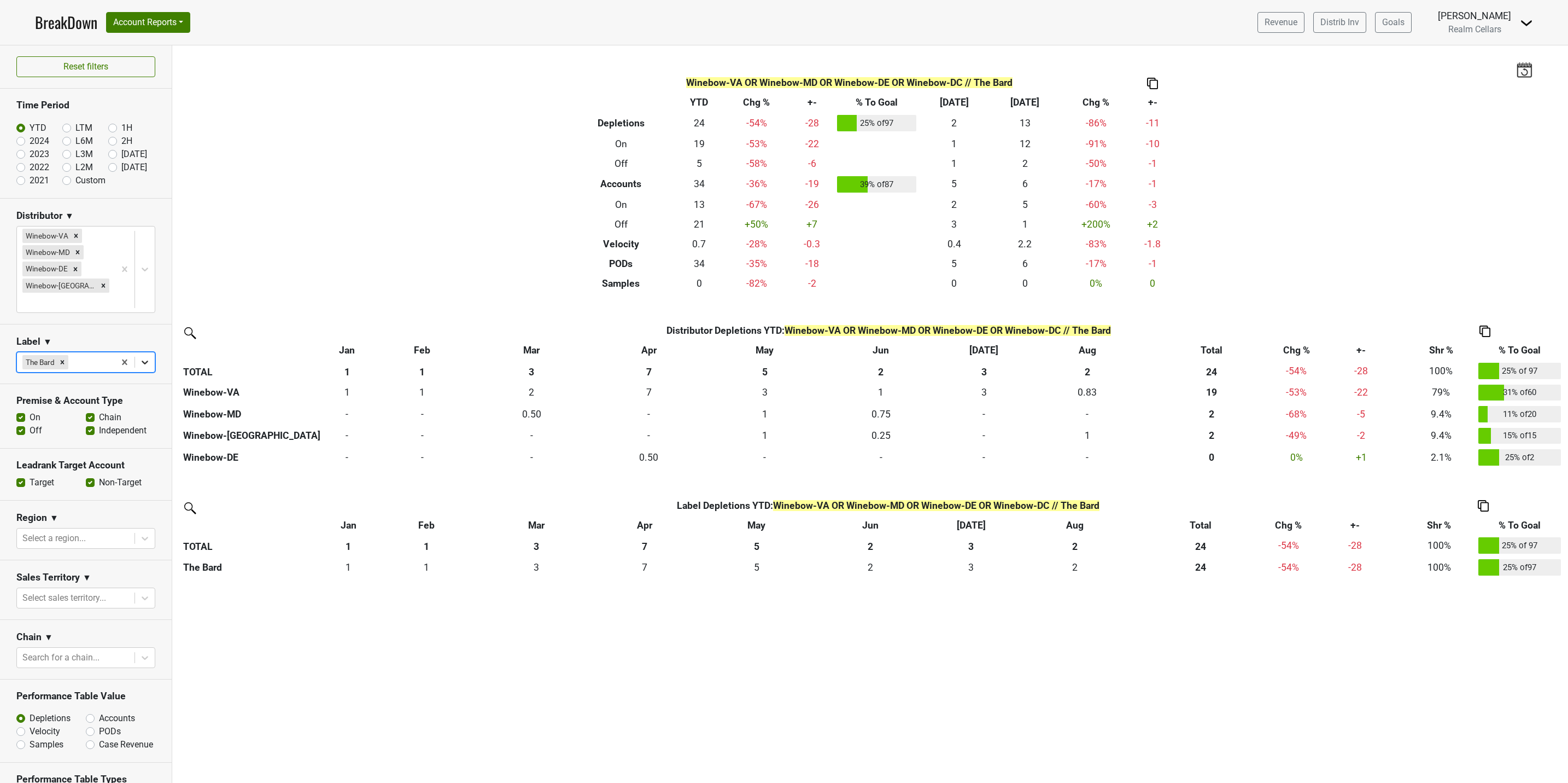
click at [139, 357] on icon at bounding box center [144, 362] width 11 height 11
click at [92, 442] on div "The Bard 1.5L" at bounding box center [79, 452] width 126 height 22
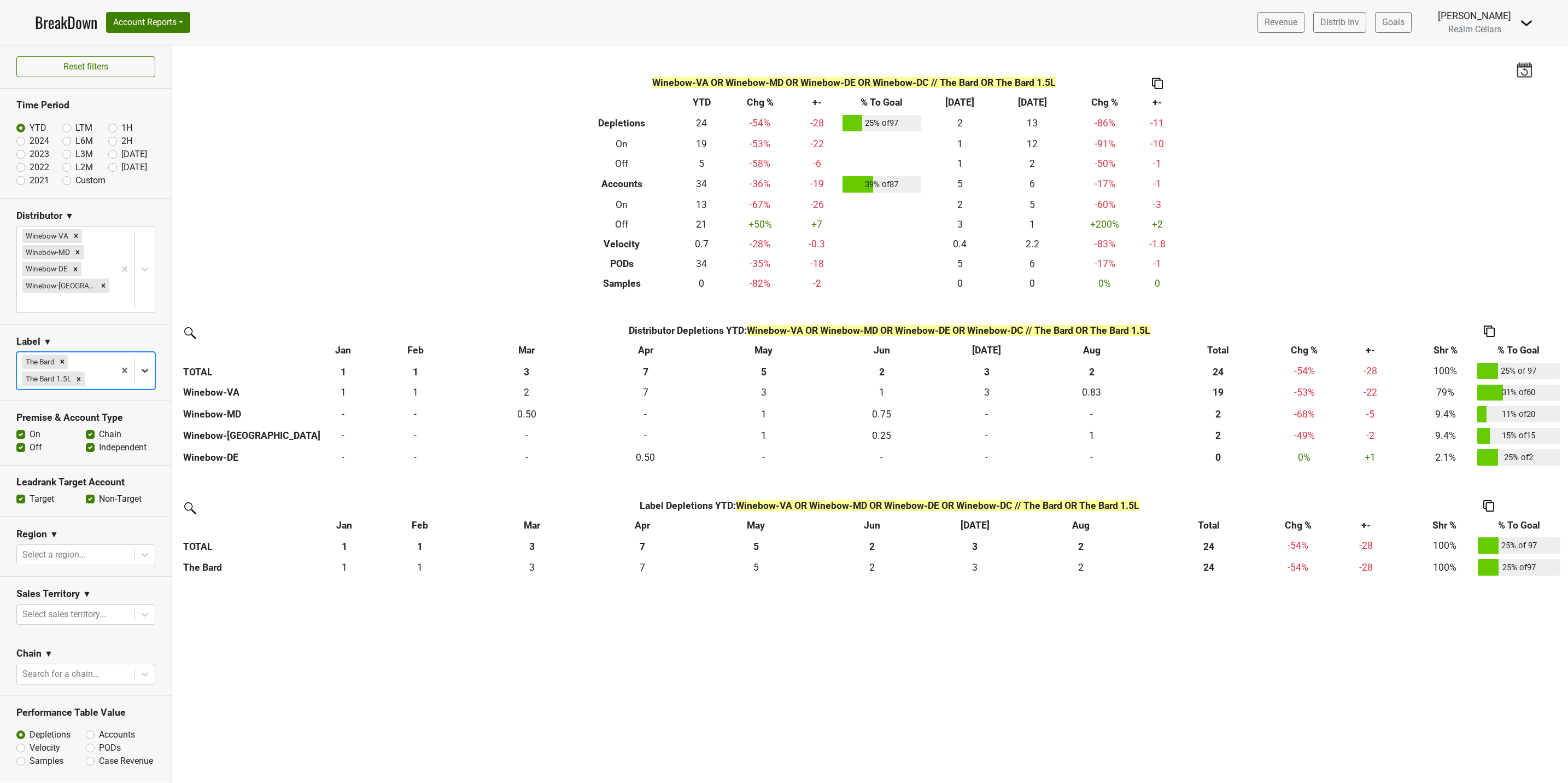
click at [139, 365] on icon at bounding box center [144, 370] width 11 height 11
click at [109, 458] on div "The Bard 375mL" at bounding box center [79, 469] width 126 height 22
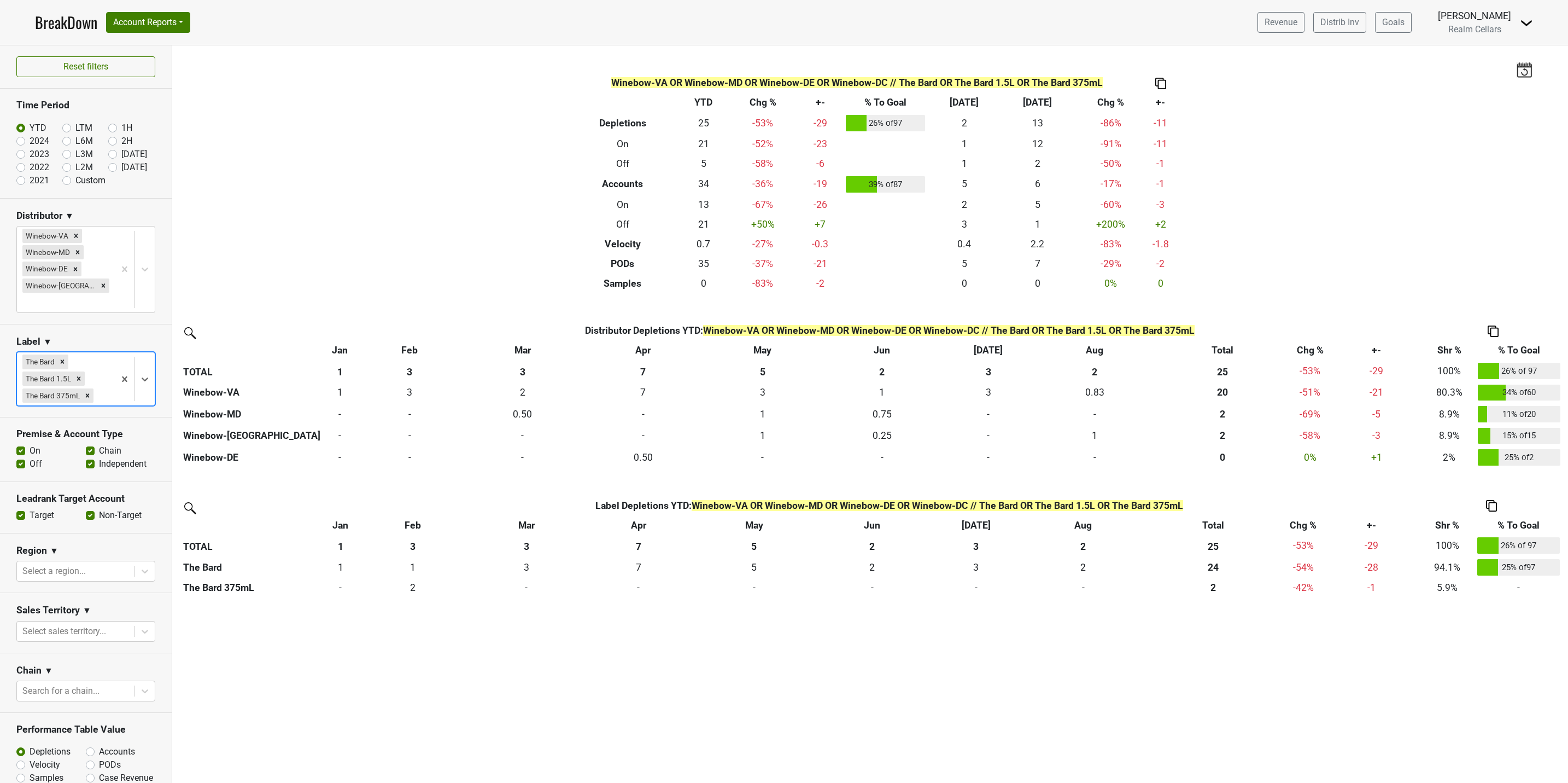
click at [538, 709] on div "Filters Winebow-VA OR Winebow-MD OR Winebow-DE OR Winebow-DC // The Bard OR The…" at bounding box center [870, 414] width 1396 height 738
click at [1495, 333] on img at bounding box center [1493, 331] width 11 height 12
click at [1483, 311] on div "Export to Excel" at bounding box center [1493, 310] width 56 height 16
click at [133, 22] on button "Account Reports" at bounding box center [148, 22] width 84 height 21
click at [154, 43] on link "SuperRanker" at bounding box center [154, 47] width 96 height 17
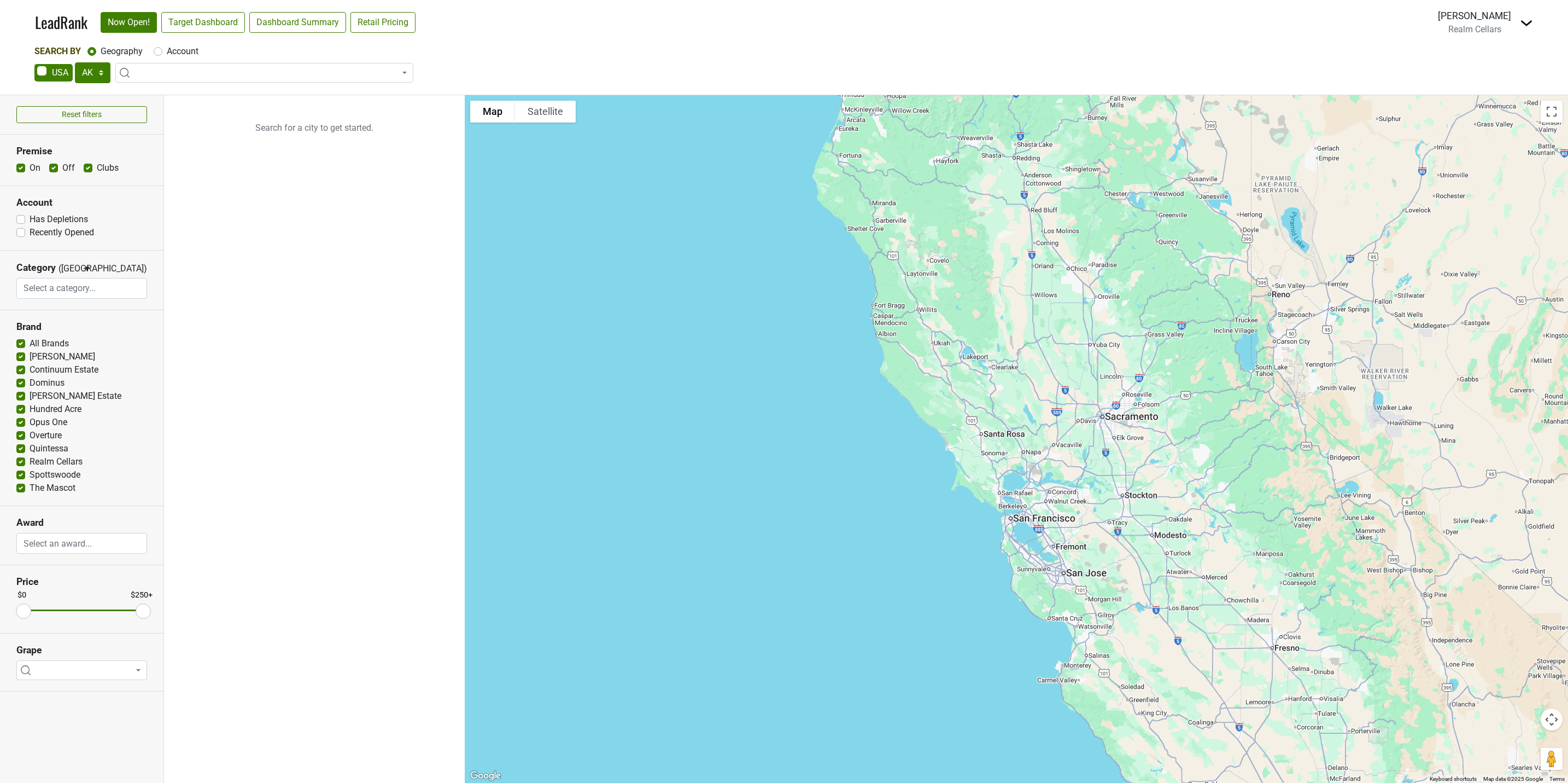
select select "[GEOGRAPHIC_DATA]"
select select
click at [99, 71] on select "AK AL AR AZ CA CO CT DC DE FL [GEOGRAPHIC_DATA] HI IA ID IL IN KS [GEOGRAPHIC_D…" at bounding box center [92, 73] width 35 height 21
click at [75, 63] on select "AK AL AR AZ CA CO CT DC DE FL [GEOGRAPHIC_DATA] HI IA ID IL IN KS [GEOGRAPHIC_D…" at bounding box center [92, 73] width 35 height 21
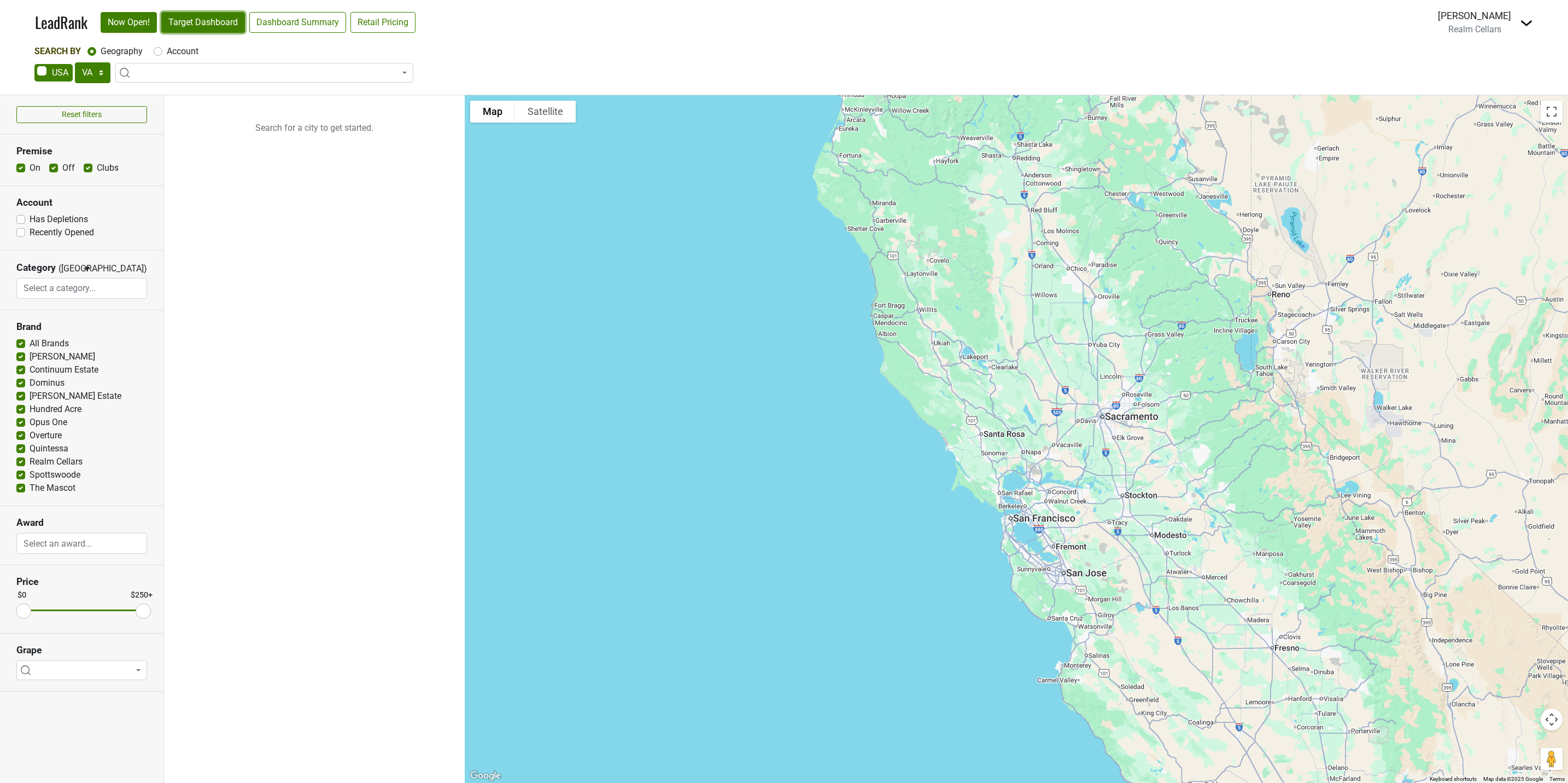
click at [194, 28] on link "Target Dashboard" at bounding box center [204, 22] width 84 height 21
click at [103, 71] on select "AK AL AR AZ CA CO CT DC DE FL [GEOGRAPHIC_DATA] HI IA ID IL IN KS [GEOGRAPHIC_D…" at bounding box center [92, 73] width 35 height 21
click at [75, 63] on select "AK AL AR AZ CA CO CT DC DE FL [GEOGRAPHIC_DATA] HI IA ID IL IN KS [GEOGRAPHIC_D…" at bounding box center [92, 73] width 35 height 21
click at [215, 18] on link "Target Dashboard" at bounding box center [204, 22] width 84 height 21
click at [104, 76] on select "AK AL AR AZ CA CO CT DC DE FL [GEOGRAPHIC_DATA] HI IA ID IL IN KS [GEOGRAPHIC_D…" at bounding box center [92, 73] width 35 height 21
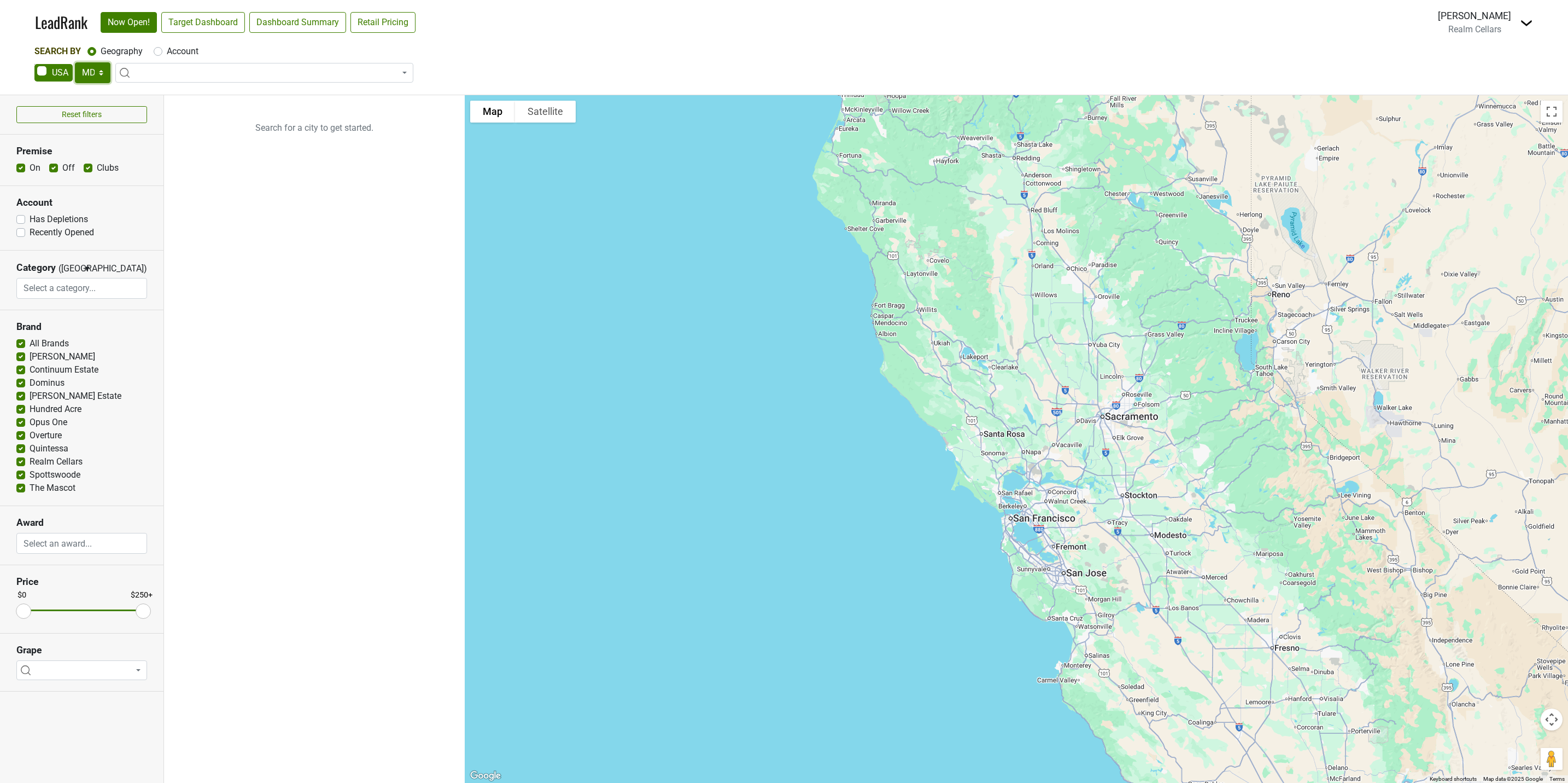
select select "DC"
click at [75, 63] on select "AK AL AR AZ CA CO CT DC DE FL [GEOGRAPHIC_DATA] HI IA ID IL IN KS [GEOGRAPHIC_D…" at bounding box center [92, 73] width 35 height 21
click at [191, 24] on link "Target Dashboard" at bounding box center [204, 22] width 84 height 21
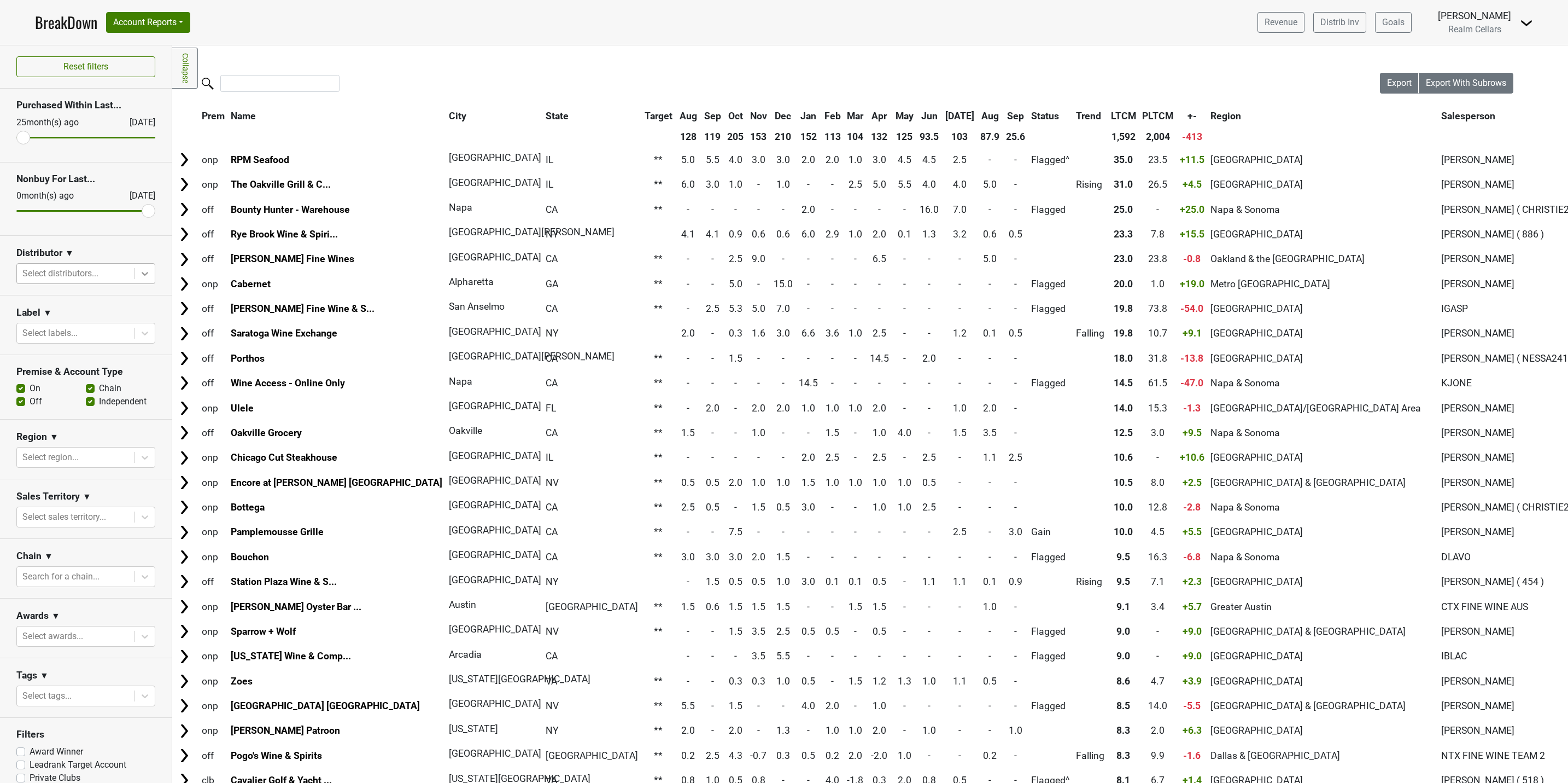
click at [139, 275] on icon at bounding box center [144, 273] width 11 height 11
click at [90, 523] on div "Winebow-VA" at bounding box center [79, 533] width 126 height 22
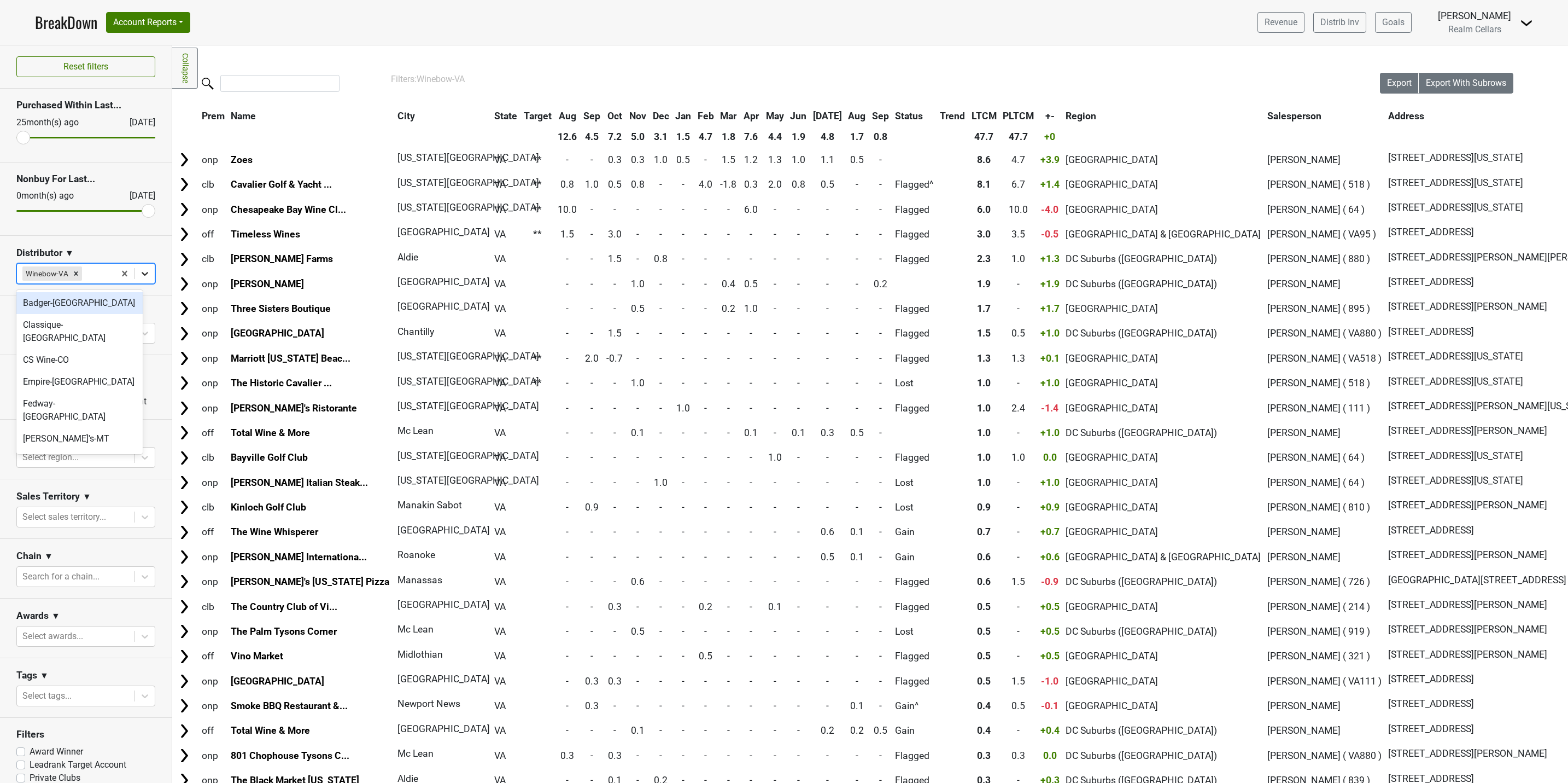
click at [142, 274] on icon at bounding box center [145, 274] width 7 height 4
click at [77, 395] on div "Winebow-MD" at bounding box center [79, 406] width 126 height 22
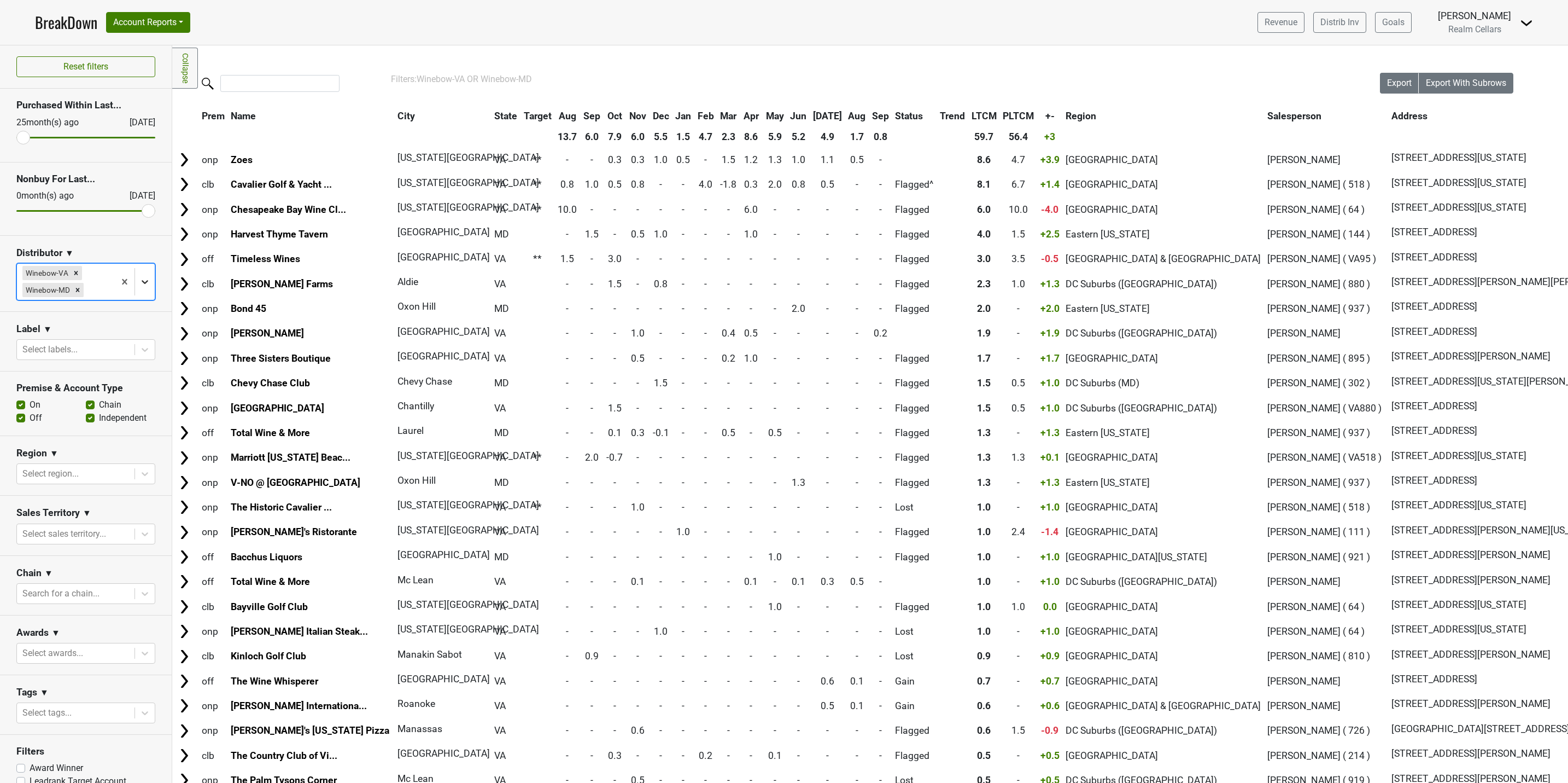
click at [139, 284] on icon at bounding box center [144, 281] width 11 height 11
click at [87, 342] on div "Winebow-[GEOGRAPHIC_DATA]" at bounding box center [79, 359] width 126 height 35
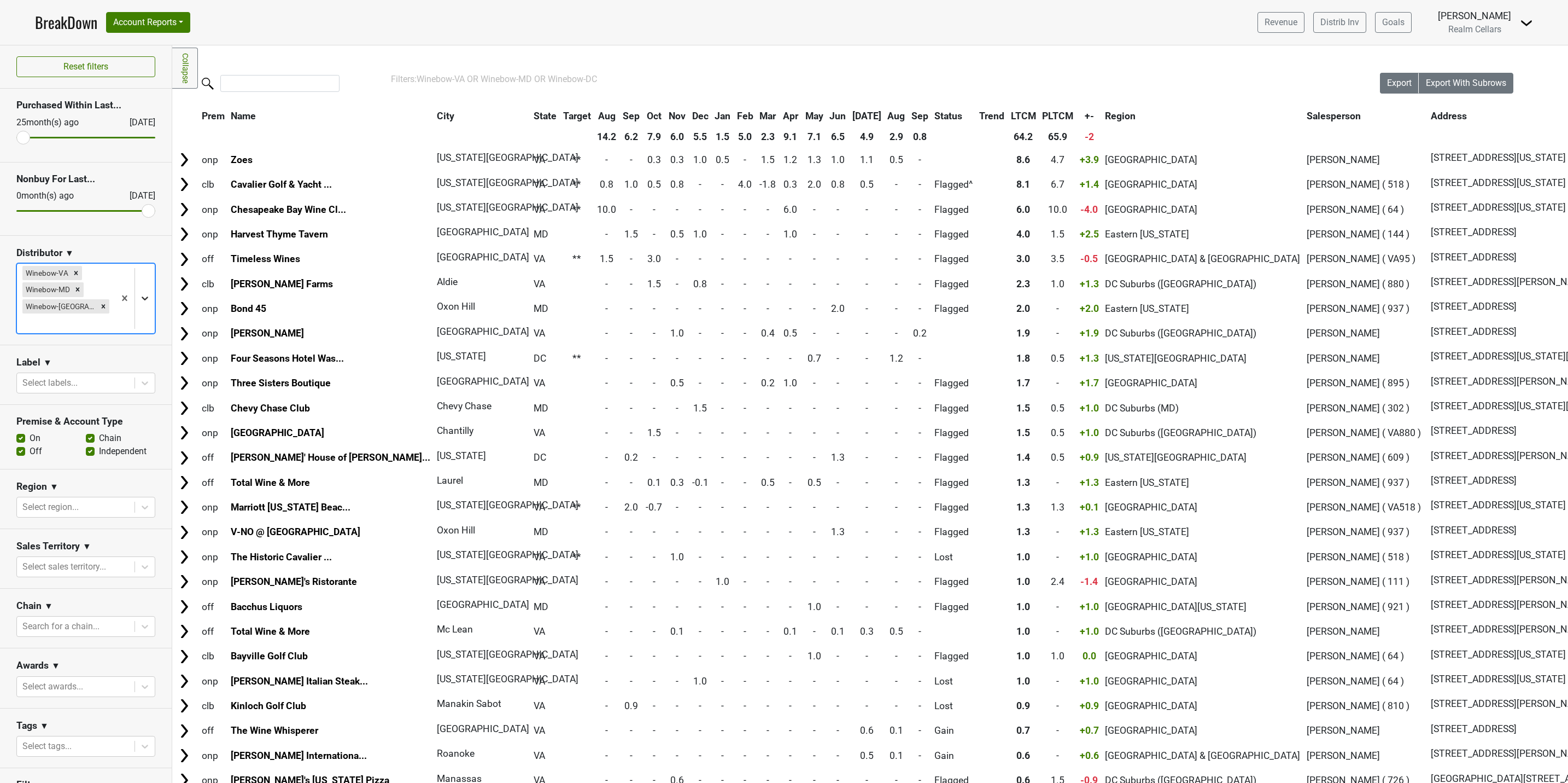
click at [139, 296] on icon at bounding box center [144, 298] width 11 height 11
click at [81, 380] on div "Winebow-DE" at bounding box center [79, 391] width 126 height 22
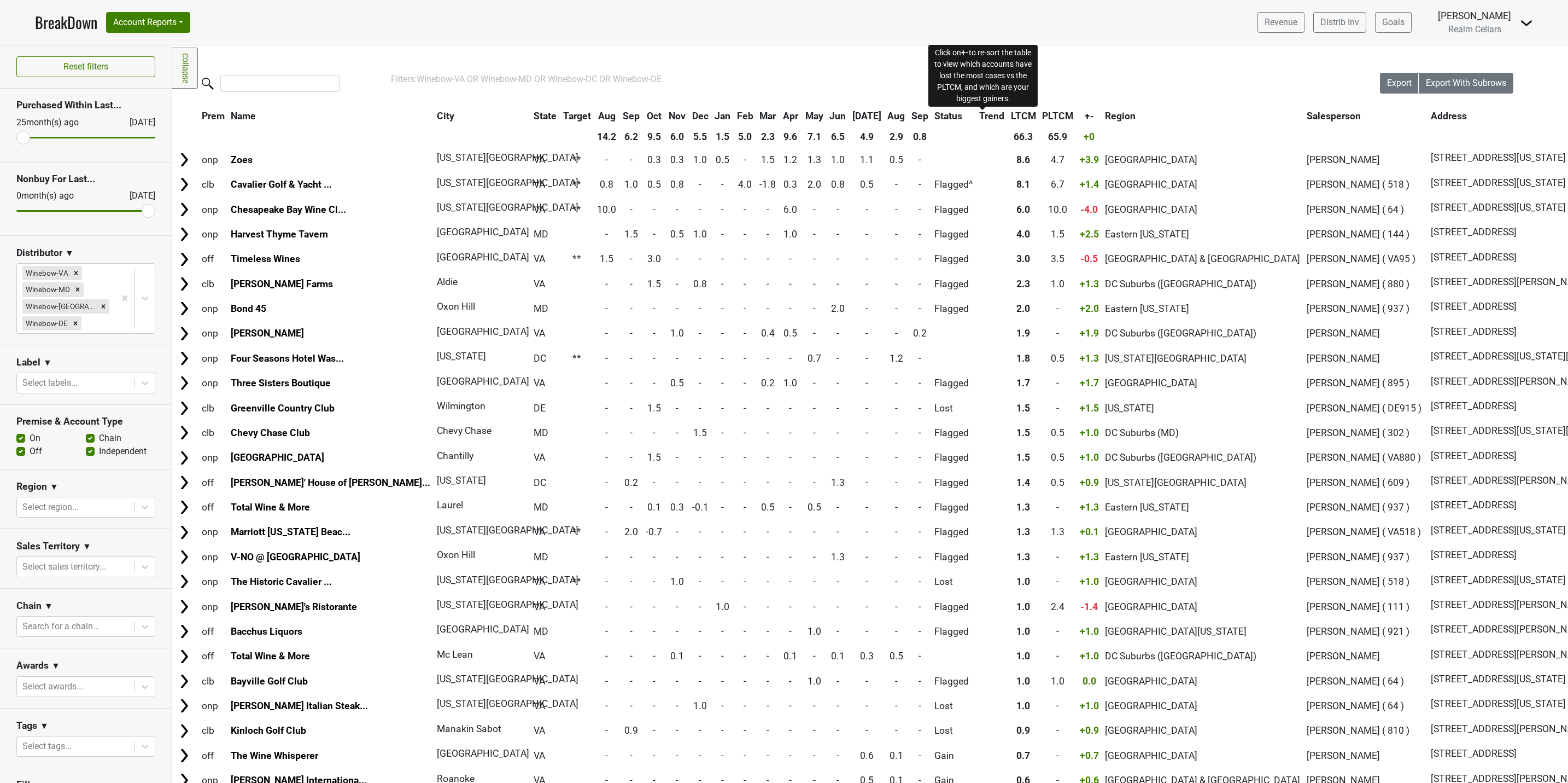
click at [1085, 120] on span "+-" at bounding box center [1089, 115] width 9 height 11
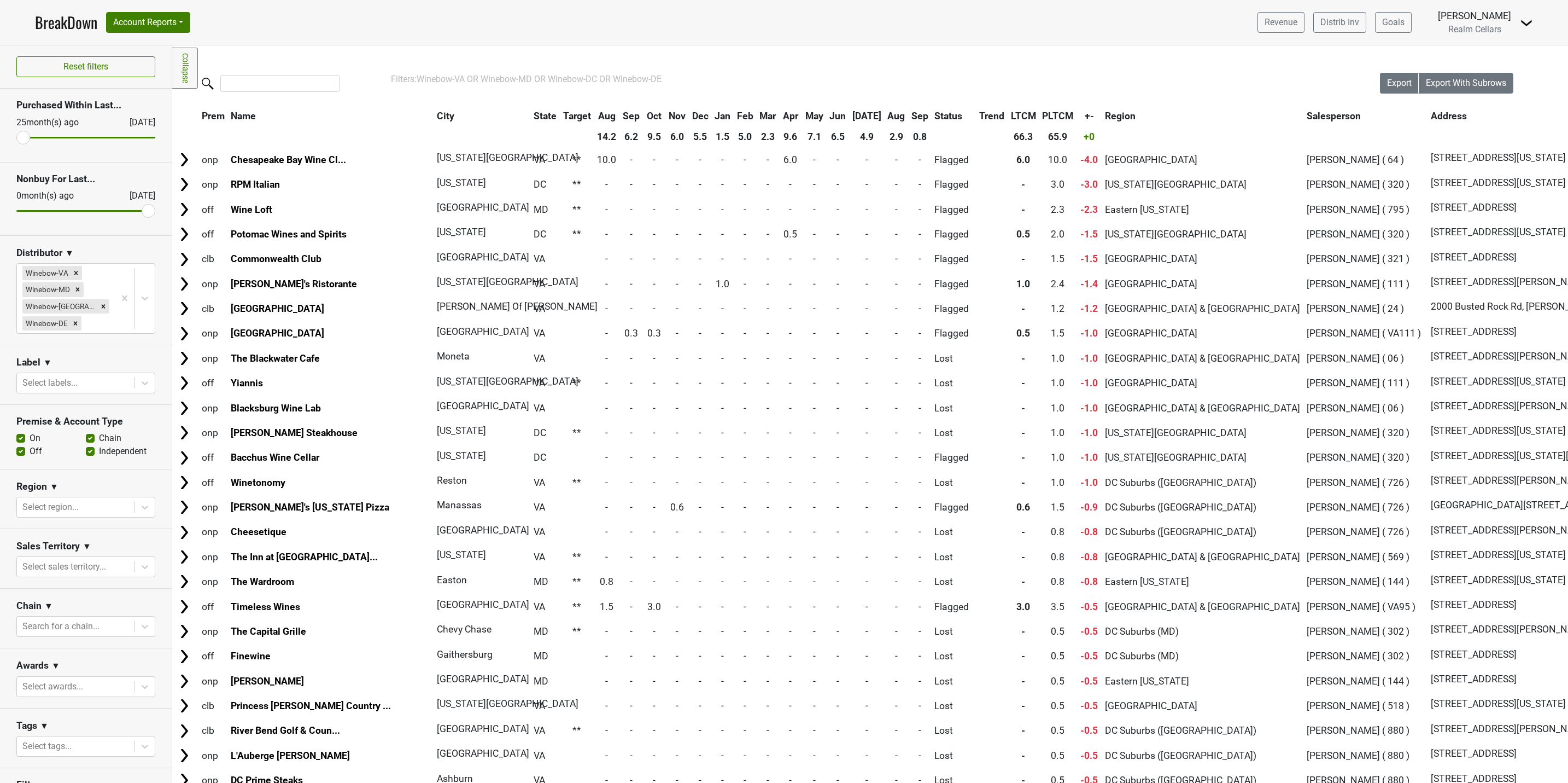
click at [54, 30] on link "BreakDown" at bounding box center [66, 22] width 63 height 23
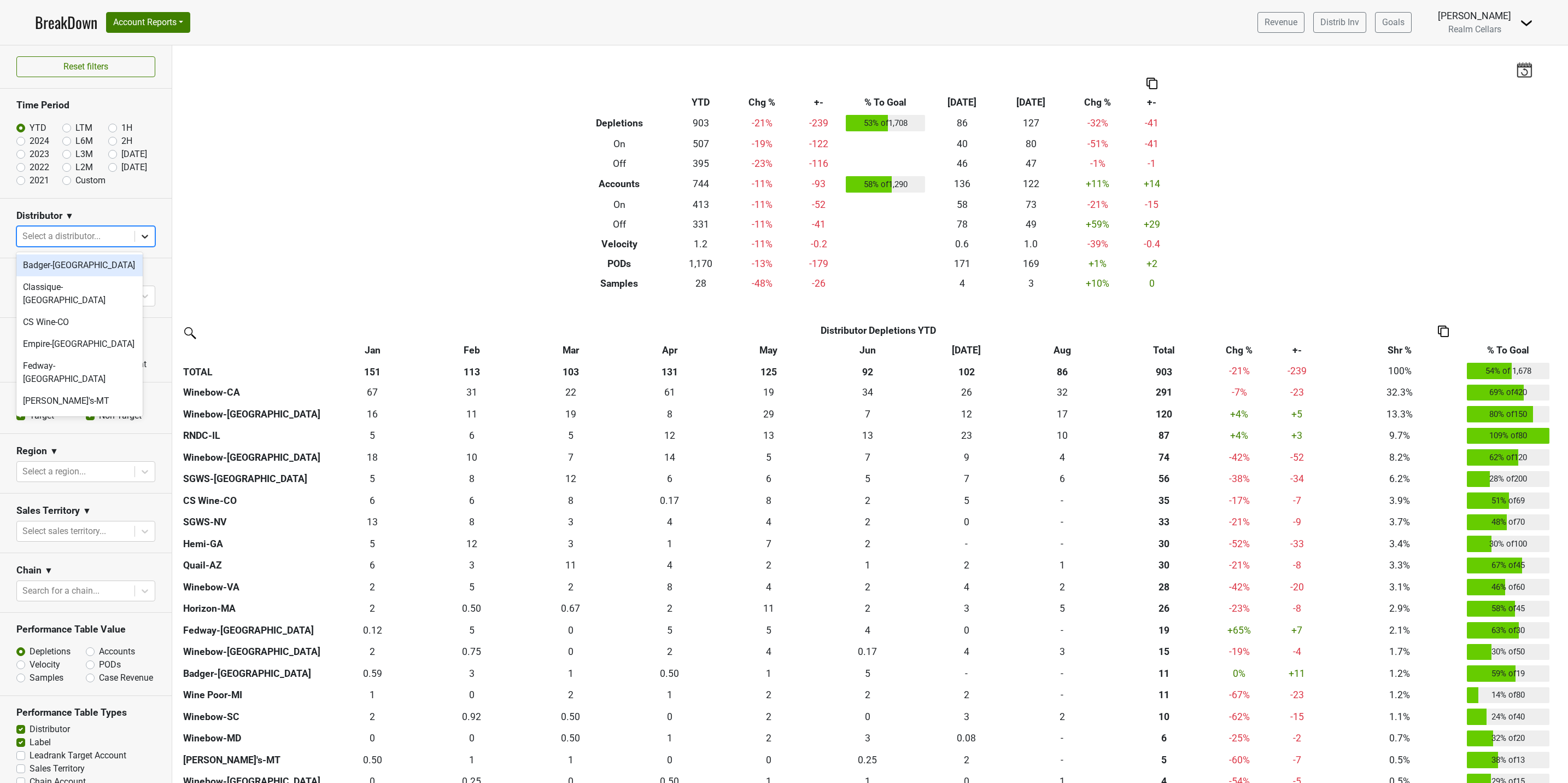
click at [139, 235] on icon at bounding box center [144, 236] width 11 height 11
click at [74, 485] on div "Winebow-VA" at bounding box center [79, 495] width 126 height 22
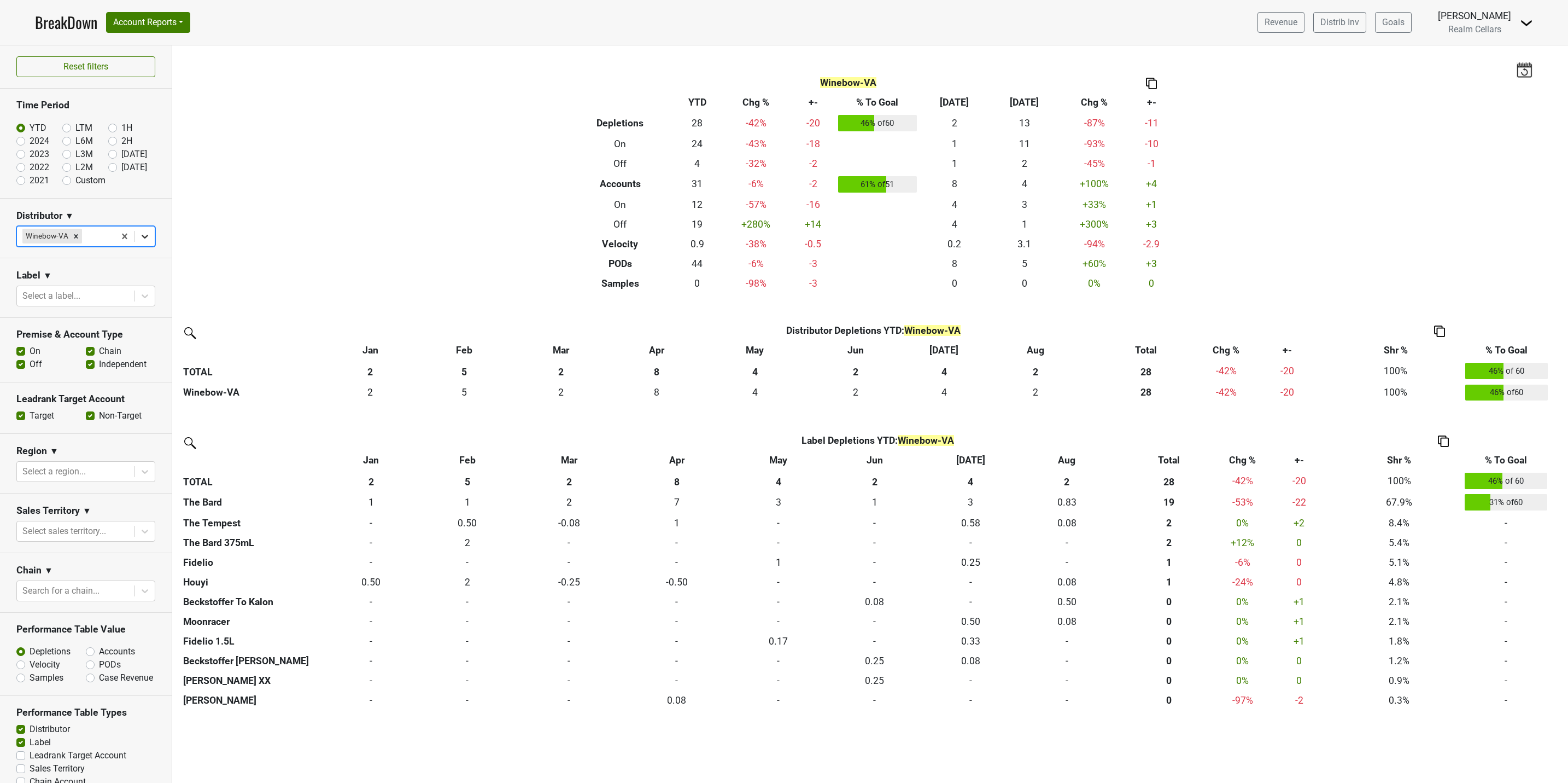
click at [142, 238] on icon at bounding box center [145, 237] width 7 height 4
click at [89, 357] on div "Winebow-MD" at bounding box center [79, 368] width 126 height 22
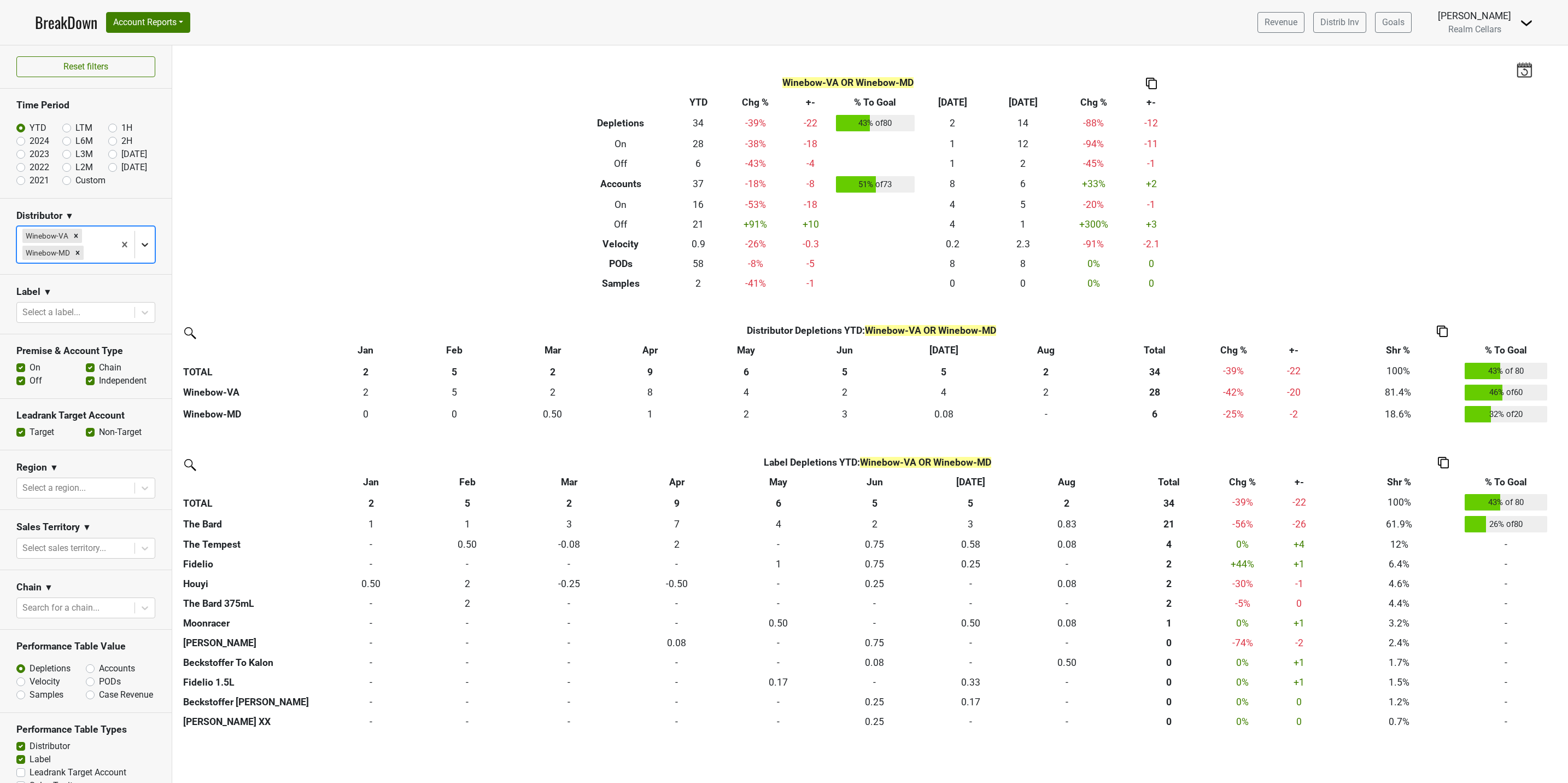
click at [139, 246] on icon at bounding box center [144, 244] width 11 height 11
click at [94, 304] on div "Winebow-[GEOGRAPHIC_DATA]" at bounding box center [79, 321] width 126 height 35
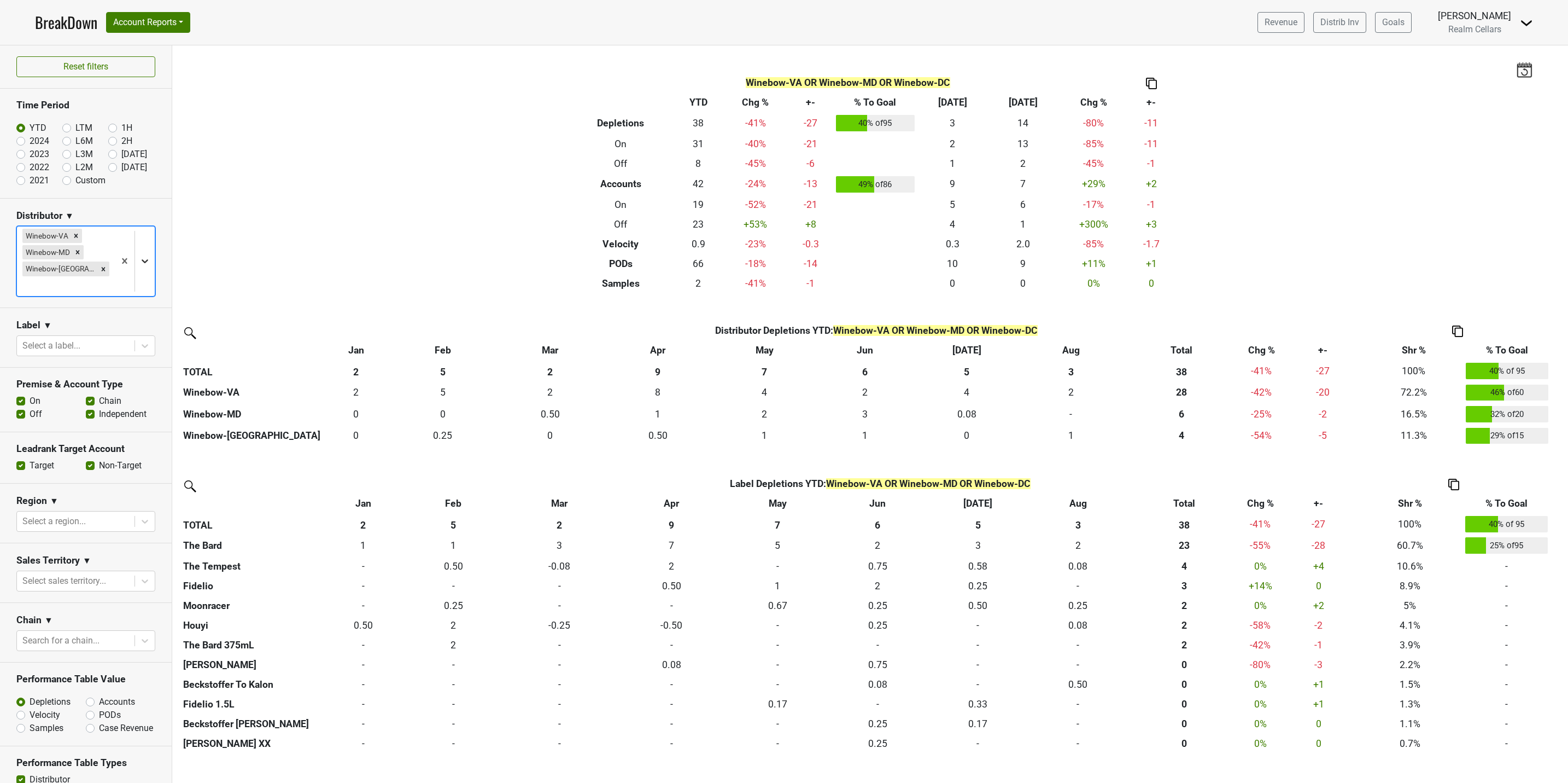
click at [139, 256] on icon at bounding box center [144, 260] width 11 height 11
click at [77, 343] on div "Winebow-DE" at bounding box center [79, 354] width 126 height 22
